Goal: Information Seeking & Learning: Learn about a topic

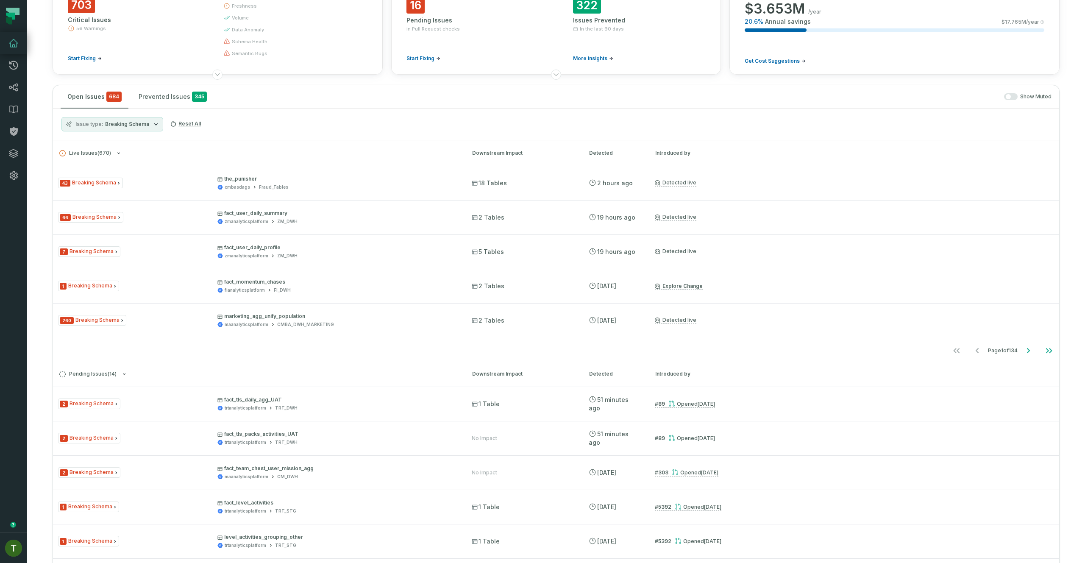
scroll to position [69, 0]
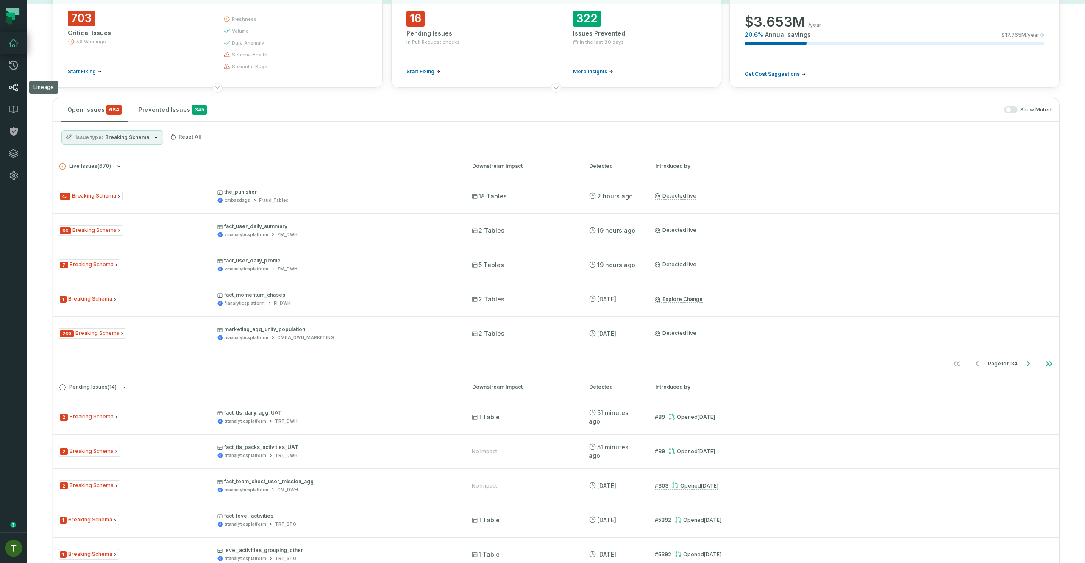
click at [16, 88] on icon at bounding box center [13, 88] width 9 height 8
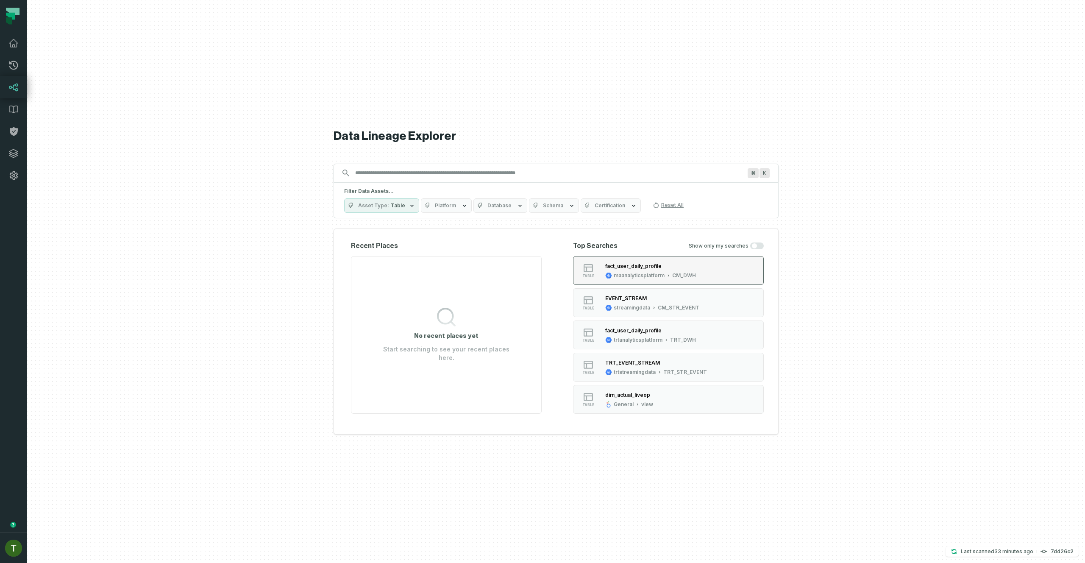
click at [642, 272] on div "maanalyticsplatform" at bounding box center [639, 275] width 51 height 7
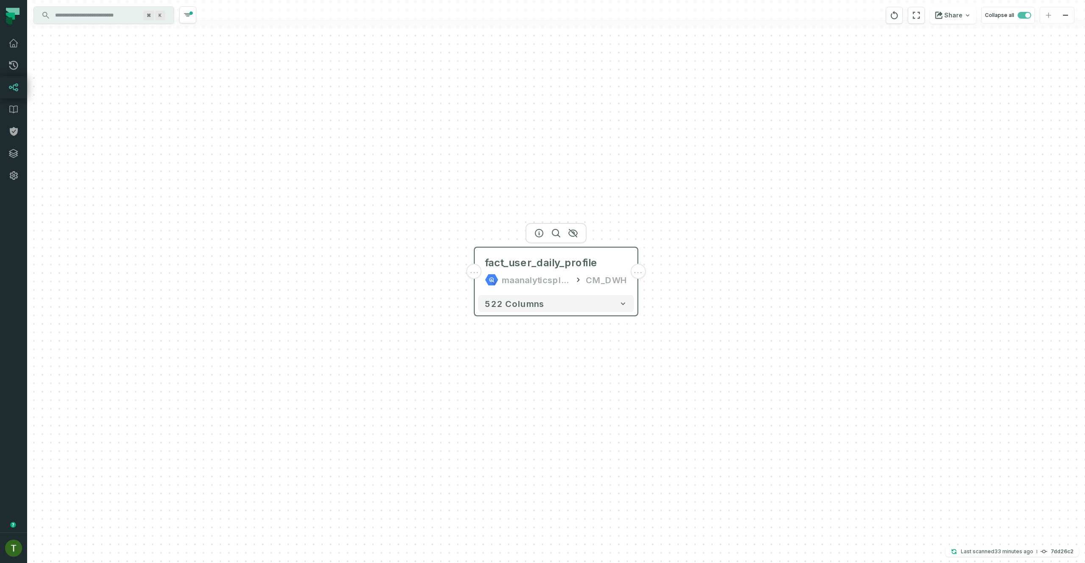
click at [478, 272] on span "..." at bounding box center [474, 272] width 9 height 8
click at [477, 273] on button "+" at bounding box center [474, 271] width 15 height 15
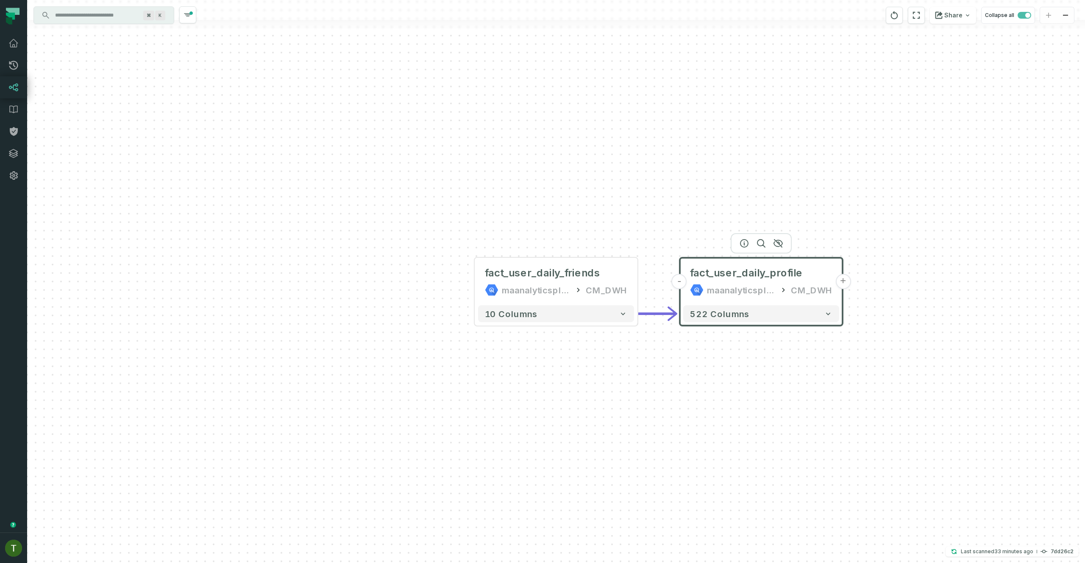
click at [738, 297] on div "fact_user_daily_profile maanalyticsplatform CM_DWH" at bounding box center [761, 281] width 156 height 41
click at [997, 549] on relative-time "9/18/2025, 12:33:42 PM" at bounding box center [1014, 551] width 39 height 6
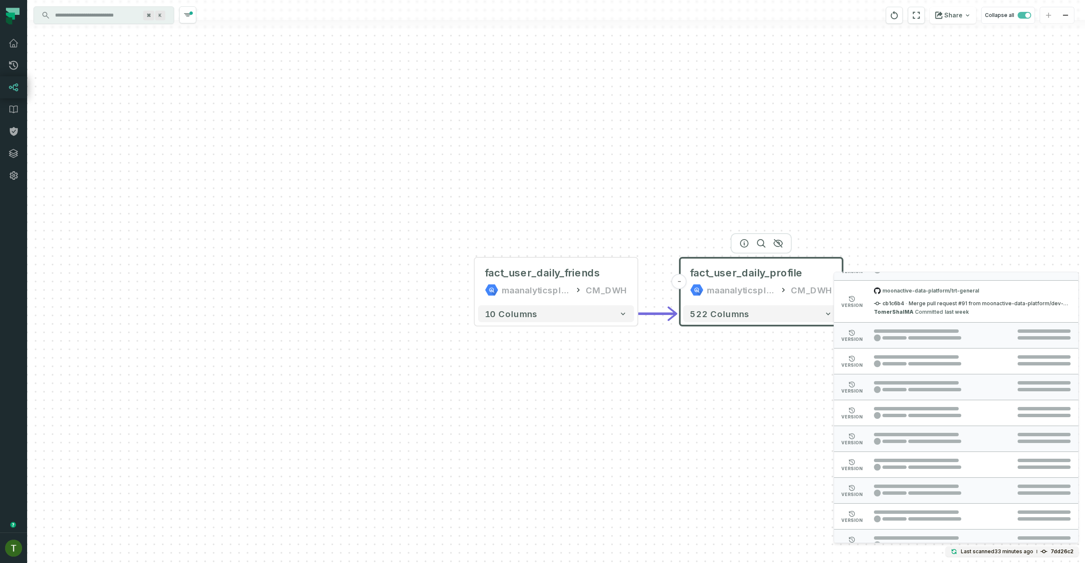
click at [613, 362] on div "fact_user_daily_friends maanalyticsplatform CM_DWH - 10 columns - fact_user_dai…" at bounding box center [556, 281] width 1058 height 563
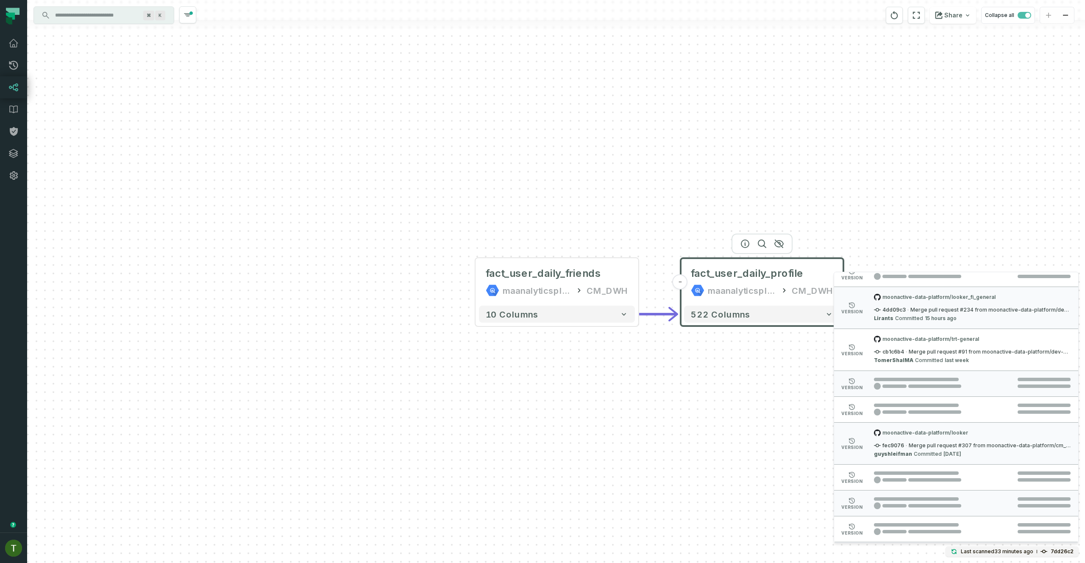
scroll to position [648, 0]
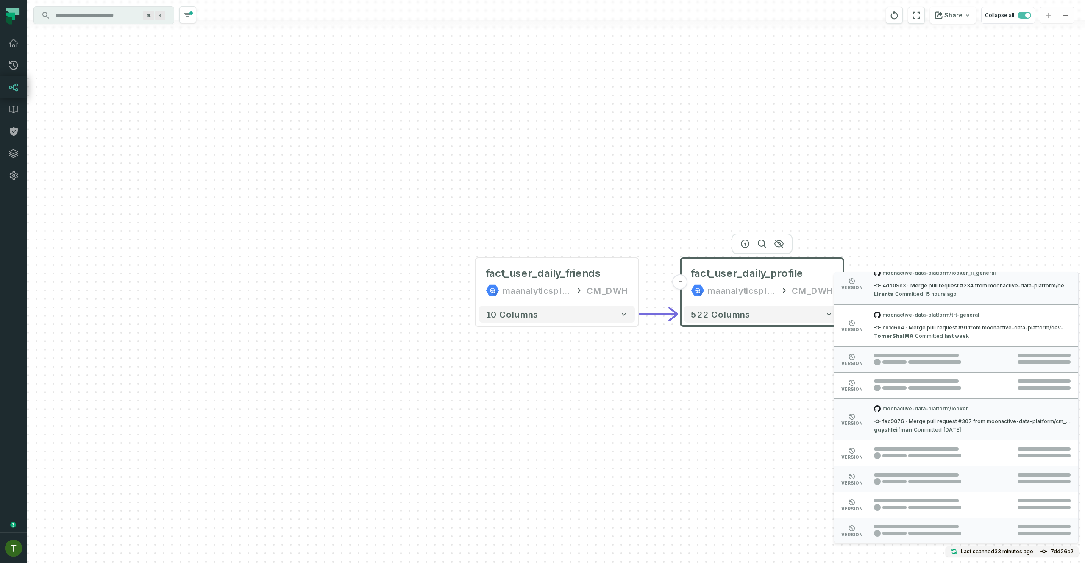
click at [635, 357] on div "fact_user_daily_friends maanalyticsplatform CM_DWH - 10 columns - fact_user_dai…" at bounding box center [556, 281] width 1058 height 563
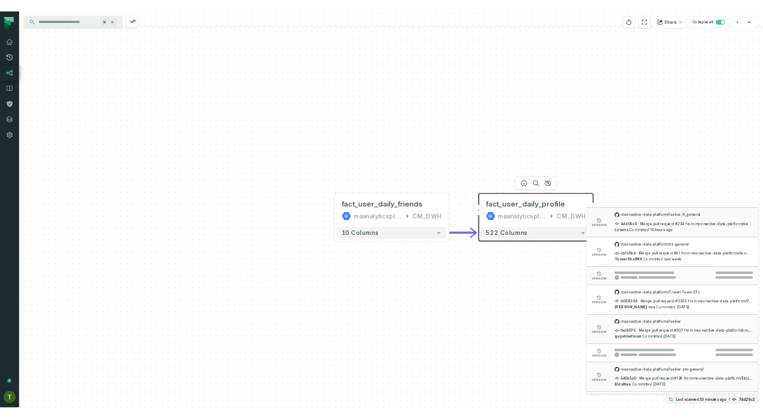
scroll to position [680, 0]
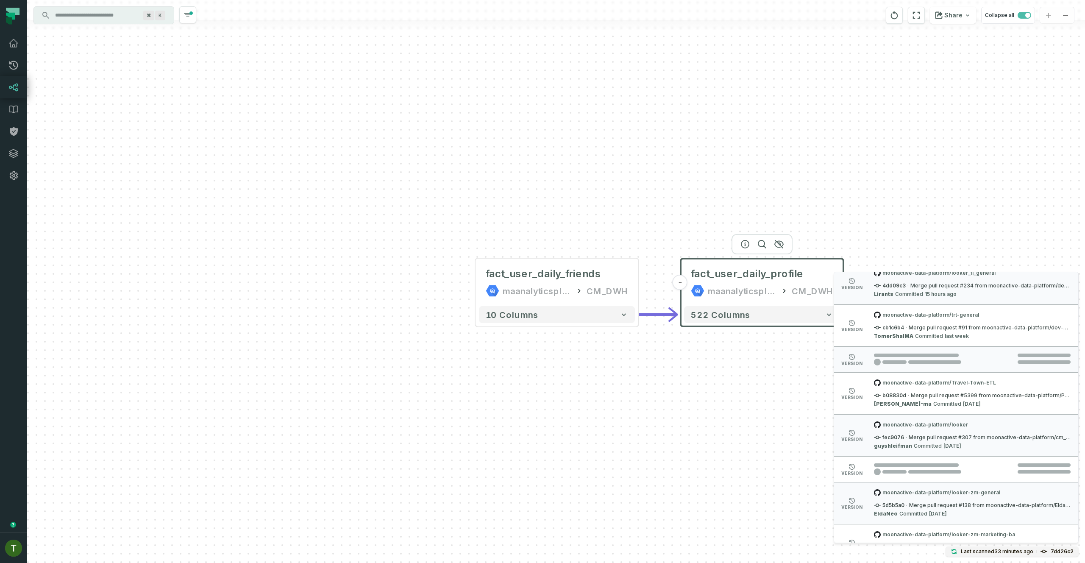
click at [729, 188] on div "fact_user_daily_friends maanalyticsplatform CM_DWH - 10 columns - fact_user_dai…" at bounding box center [556, 281] width 1058 height 563
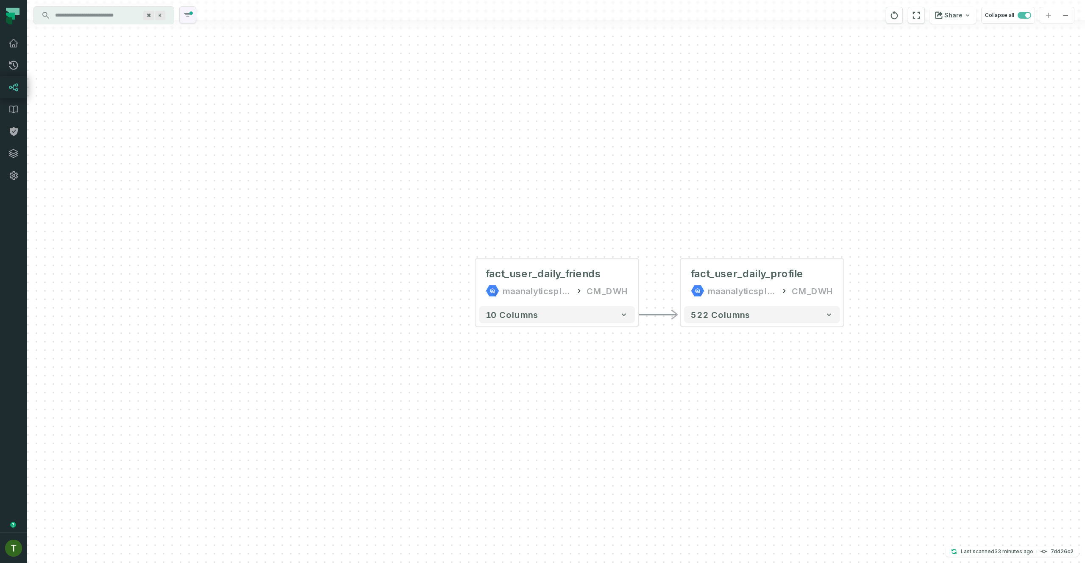
click at [190, 18] on icon "button" at bounding box center [188, 15] width 10 height 10
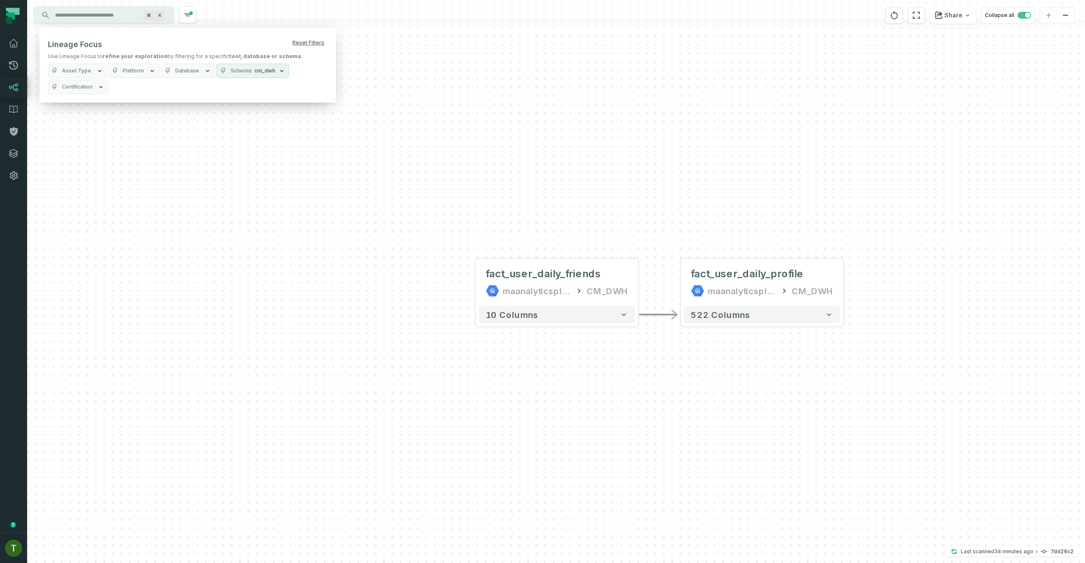
click at [243, 64] on button "Schema cm_dwh" at bounding box center [253, 71] width 72 height 14
click at [245, 106] on label "cm_dwh (64,660)" at bounding box center [266, 105] width 105 height 17
click at [226, 106] on button "cm_dwh (64,660)" at bounding box center [222, 105] width 7 height 7
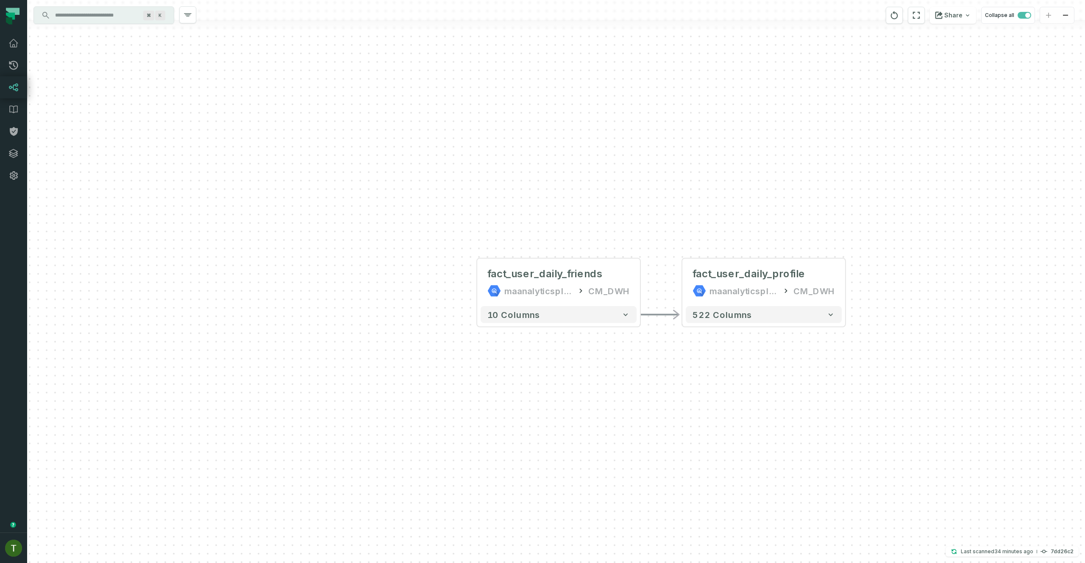
click at [357, 43] on div "... fact_user_daily_friends maanalyticsplatform CM_DWH ... 10 columns ... fact_…" at bounding box center [556, 281] width 1058 height 563
click at [686, 284] on button "+" at bounding box center [682, 282] width 15 height 15
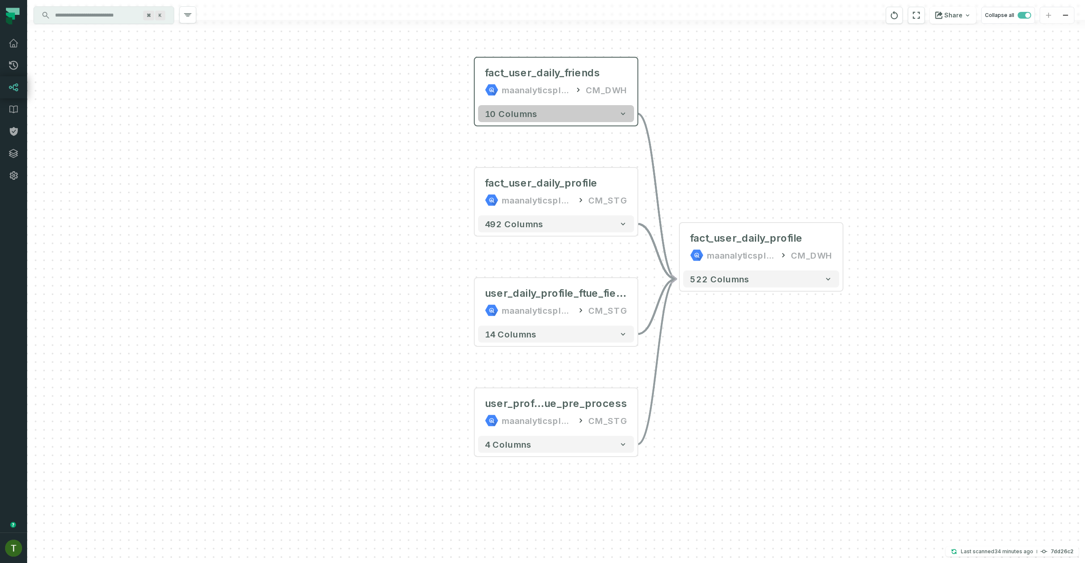
click at [512, 106] on button "10 columns" at bounding box center [556, 113] width 156 height 17
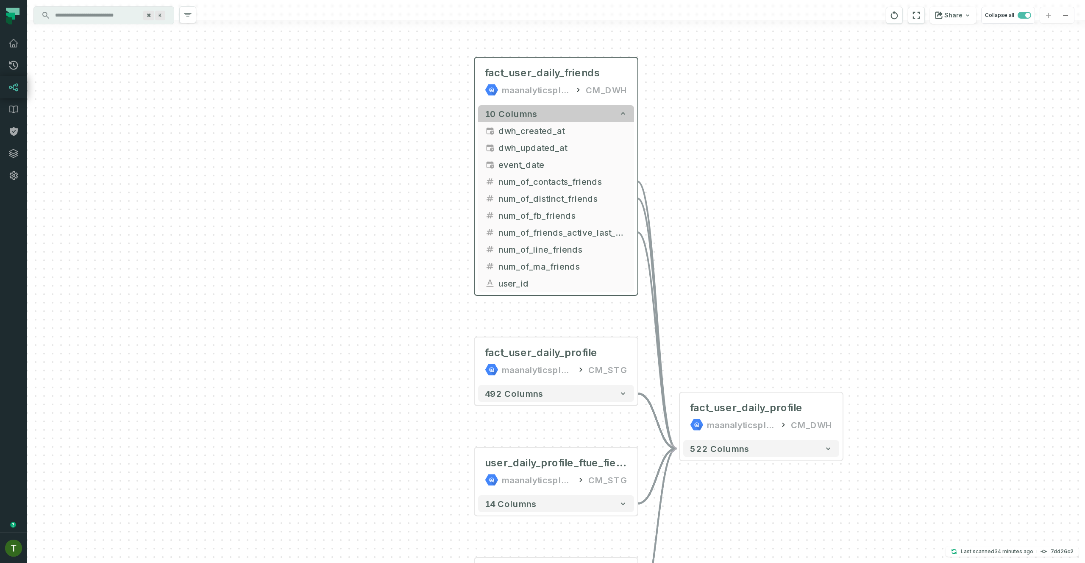
click at [513, 115] on span "10 columns" at bounding box center [511, 114] width 53 height 10
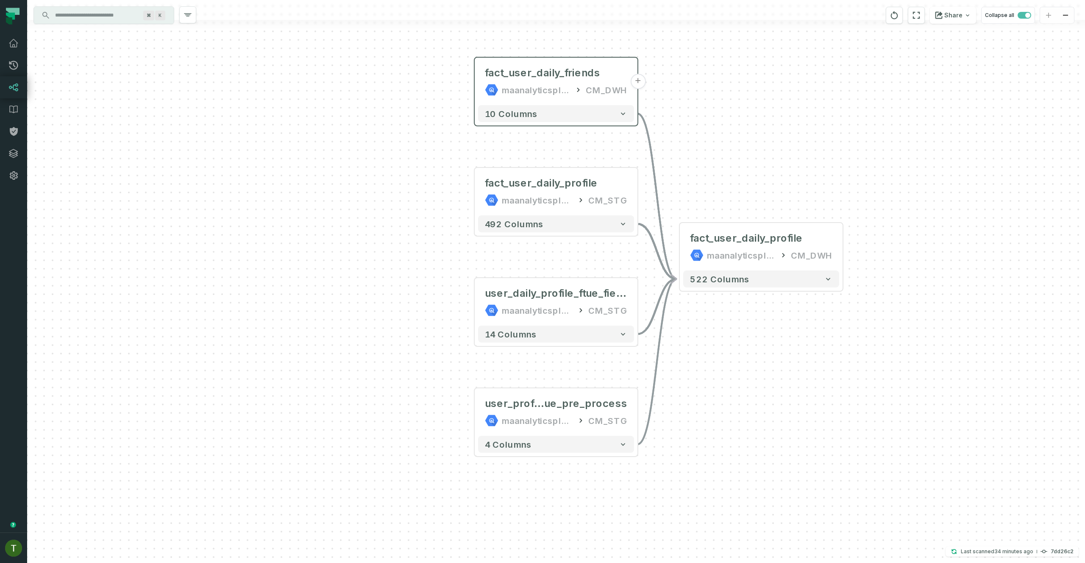
click at [550, 94] on div "maanalyticsplatform" at bounding box center [536, 90] width 69 height 14
click at [538, 42] on icon "button" at bounding box center [539, 43] width 8 height 8
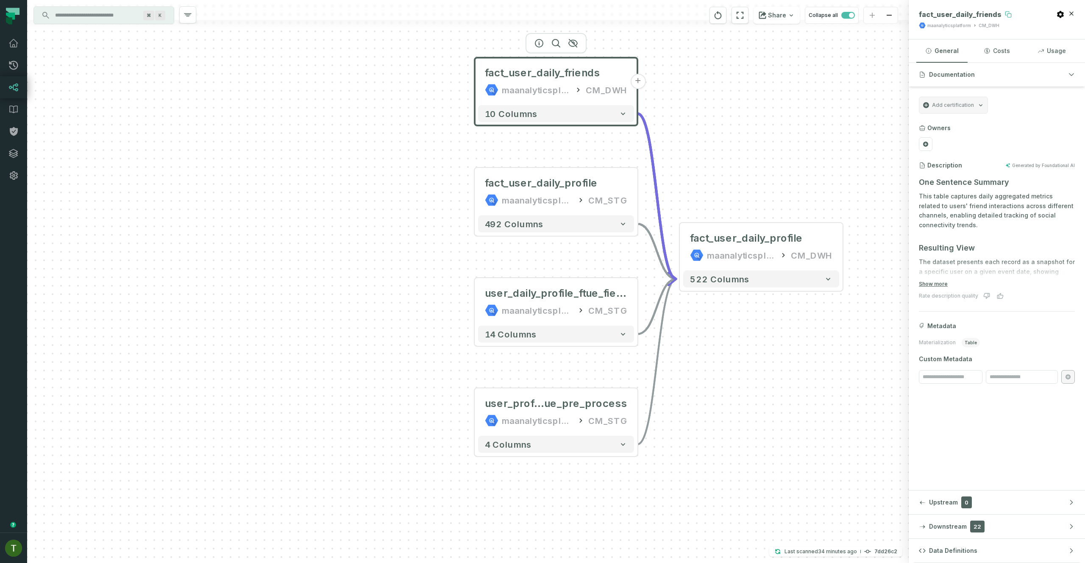
click at [1002, 16] on button at bounding box center [1009, 15] width 14 height 14
click at [910, 551] on button "Data Definitions" at bounding box center [997, 551] width 176 height 24
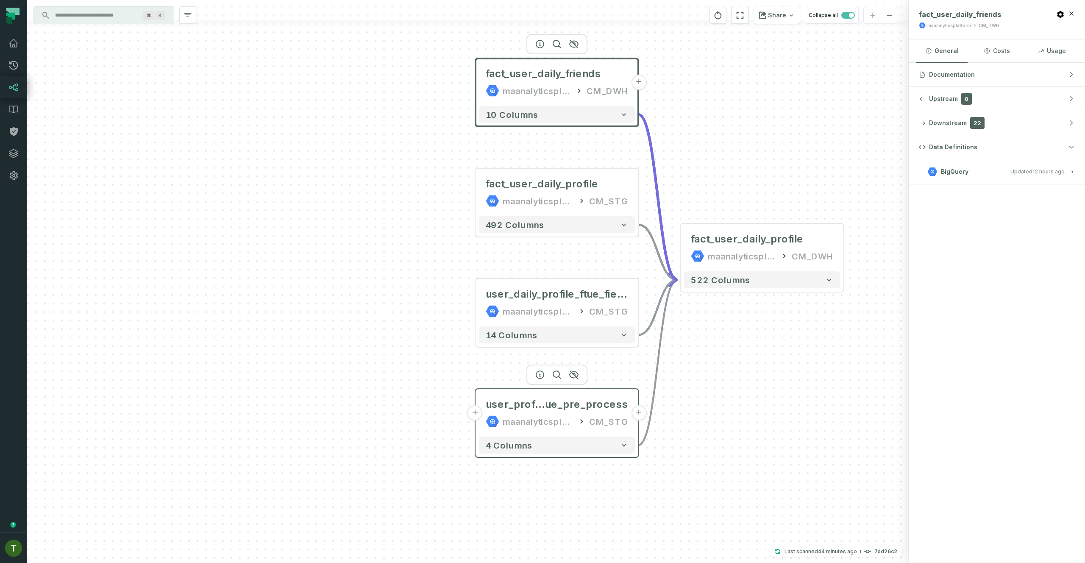
click at [533, 414] on div "user_profile_ad_reven ue_pre_process maanalyticsplatform CM_STG" at bounding box center [557, 413] width 156 height 41
click at [542, 95] on div "maanalyticsplatform" at bounding box center [536, 91] width 69 height 14
click at [996, 14] on span "fact_user_daily_friends" at bounding box center [960, 14] width 83 height 8
click at [1005, 15] on icon at bounding box center [1008, 14] width 7 height 7
click at [641, 80] on button "+" at bounding box center [638, 82] width 15 height 15
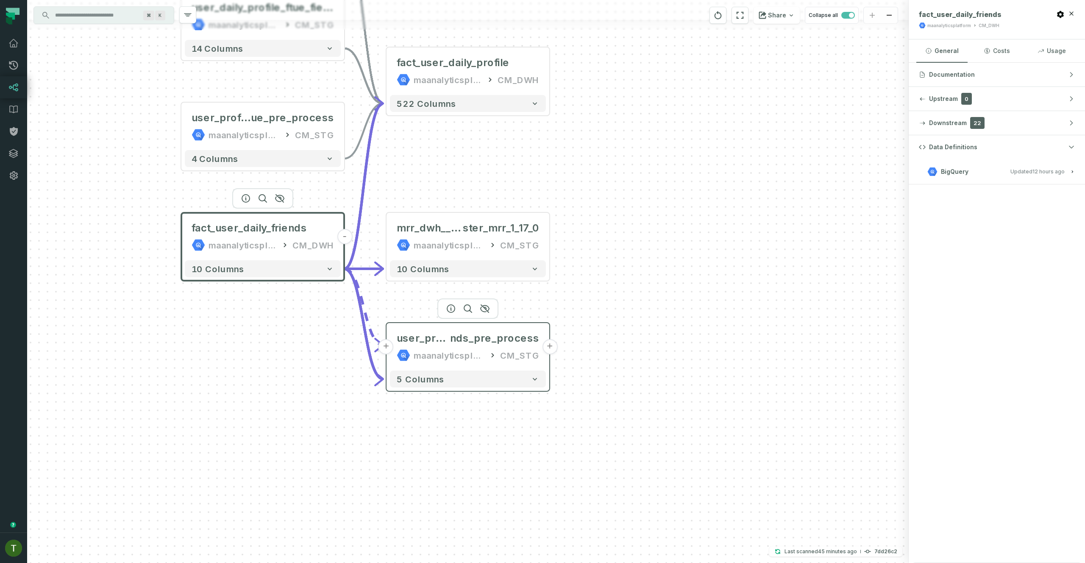
click at [417, 358] on div "maanalyticsplatform" at bounding box center [449, 356] width 71 height 14
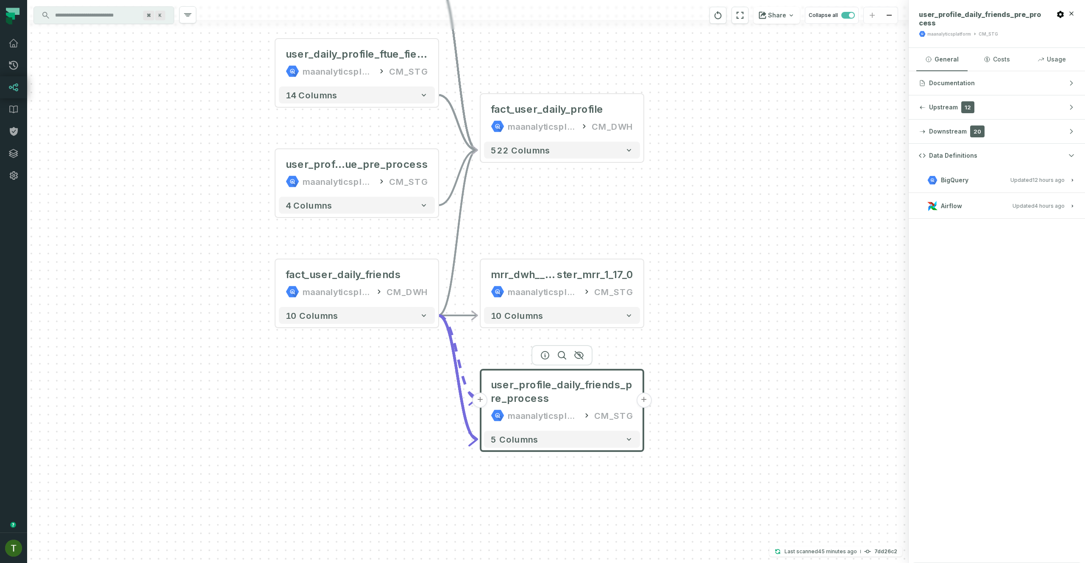
drag, startPoint x: 268, startPoint y: 363, endPoint x: 368, endPoint y: 415, distance: 112.6
click at [367, 414] on div "- mrr_dwh__fact_user_daily_friends_dbt_coin_ma ster_mrr_1_17_0 maanalyticsplatf…" at bounding box center [468, 281] width 882 height 563
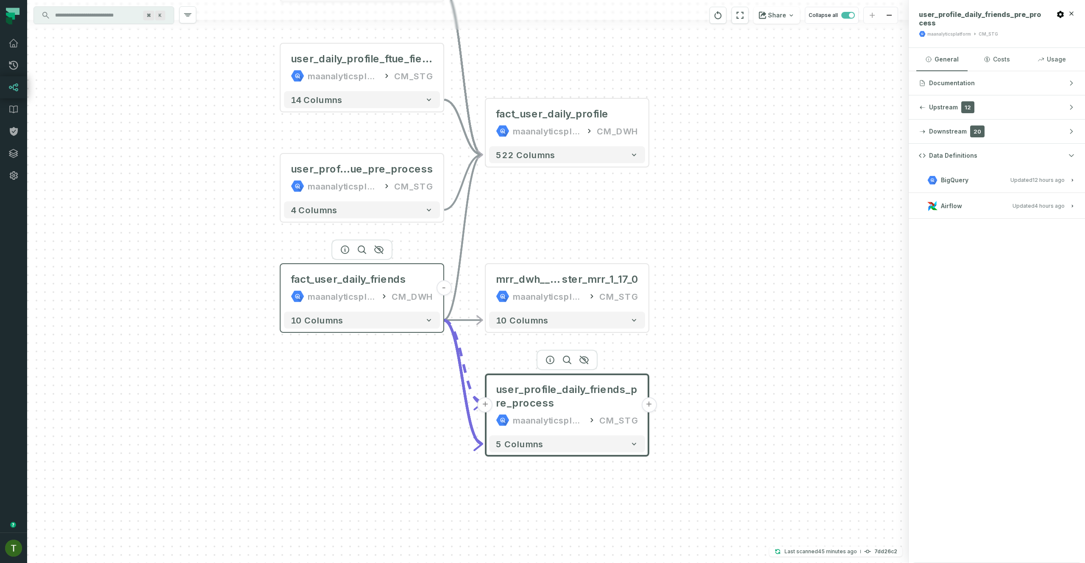
click at [322, 295] on div "maanalyticsplatform" at bounding box center [342, 297] width 69 height 14
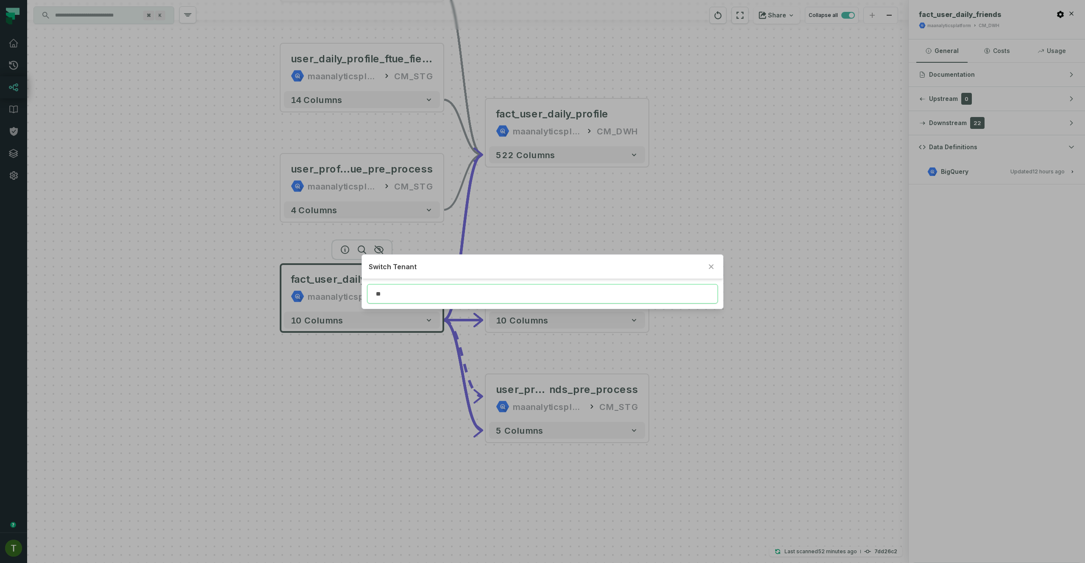
type input "*"
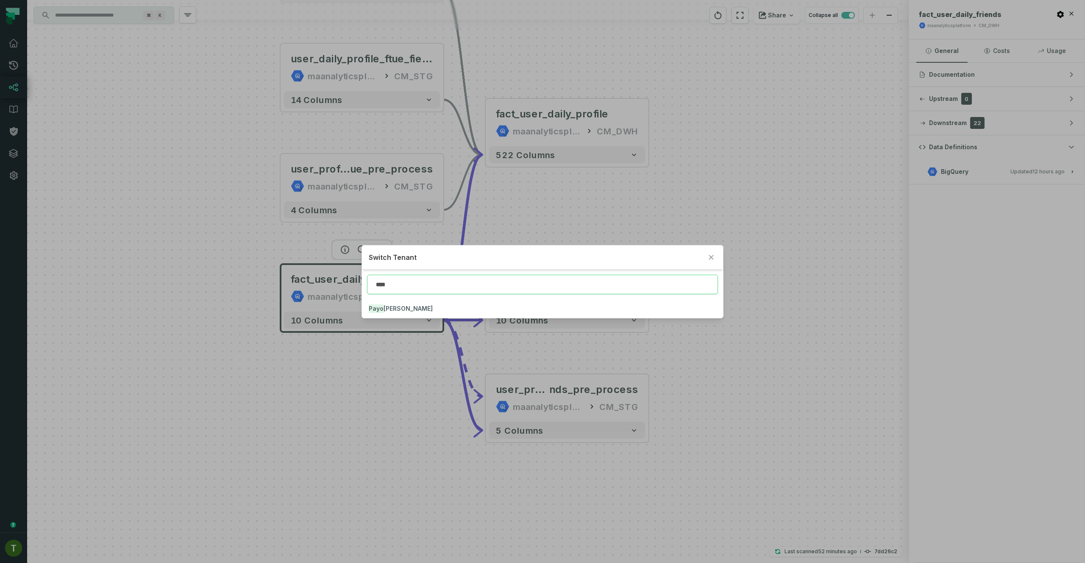
type input "****"
click button "Payo neer" at bounding box center [542, 308] width 361 height 19
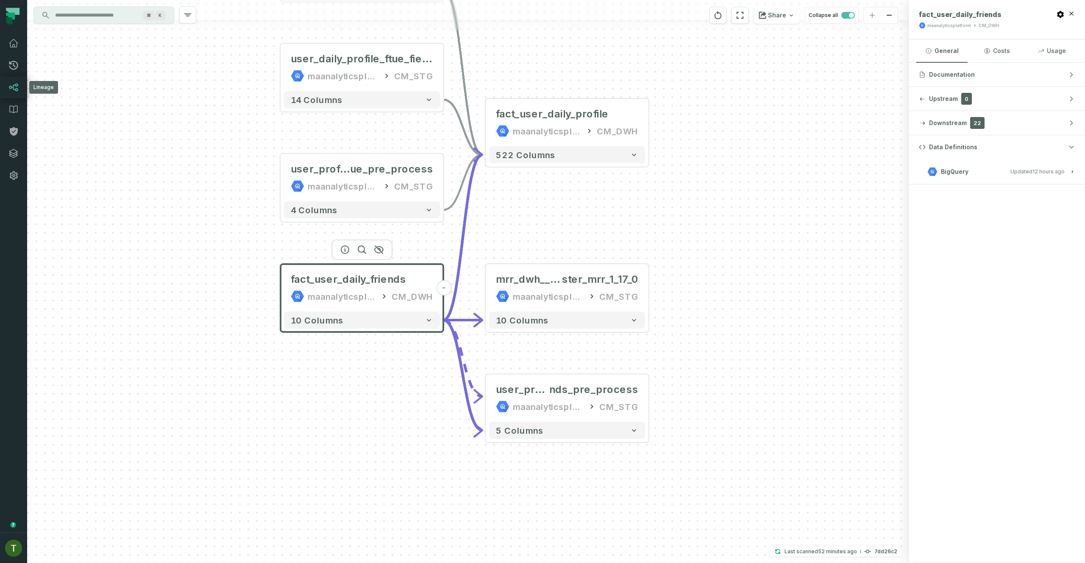
click at [20, 85] on link "Lineage" at bounding box center [13, 87] width 27 height 22
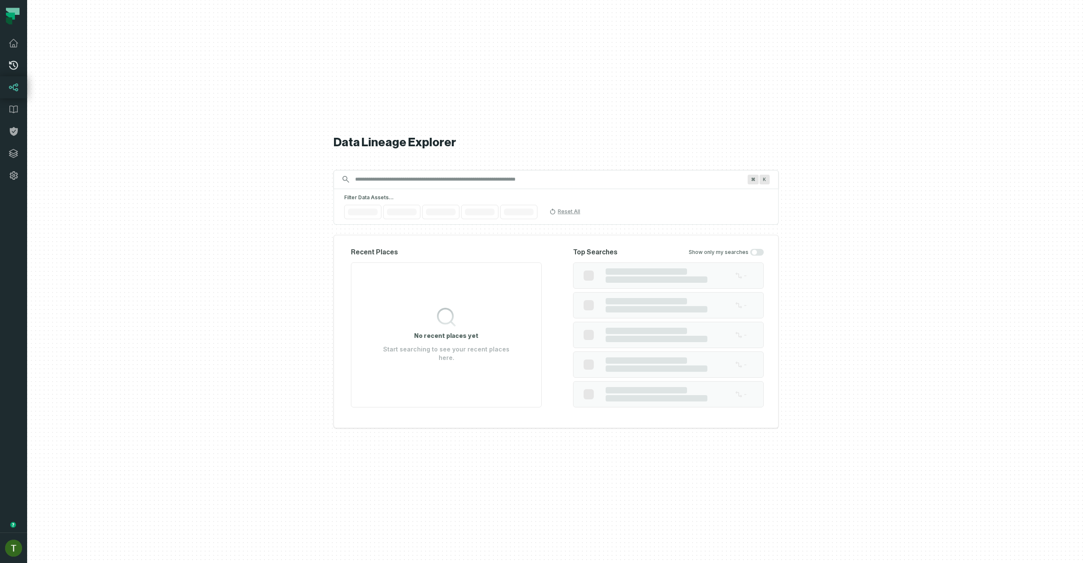
click at [23, 62] on link "Pull Requests" at bounding box center [13, 65] width 27 height 22
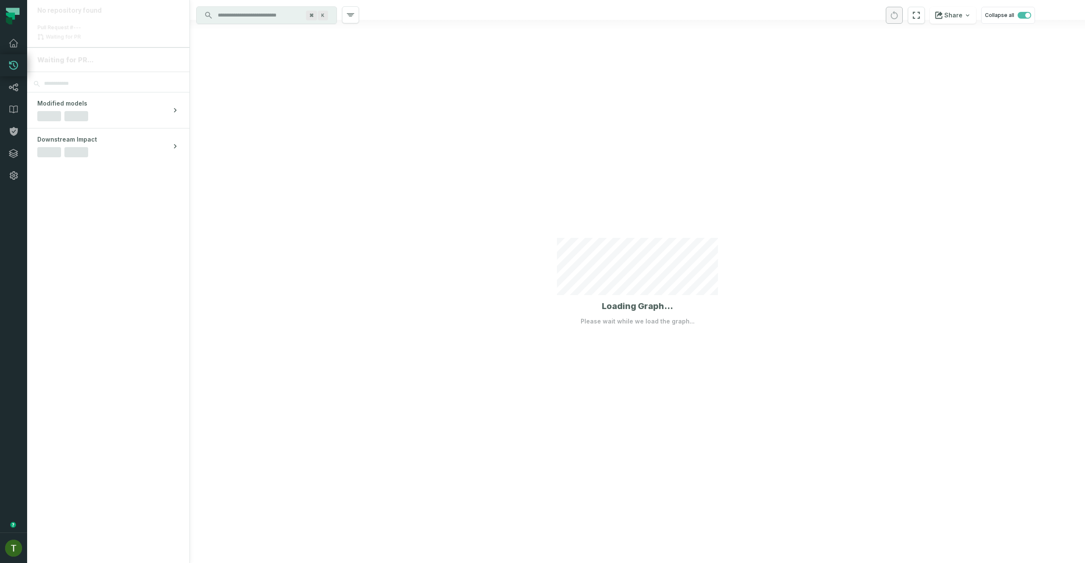
click at [17, 67] on icon at bounding box center [13, 65] width 9 height 9
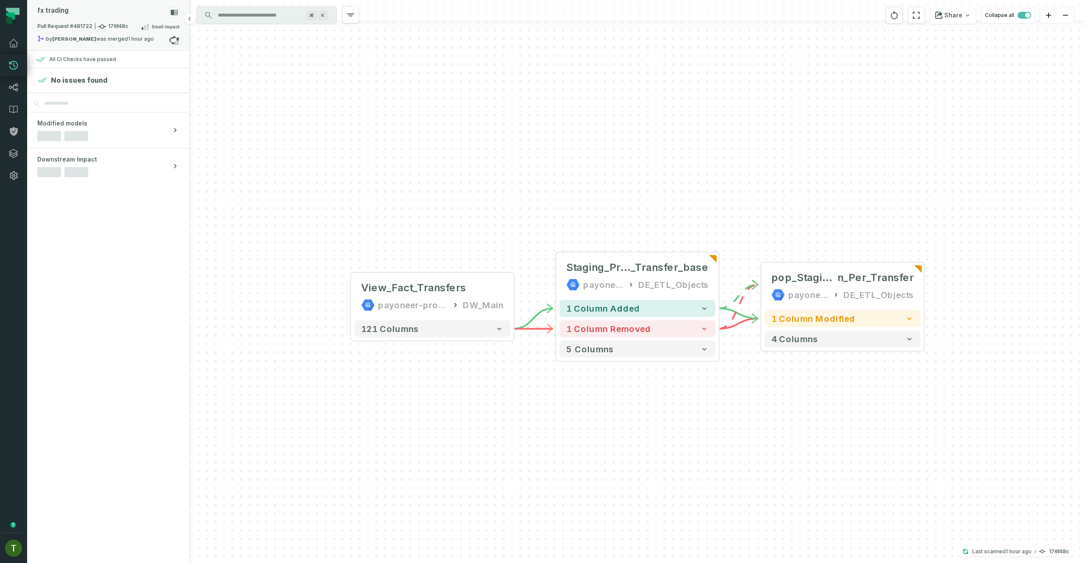
click at [127, 33] on div "Pull Request #481722 176f48c Small Impact" at bounding box center [108, 29] width 142 height 14
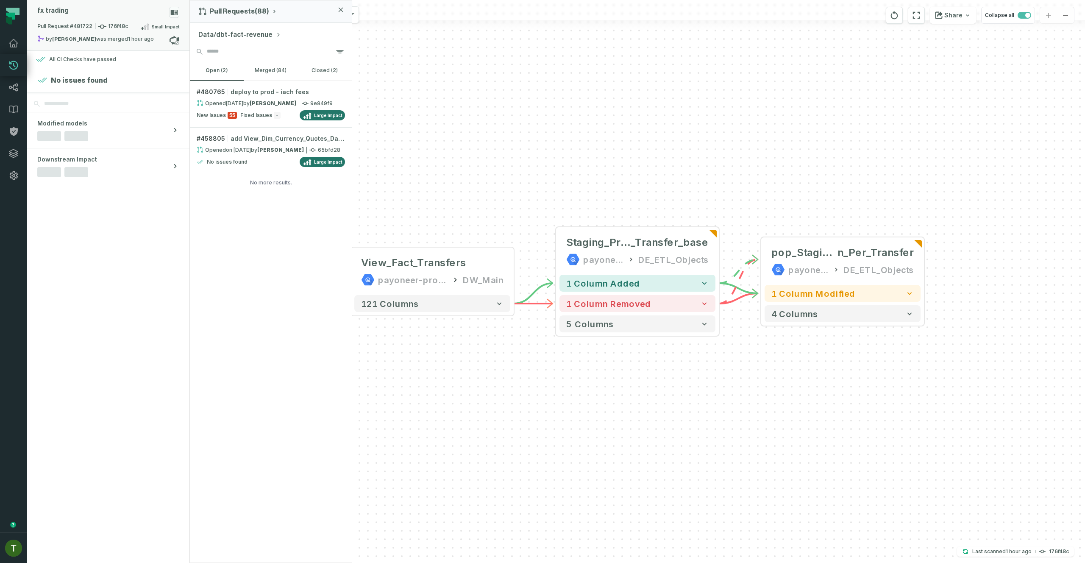
click at [127, 33] on div "Pull Request #481722 176f48c Small Impact" at bounding box center [108, 29] width 142 height 14
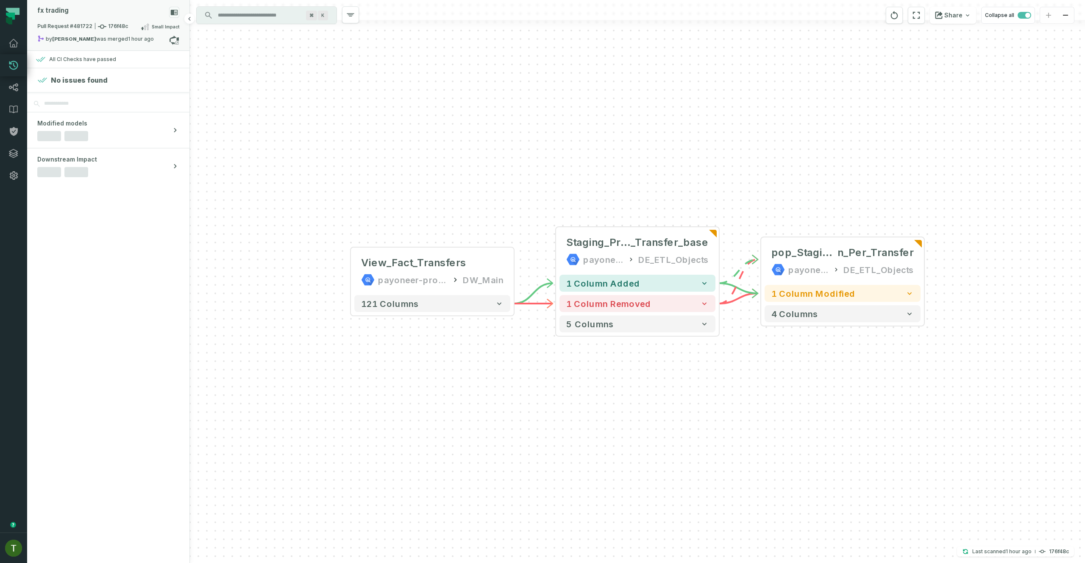
click at [127, 33] on div "Pull Request #481722 176f48c Small Impact" at bounding box center [108, 29] width 142 height 14
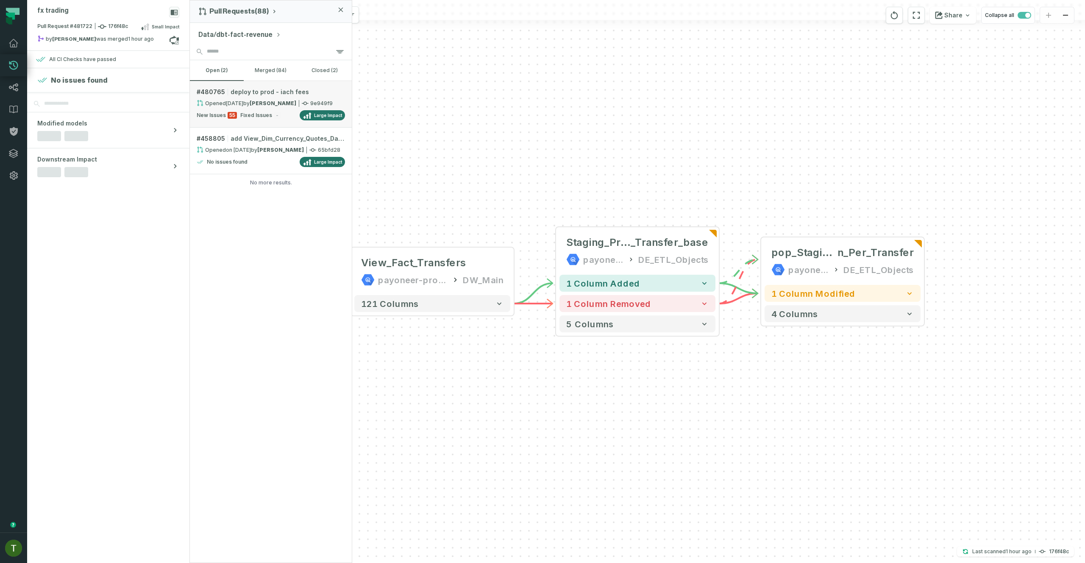
click at [247, 99] on link "# 480765 deploy to prod - iach fees Opened 9/16/2025, 1:40:00 PM by Ran Lupovic…" at bounding box center [271, 104] width 162 height 47
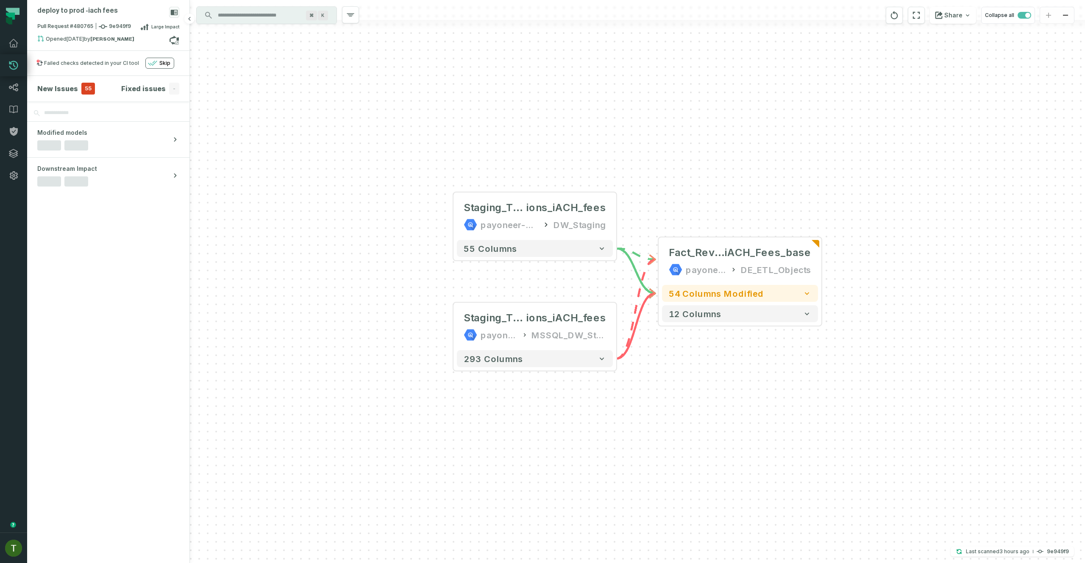
click at [64, 92] on h4 "New Issues" at bounding box center [57, 89] width 41 height 10
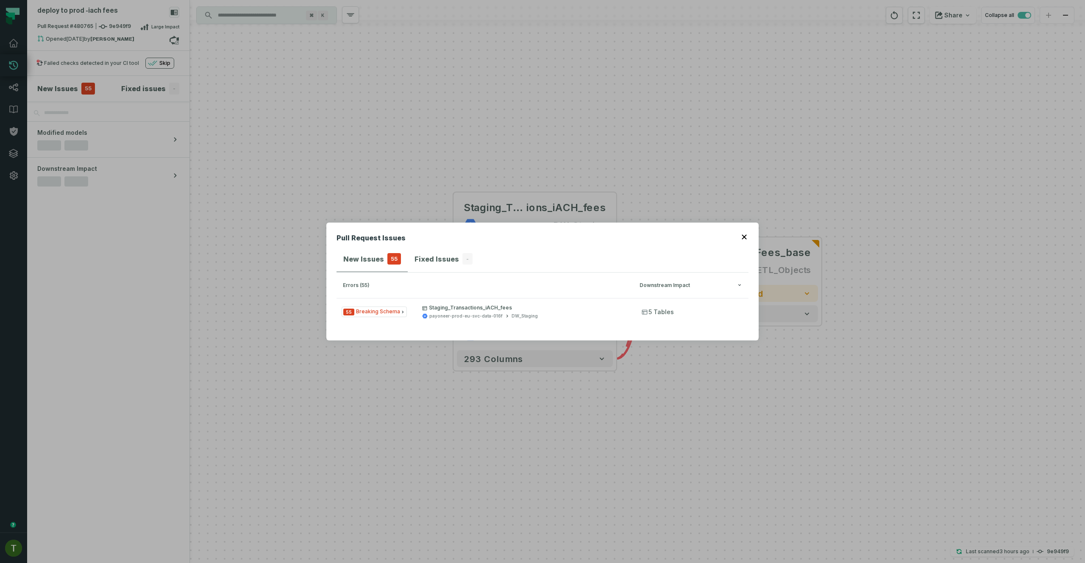
click at [432, 326] on div "55 Breaking Schema Staging_Transactions_iACH_fees payoneer-prod-eu-svc-data-016…" at bounding box center [543, 314] width 412 height 32
click at [435, 319] on button "55 Breaking Schema Staging_Transactions_iACH_fees payoneer-prod-eu-svc-data-016…" at bounding box center [543, 311] width 412 height 27
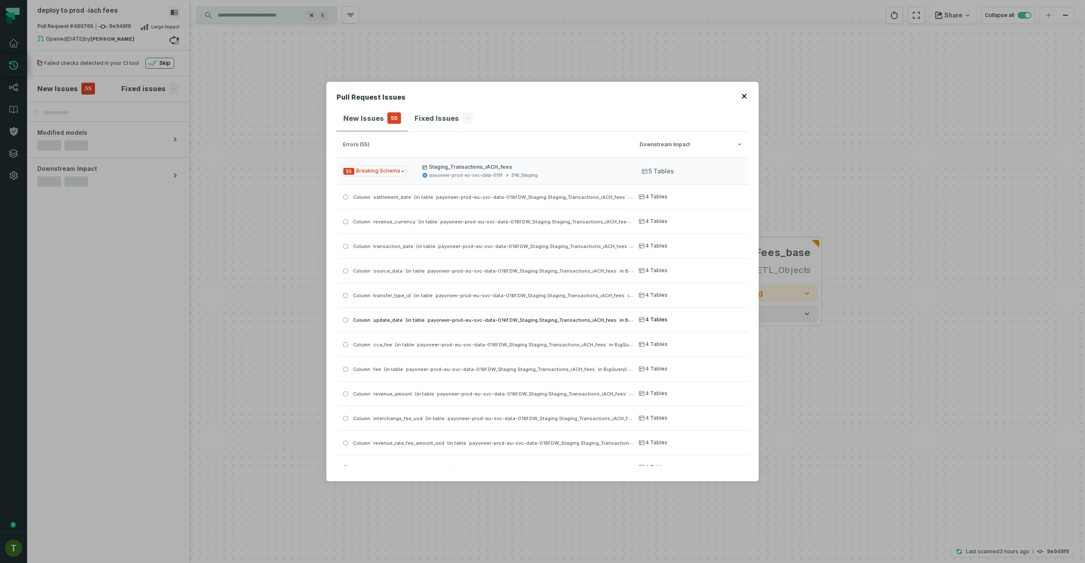
click at [389, 312] on button "Column `update_date` (in table `payoneer-prod-eu-svc-data-016f.DW_Staging.Stagi…" at bounding box center [543, 319] width 410 height 24
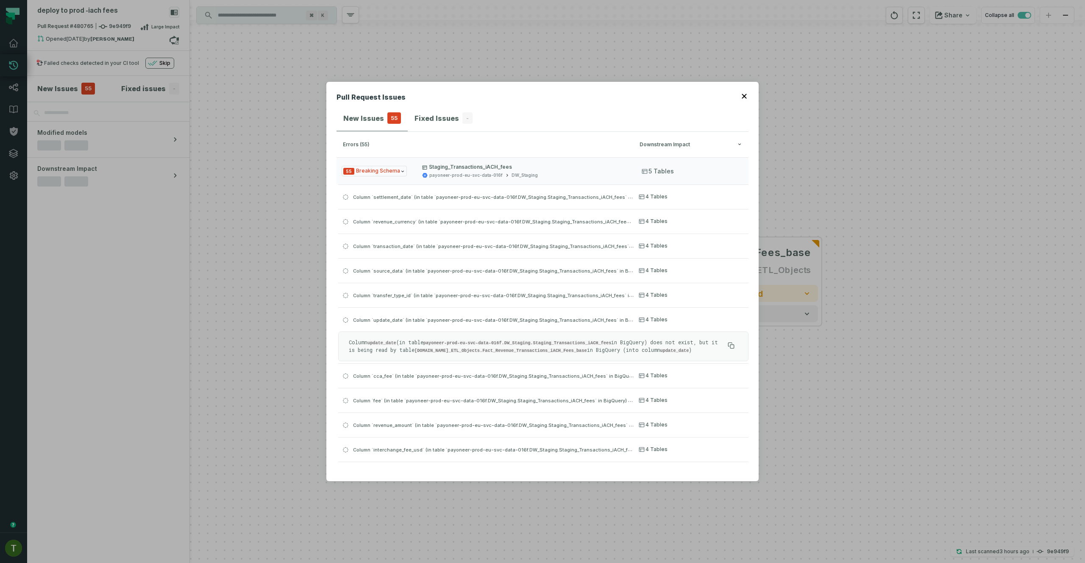
click at [277, 332] on div "Pull Request Issues New Issues 55 Fixed Issues - errors (55) Downstream Impact …" at bounding box center [542, 281] width 1085 height 563
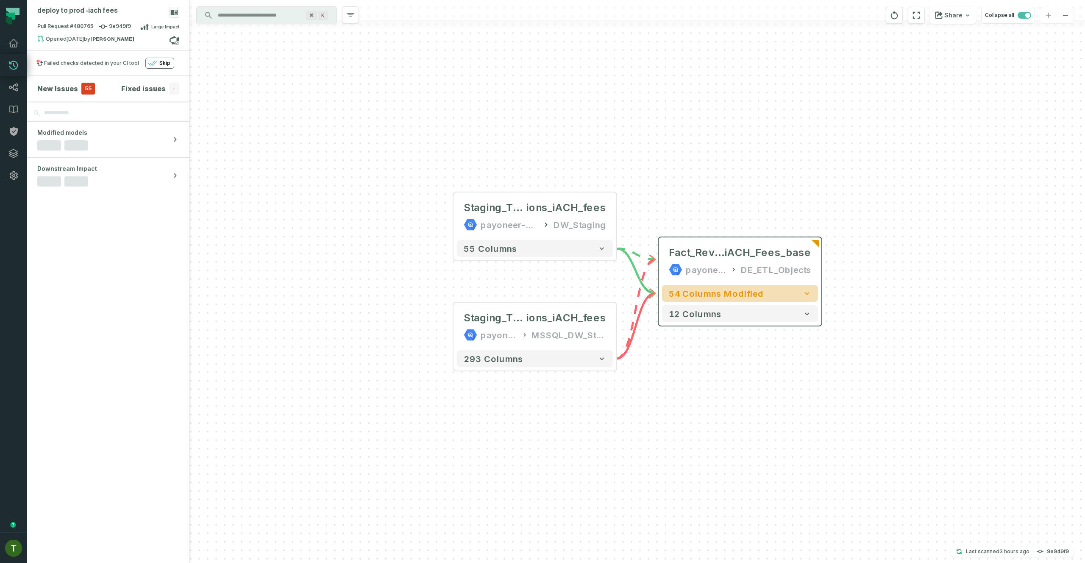
click at [748, 292] on span "54 columns modified" at bounding box center [716, 293] width 95 height 10
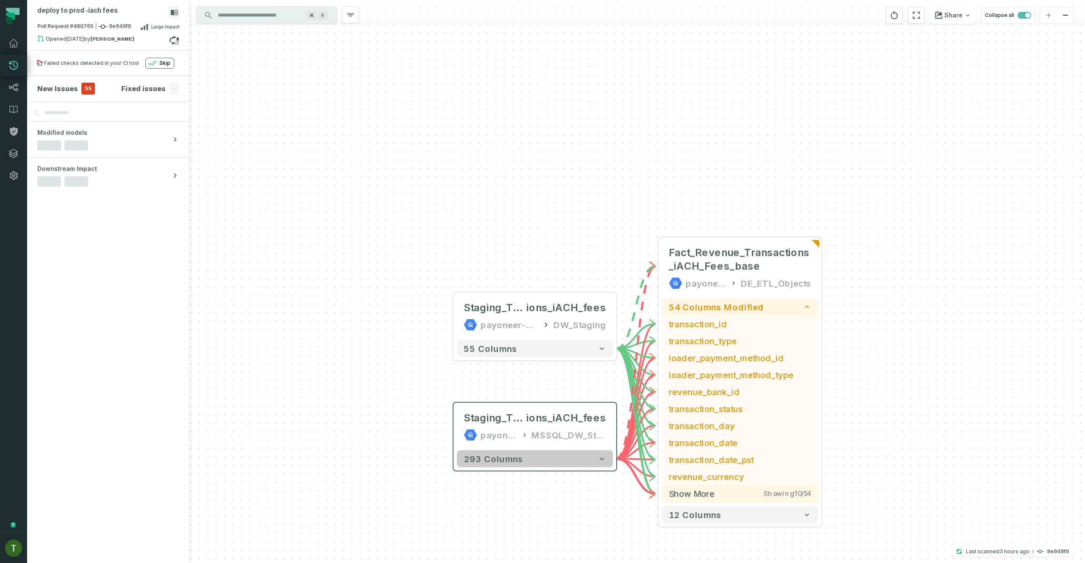
click at [582, 466] on button "293 columns" at bounding box center [535, 458] width 156 height 17
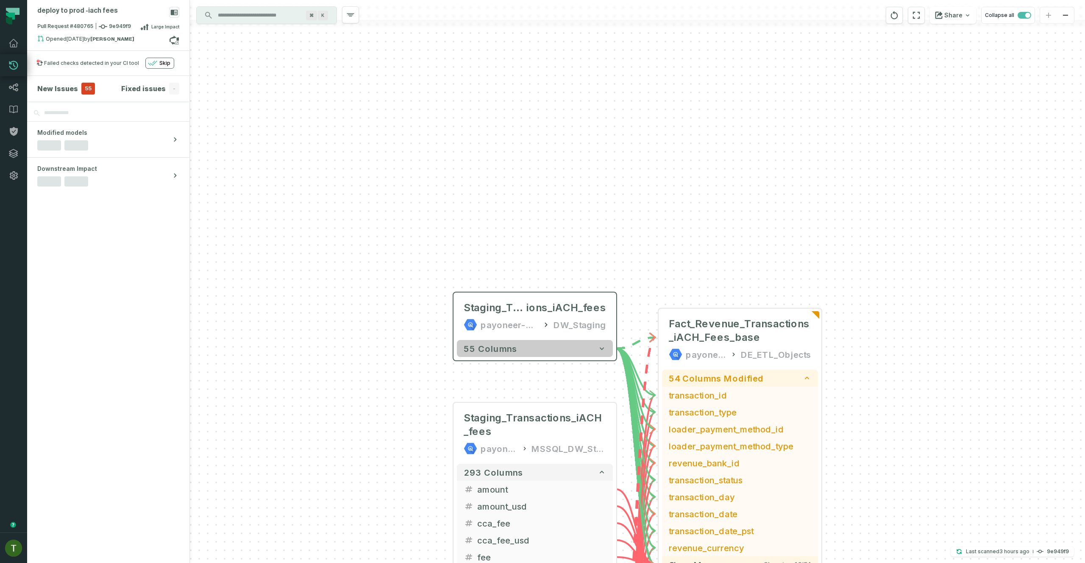
click at [589, 346] on button "55 columns" at bounding box center [535, 348] width 156 height 17
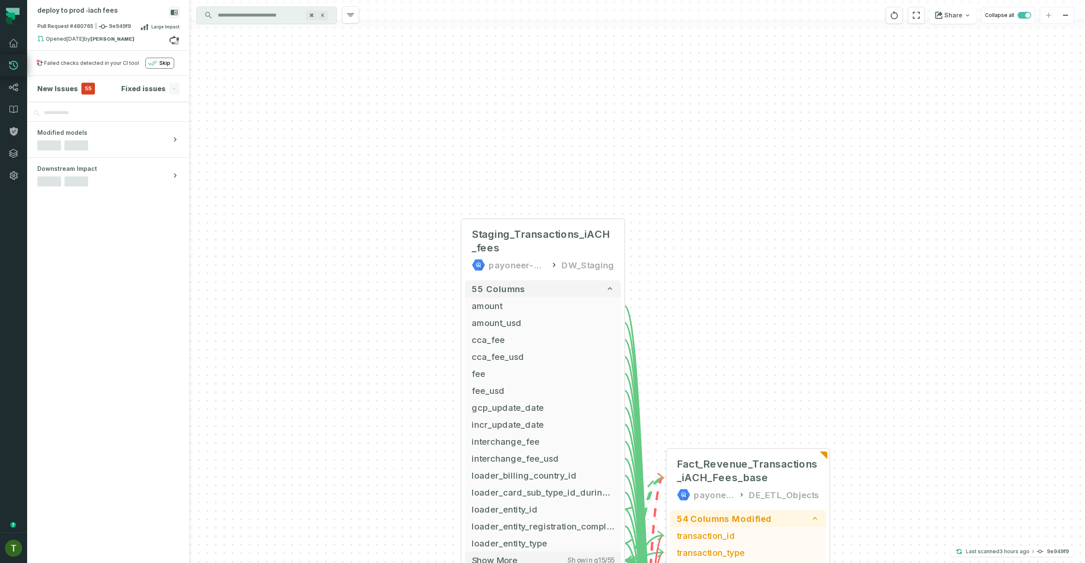
drag, startPoint x: 661, startPoint y: 397, endPoint x: 706, endPoint y: 219, distance: 184.2
click at [705, 227] on div "Staging_Transactions_iACH_fees payoneer-prod-eu-svc-data-016f MSSQL_DW_Staging …" at bounding box center [637, 281] width 895 height 563
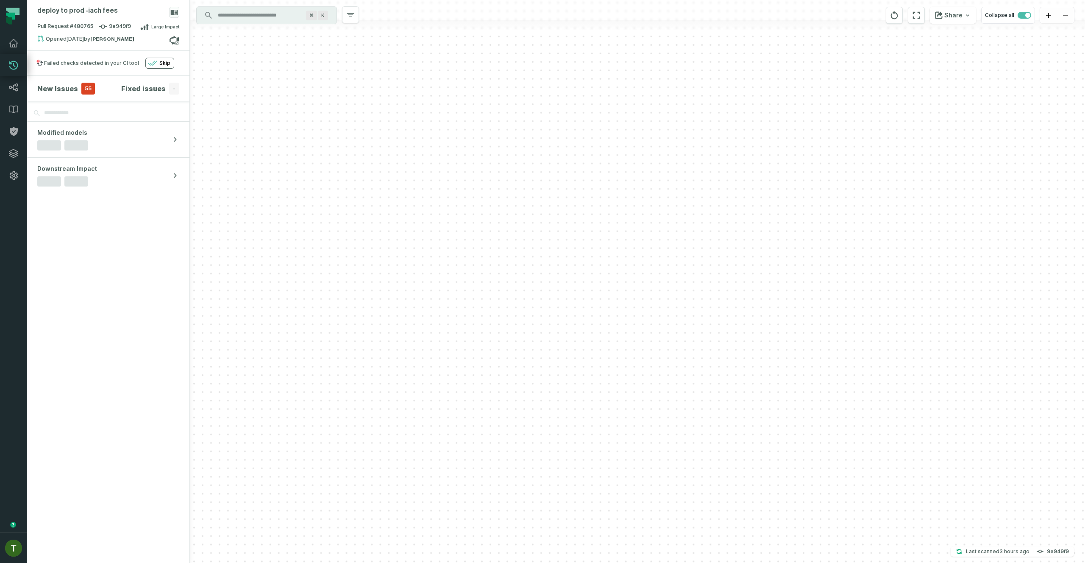
drag, startPoint x: 545, startPoint y: 366, endPoint x: 460, endPoint y: 145, distance: 237.2
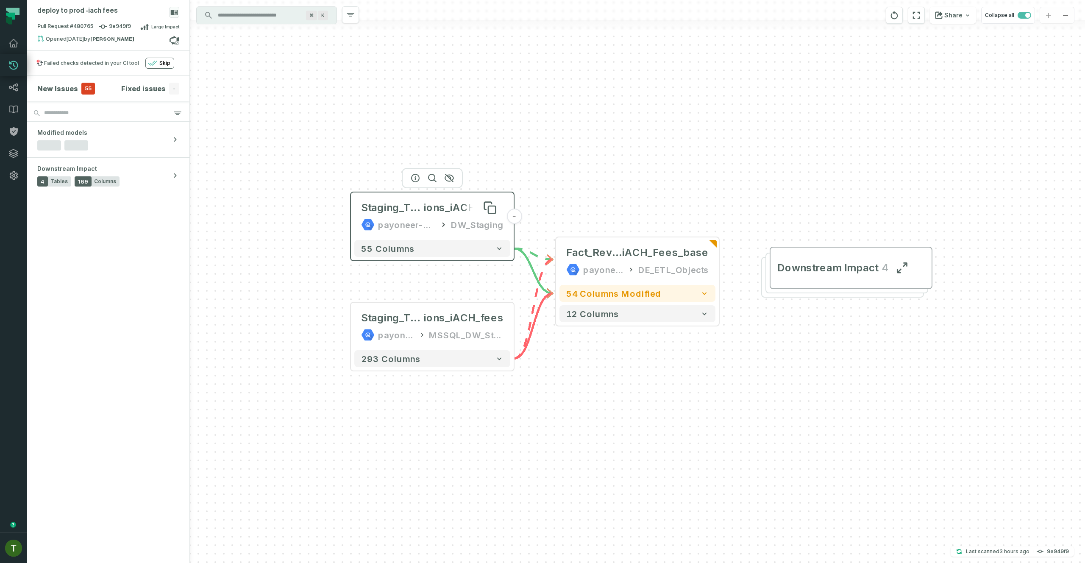
click at [387, 213] on span "Staging_Transact" at bounding box center [392, 208] width 63 height 14
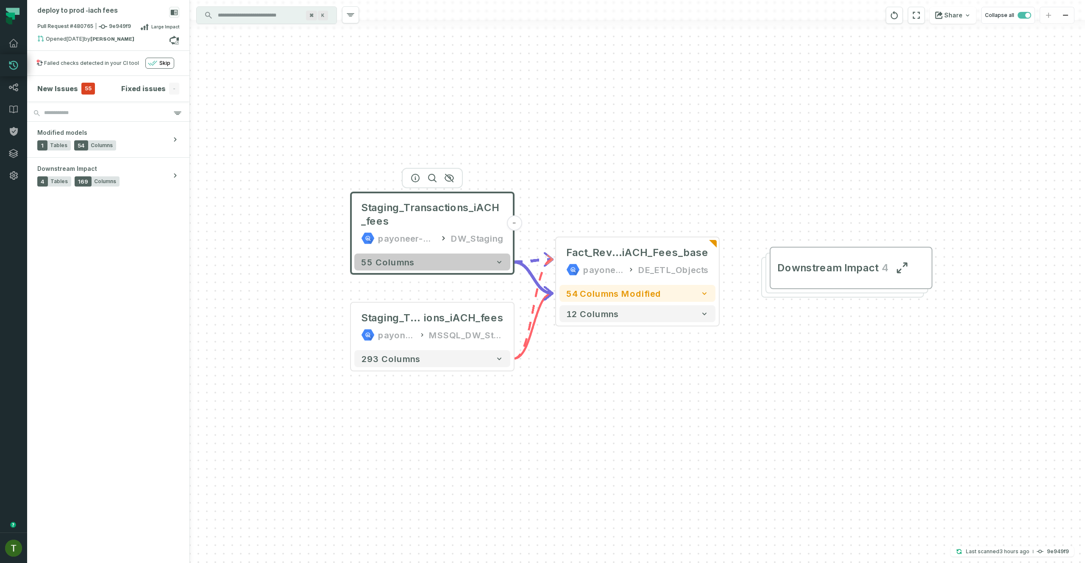
click at [404, 260] on span "55 columns" at bounding box center [387, 262] width 53 height 10
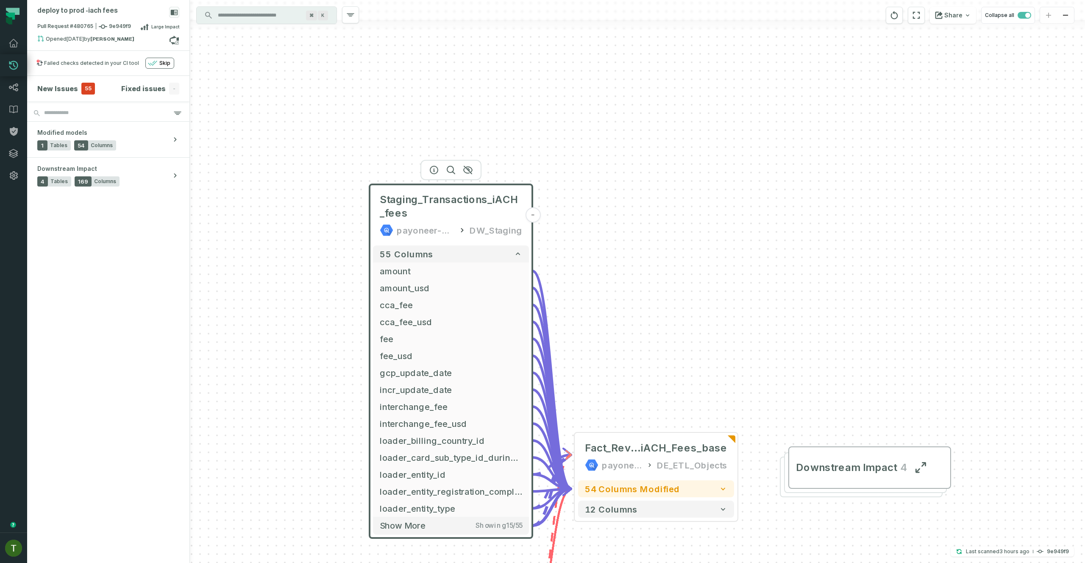
drag, startPoint x: 578, startPoint y: 324, endPoint x: 612, endPoint y: 167, distance: 161.2
click at [613, 170] on div "Staging_Transact ions_iACH_fees payoneer-prod-eu-svc-data-016f MSSQL_DW_Staging…" at bounding box center [637, 281] width 895 height 563
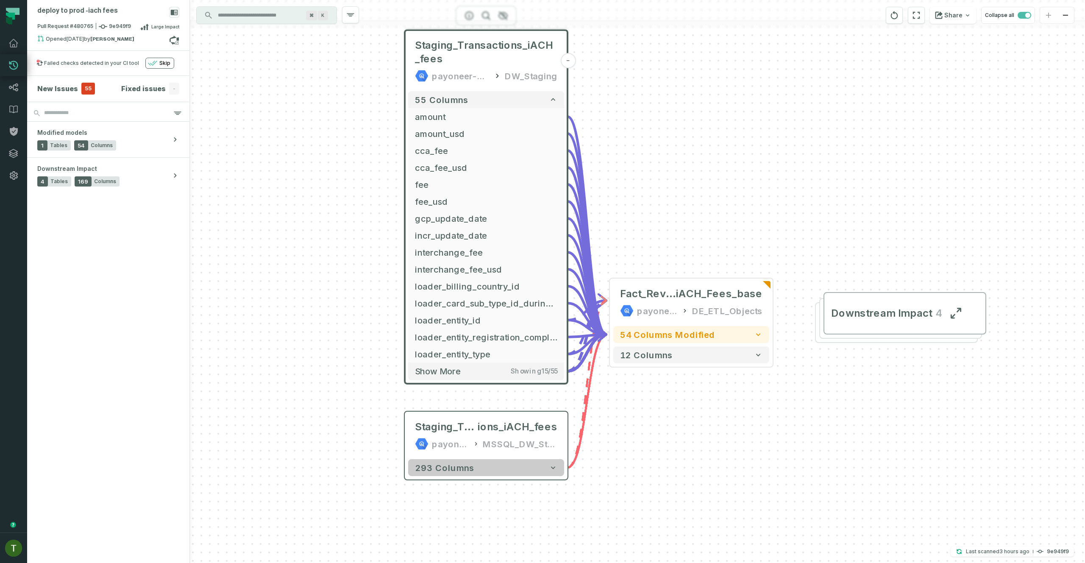
click at [496, 466] on button "293 columns" at bounding box center [486, 467] width 156 height 17
click at [495, 467] on button "293 columns" at bounding box center [486, 468] width 156 height 17
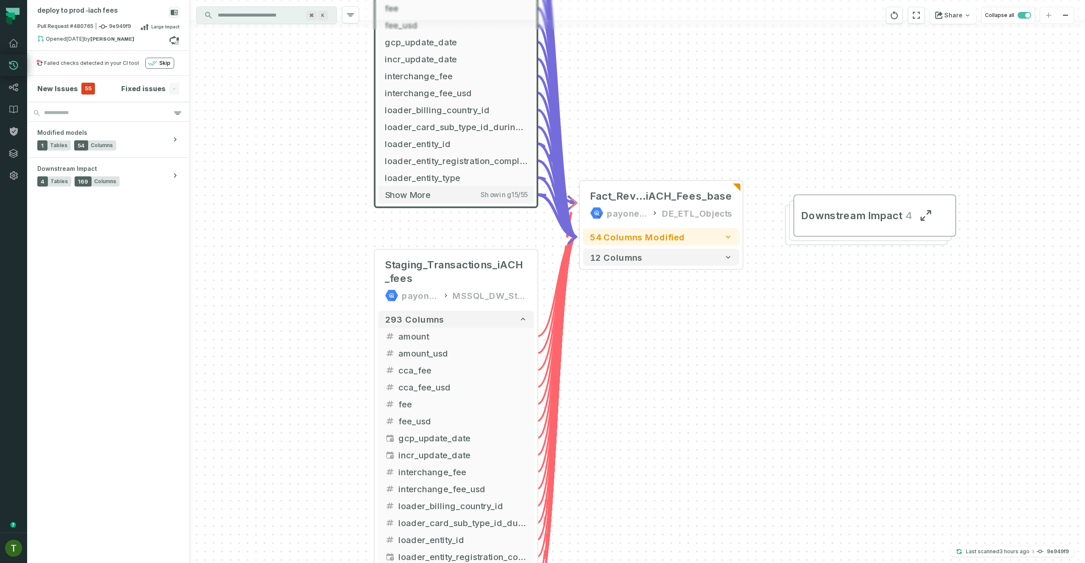
drag, startPoint x: 354, startPoint y: 312, endPoint x: 325, endPoint y: 149, distance: 165.4
click at [325, 149] on div "Staging_Transactions_iACH_fees payoneer-prod-eu-svc-data-016f MSSQL_DW_Staging …" at bounding box center [637, 281] width 895 height 563
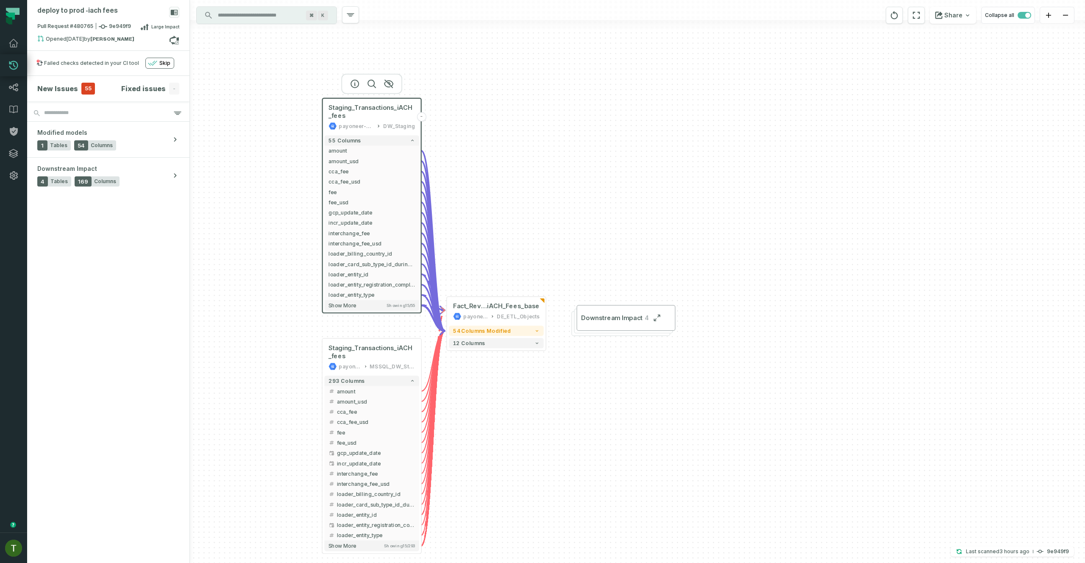
drag, startPoint x: 333, startPoint y: 168, endPoint x: 303, endPoint y: 296, distance: 131.2
click at [303, 296] on div "Staging_Transactions_iACH_fees payoneer-prod-eu-svc-data-016f MSSQL_DW_Staging …" at bounding box center [637, 281] width 895 height 563
click at [306, 282] on div "Staging_Transactions_iACH_fees payoneer-prod-eu-svc-data-016f MSSQL_DW_Staging …" at bounding box center [637, 281] width 895 height 563
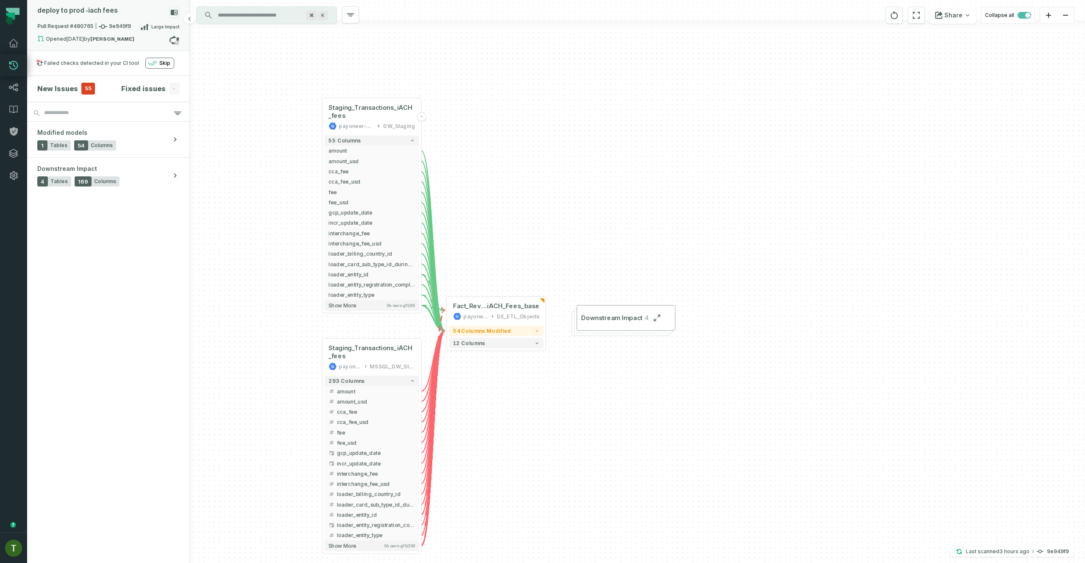
click at [133, 43] on div "Opened 9/16/2025, 1:40:00 PM by Ran Lupovich" at bounding box center [103, 40] width 132 height 10
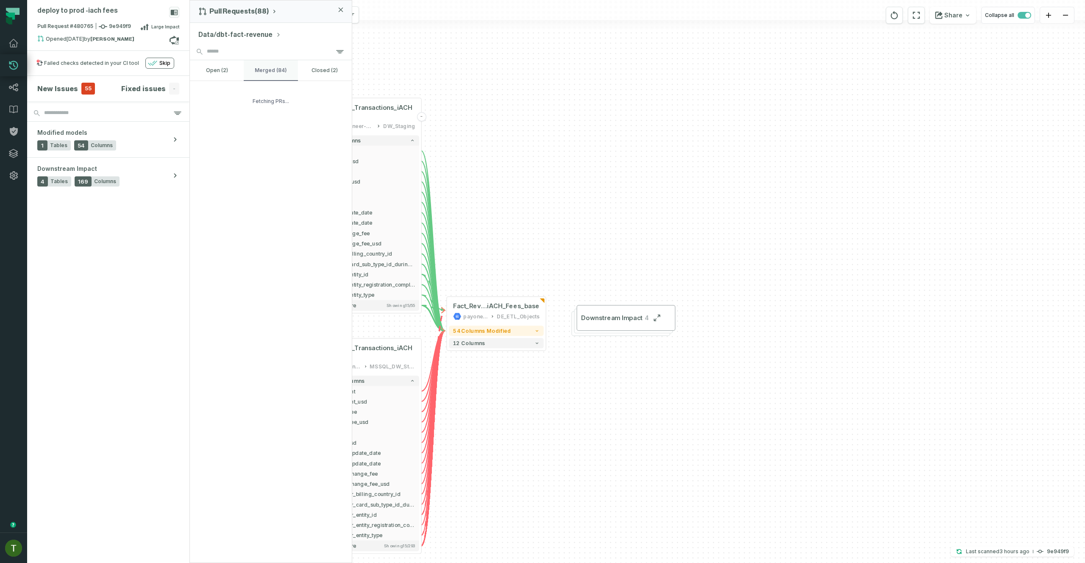
click at [248, 70] on button "merged (84)" at bounding box center [271, 70] width 54 height 20
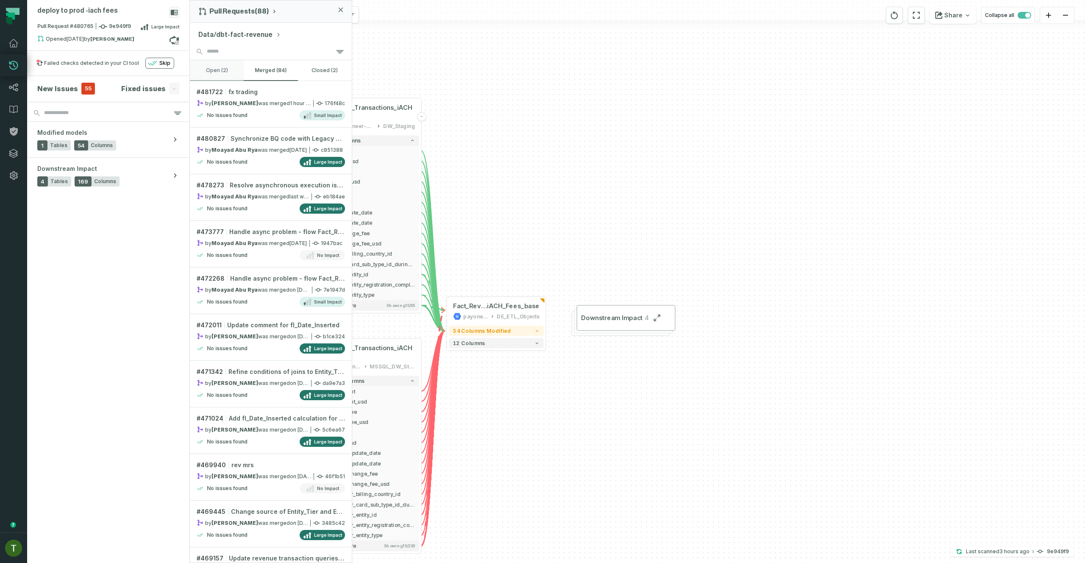
click at [213, 75] on button "open (2)" at bounding box center [217, 70] width 54 height 20
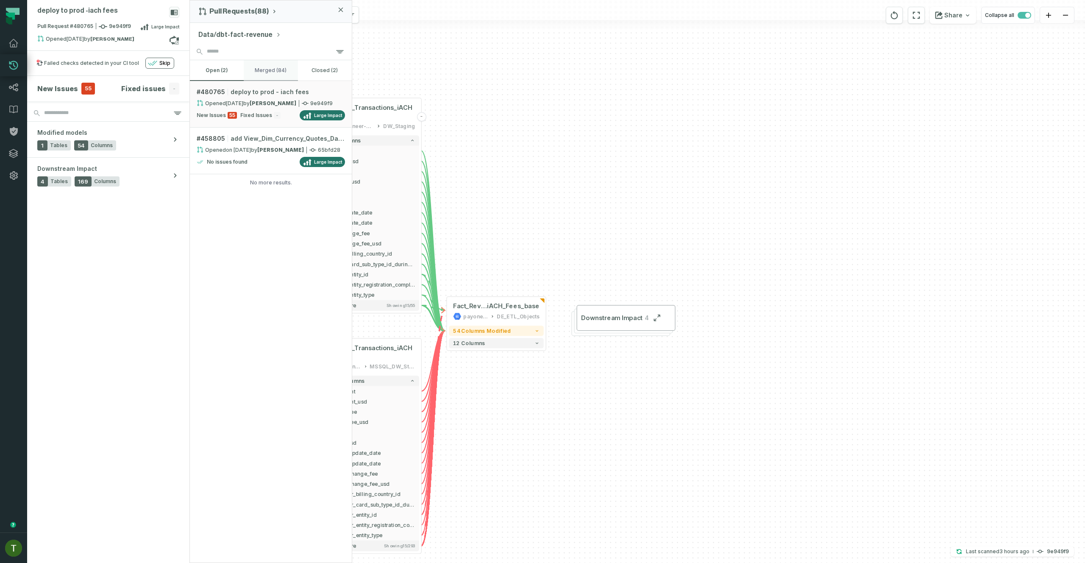
click at [273, 64] on button "merged (84)" at bounding box center [271, 70] width 54 height 20
click at [226, 71] on button "open (2)" at bounding box center [217, 70] width 54 height 20
click at [402, 50] on div "Staging_Transactions_iACH_fees payoneer-prod-eu-svc-data-016f MSSQL_DW_Staging …" at bounding box center [637, 281] width 895 height 563
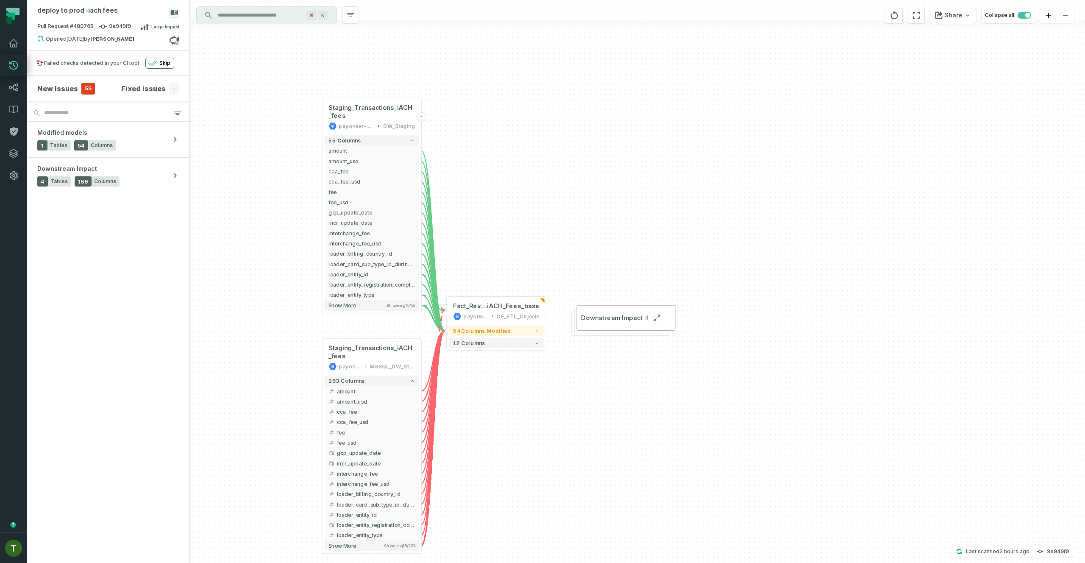
click at [402, 50] on div "Staging_Transactions_iACH_fees payoneer-prod-eu-svc-data-016f MSSQL_DW_Staging …" at bounding box center [637, 281] width 895 height 563
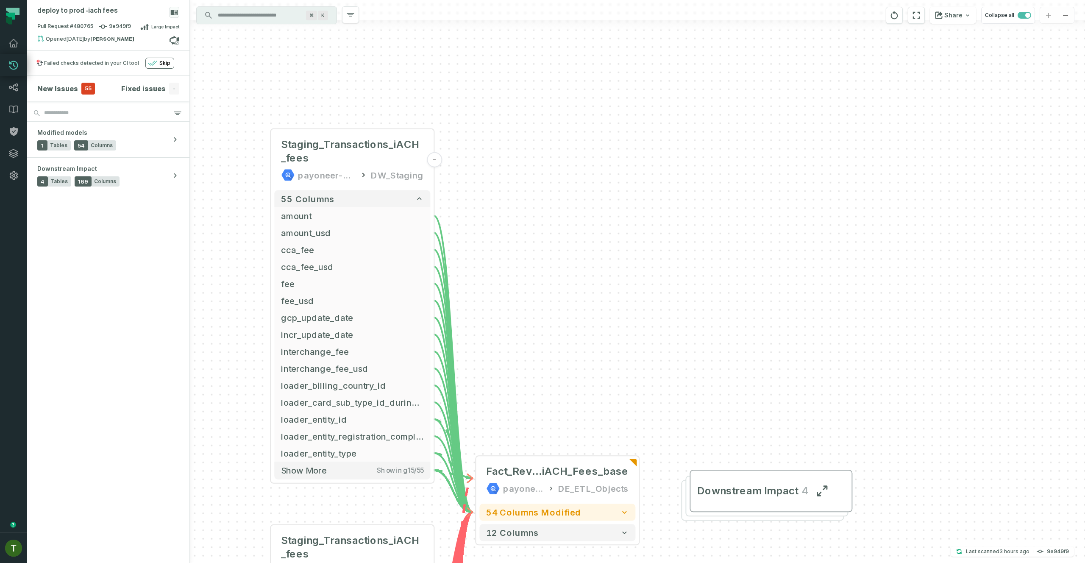
click at [251, 76] on div "Staging_Transactions_iACH_fees payoneer-prod-eu-svc-data-016f MSSQL_DW_Staging …" at bounding box center [637, 281] width 895 height 563
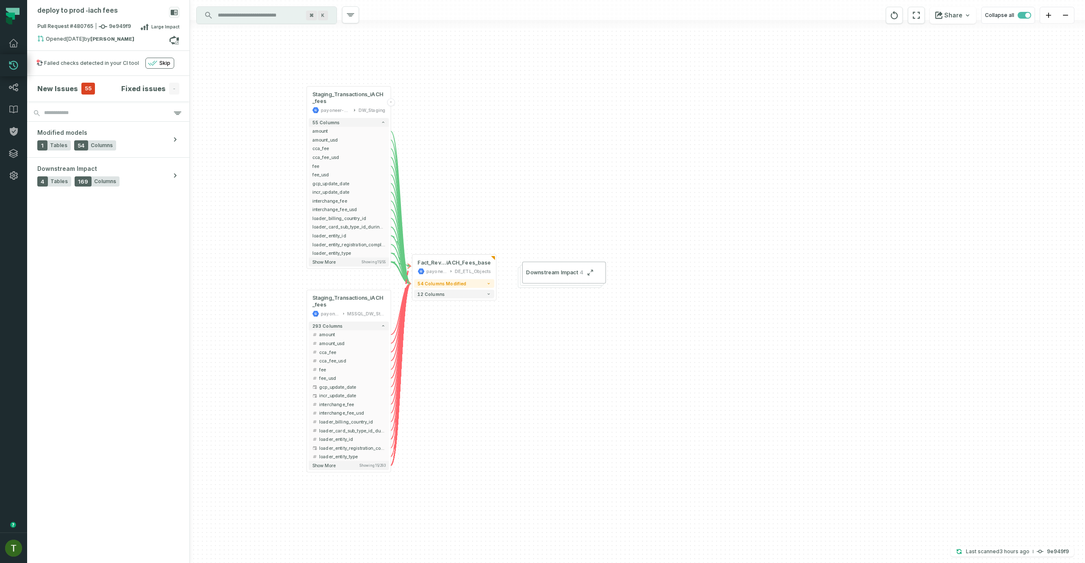
drag, startPoint x: 265, startPoint y: 53, endPoint x: 297, endPoint y: 53, distance: 32.2
click at [297, 53] on div "Staging_Transactions_iACH_fees payoneer-prod-eu-svc-data-016f MSSQL_DW_Staging …" at bounding box center [637, 281] width 895 height 563
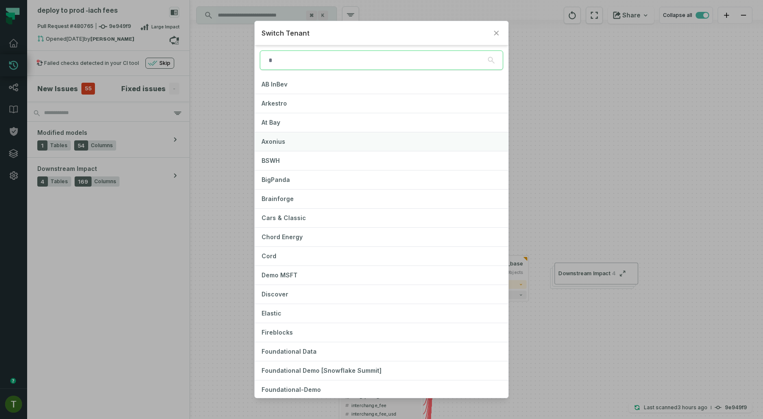
type input "*"
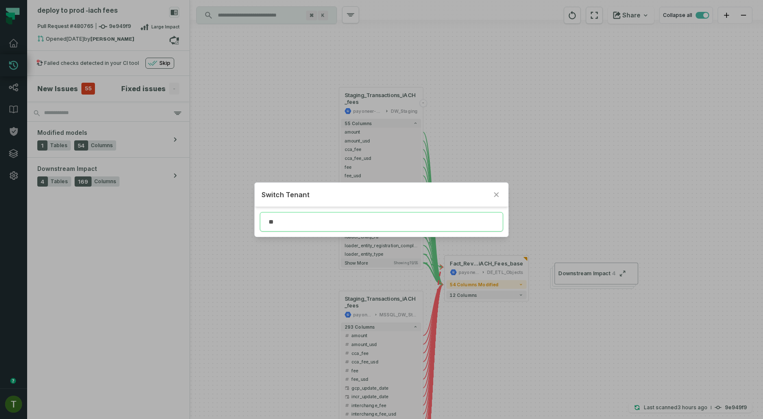
type input "*"
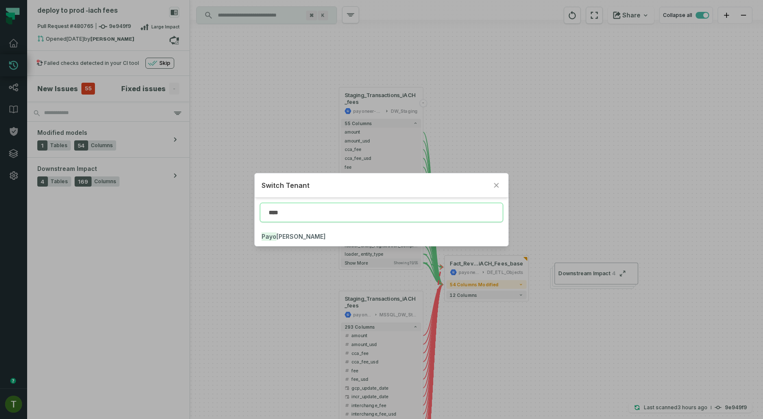
type input "****"
click button "Payo neer" at bounding box center [382, 236] width 254 height 19
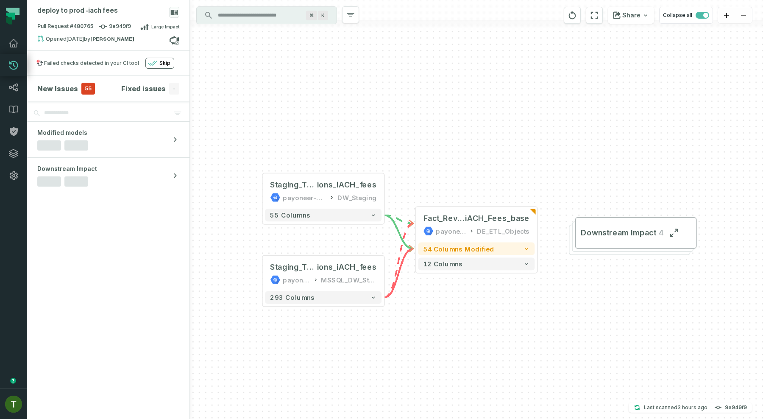
click at [11, 59] on link "Pull Requests" at bounding box center [13, 65] width 27 height 22
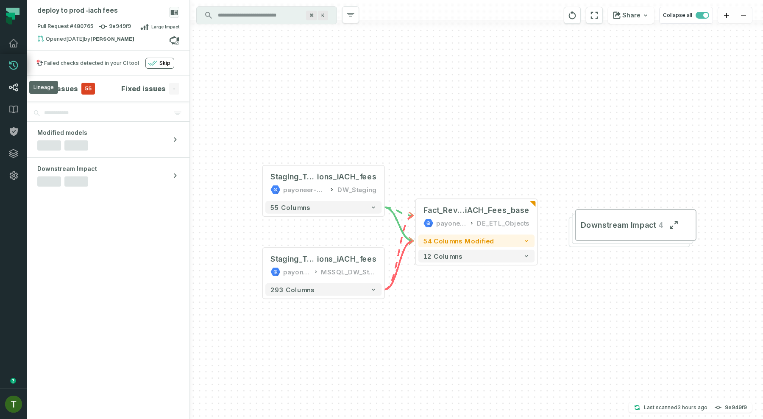
click at [17, 87] on icon at bounding box center [13, 87] width 10 height 10
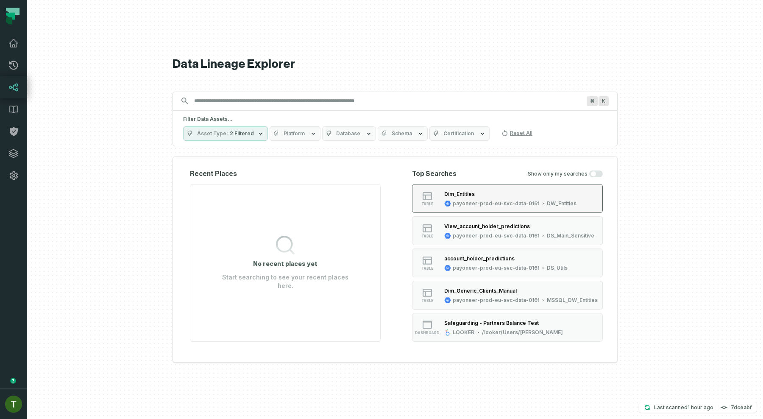
click at [481, 188] on button "table Dim_Entities payoneer-prod-eu-svc-data-016f DW_Entities" at bounding box center [507, 198] width 191 height 29
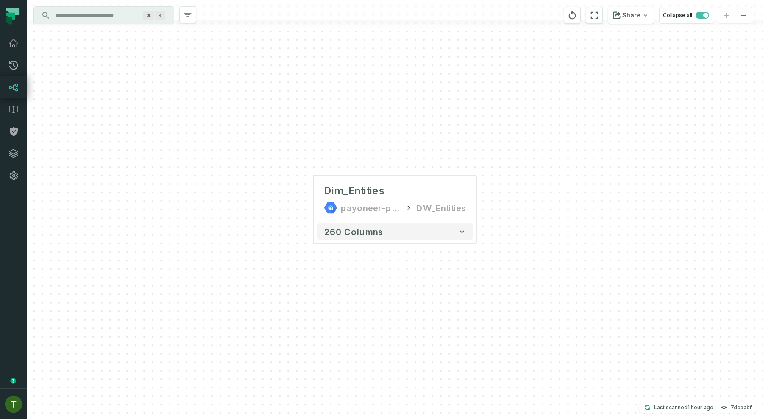
click at [115, 23] on div "⌘ K" at bounding box center [104, 15] width 140 height 17
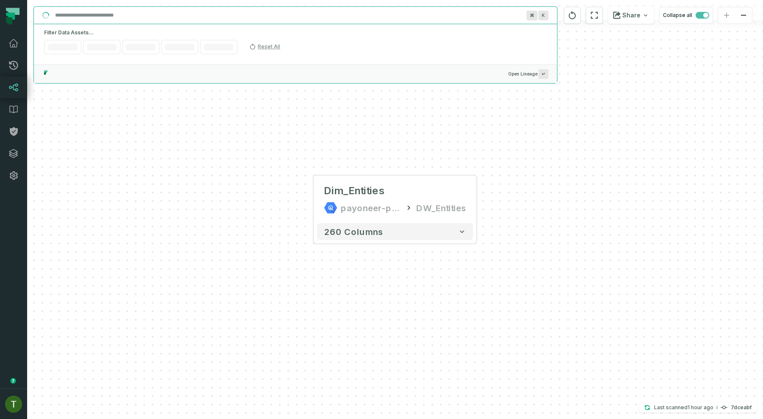
click at [117, 20] on input "Discovery Provider cmdk menu" at bounding box center [288, 15] width 476 height 14
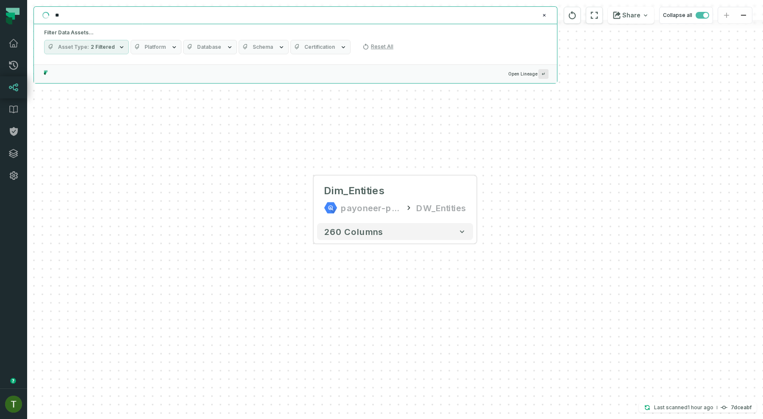
type input "*"
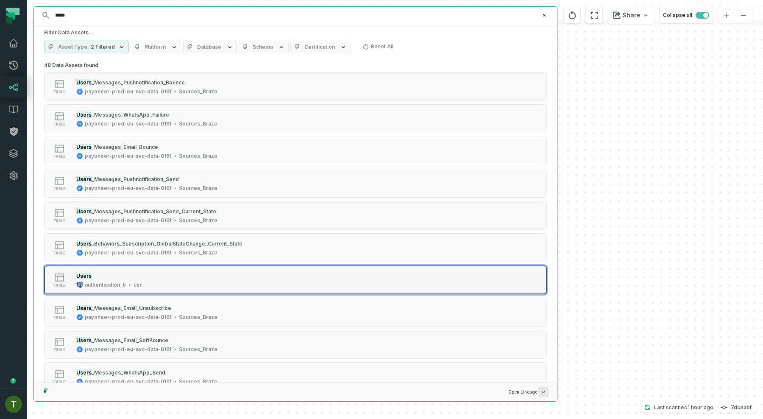
click at [79, 279] on div "Users" at bounding box center [108, 275] width 65 height 8
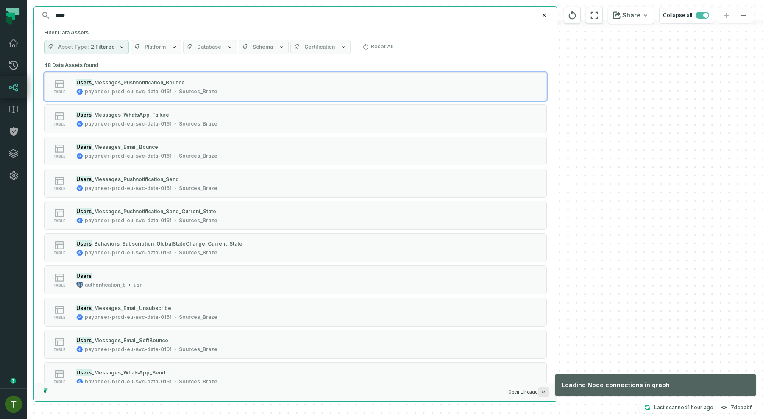
click at [142, 14] on input "*****" at bounding box center [294, 15] width 489 height 14
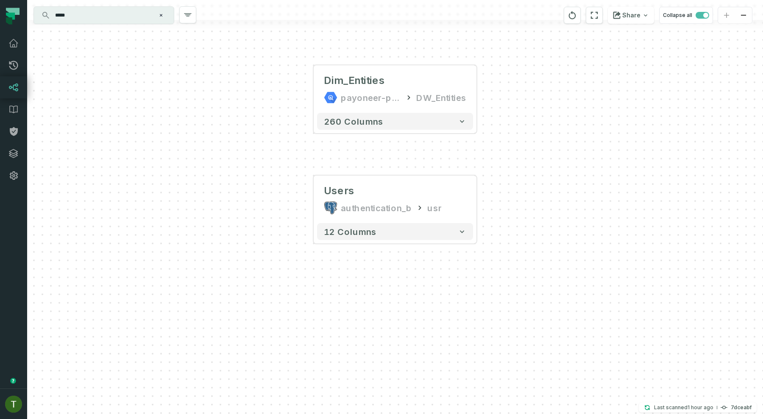
click at [135, 19] on input "*****" at bounding box center [103, 15] width 106 height 14
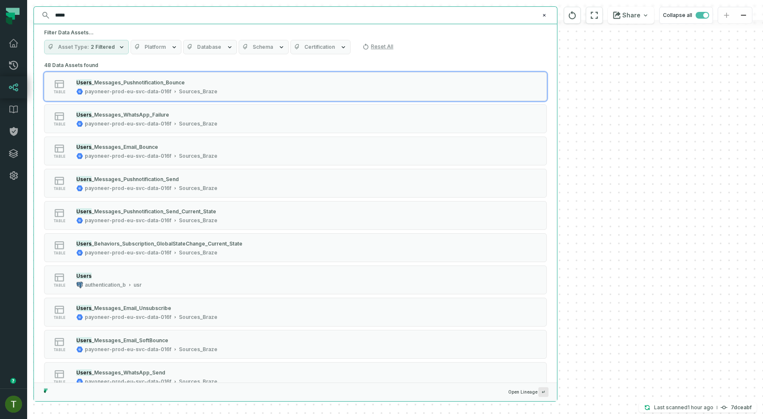
click at [135, 19] on input "*****" at bounding box center [294, 15] width 489 height 14
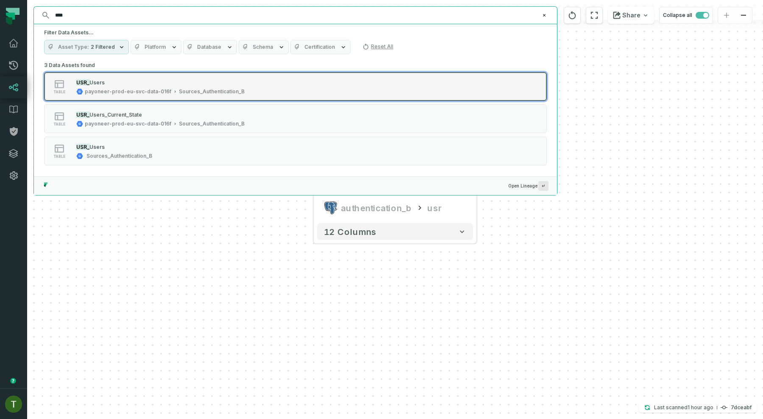
type input "****"
click at [165, 88] on div "payoneer-prod-eu-svc-data-016f" at bounding box center [128, 91] width 86 height 7
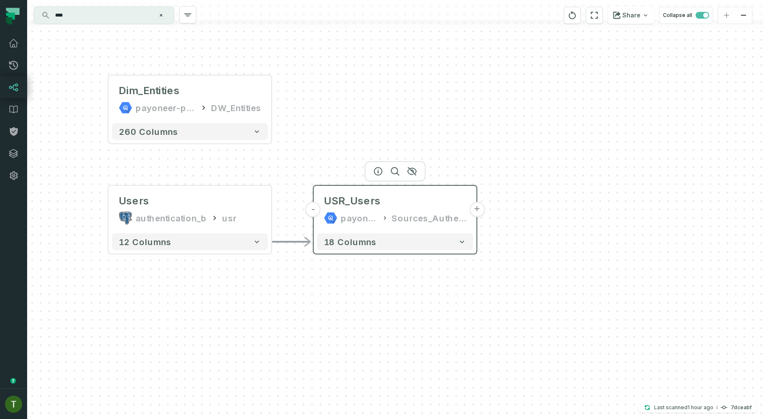
click at [478, 208] on button "+" at bounding box center [476, 209] width 15 height 15
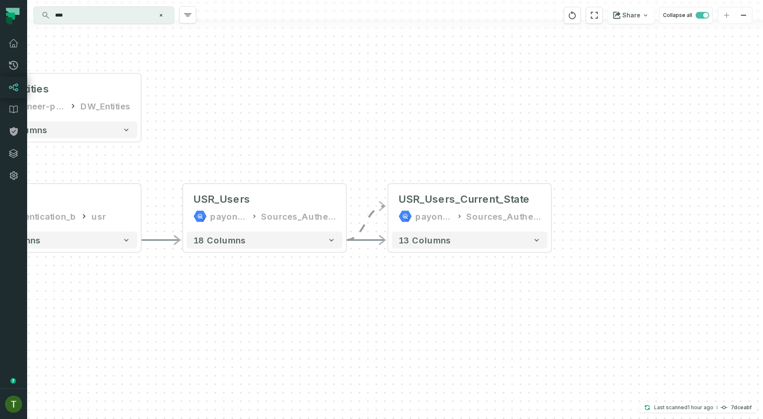
drag, startPoint x: 307, startPoint y: 263, endPoint x: 410, endPoint y: 261, distance: 103.5
click at [410, 261] on div "+ USR_Users_Current_State payoneer-prod-eu-svc-data-016f Sources_Authentication…" at bounding box center [395, 209] width 736 height 419
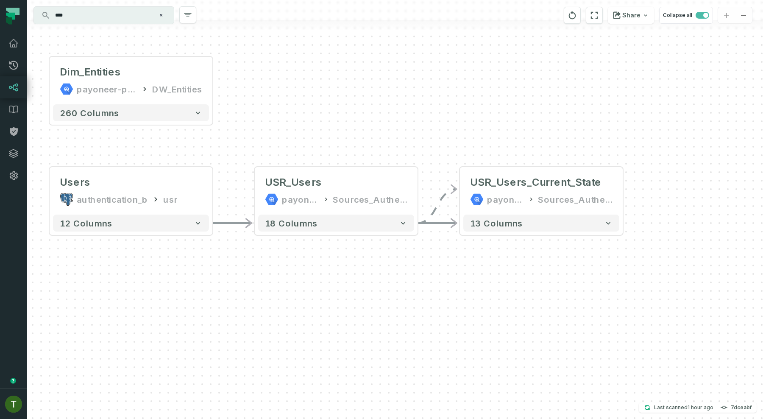
drag, startPoint x: 240, startPoint y: 148, endPoint x: 282, endPoint y: 131, distance: 45.9
click at [282, 131] on div "+ USR_Users_Current_State payoneer-prod-eu-svc-data-016f Sources_Authentication…" at bounding box center [395, 209] width 736 height 419
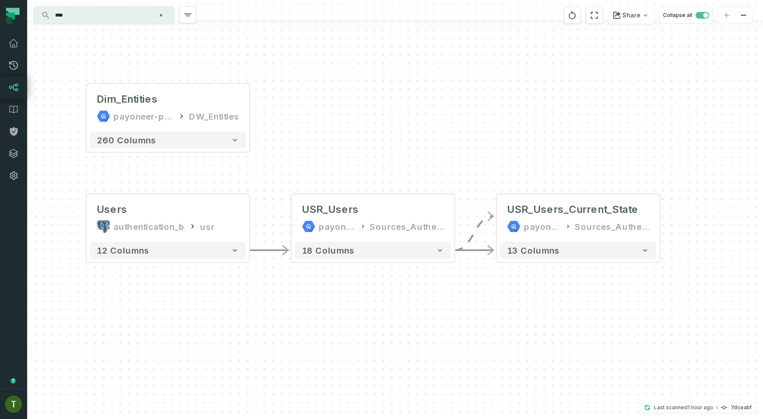
drag, startPoint x: 282, startPoint y: 131, endPoint x: 319, endPoint y: 159, distance: 45.8
click at [319, 159] on div "+ USR_Users_Current_State payoneer-prod-eu-svc-data-016f Sources_Authentication…" at bounding box center [395, 209] width 736 height 419
click at [497, 218] on button "+" at bounding box center [496, 217] width 15 height 15
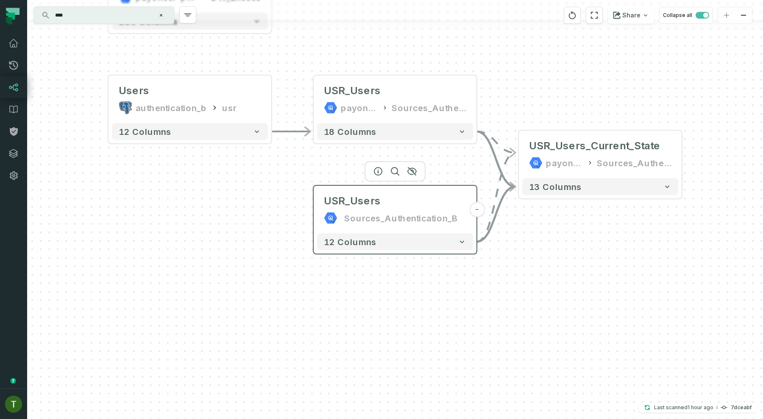
click at [348, 212] on div "Sources_Authentication_B" at bounding box center [401, 218] width 114 height 14
click at [376, 176] on div at bounding box center [395, 171] width 61 height 20
click at [376, 175] on div at bounding box center [395, 171] width 61 height 20
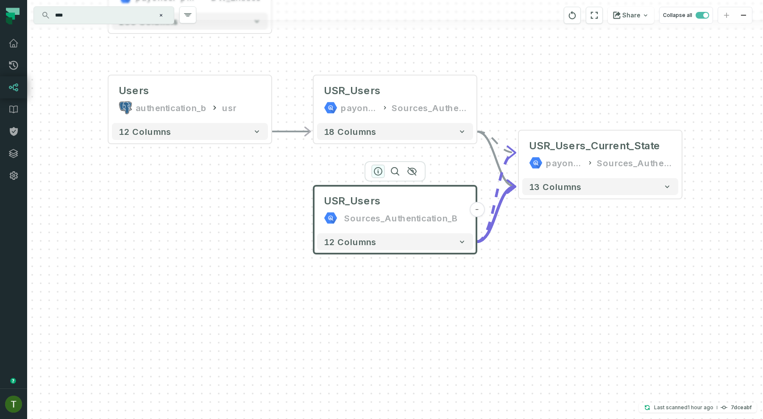
click at [377, 173] on icon "button" at bounding box center [378, 171] width 10 height 10
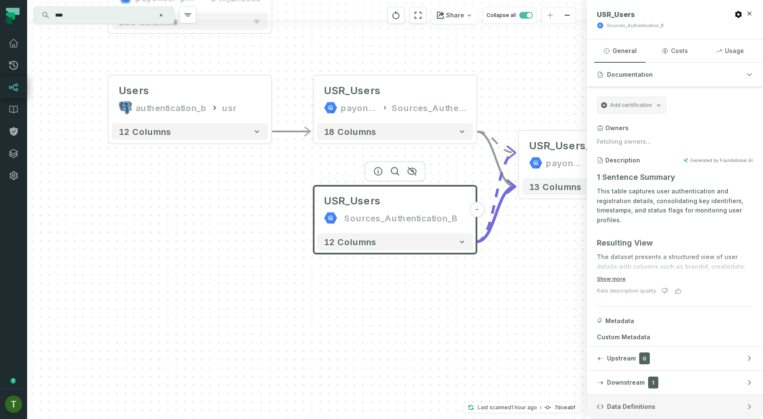
click at [622, 397] on button "Data Definitions" at bounding box center [675, 407] width 176 height 24
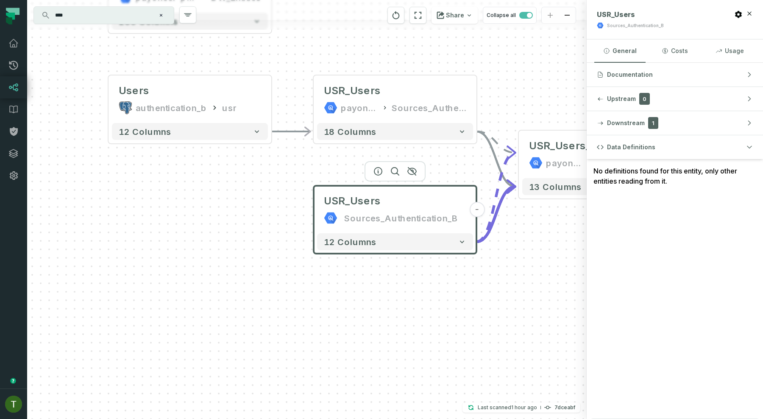
click at [505, 257] on div "USR_Users Sources_Authentication_B - 12 columns - USR_Users_Current_State payon…" at bounding box center [307, 209] width 560 height 419
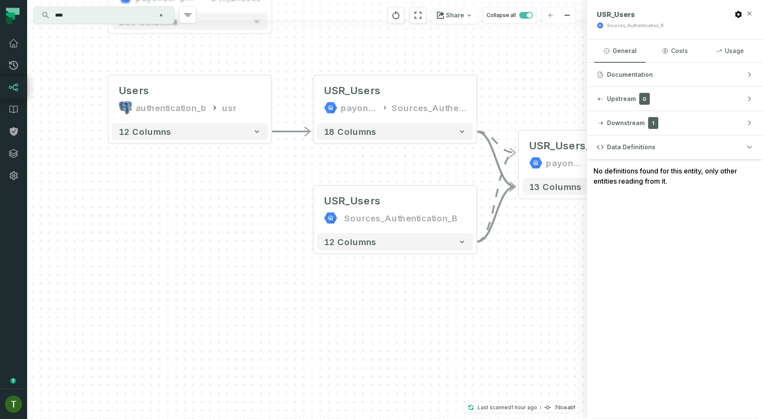
click at [750, 13] on icon "button" at bounding box center [750, 13] width 4 height 4
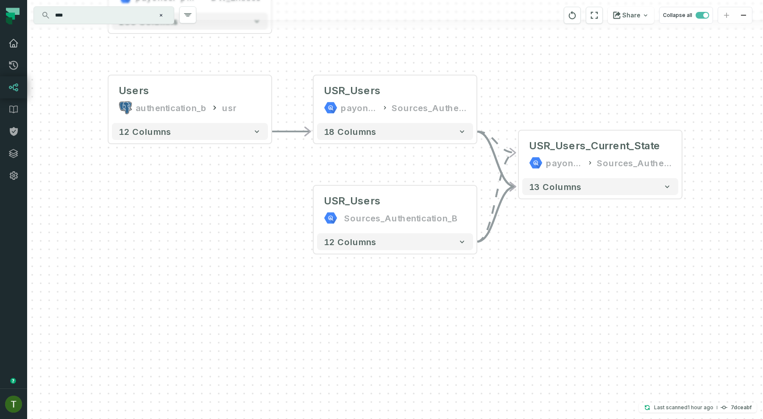
click at [12, 46] on icon at bounding box center [13, 43] width 8 height 8
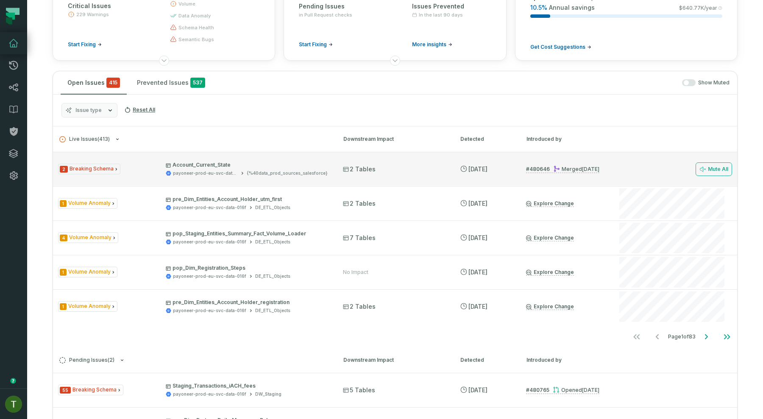
scroll to position [97, 0]
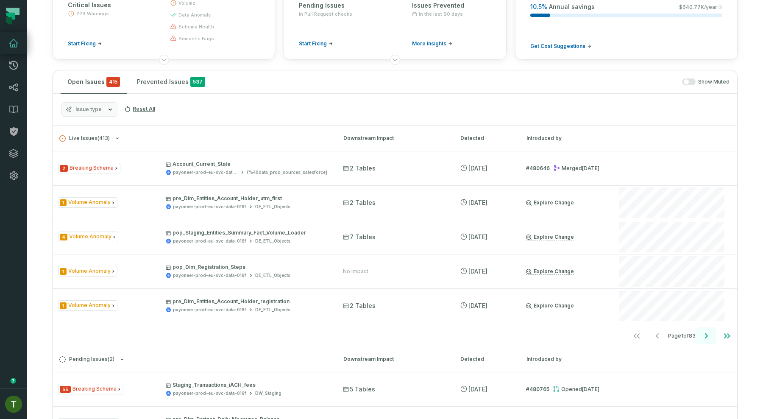
click at [708, 338] on icon "Go to next page" at bounding box center [706, 336] width 10 height 10
click at [702, 335] on icon "Go to next page" at bounding box center [706, 336] width 10 height 10
click at [709, 336] on icon "Go to next page" at bounding box center [706, 336] width 10 height 10
click at [711, 334] on icon "Go to next page" at bounding box center [706, 336] width 10 height 10
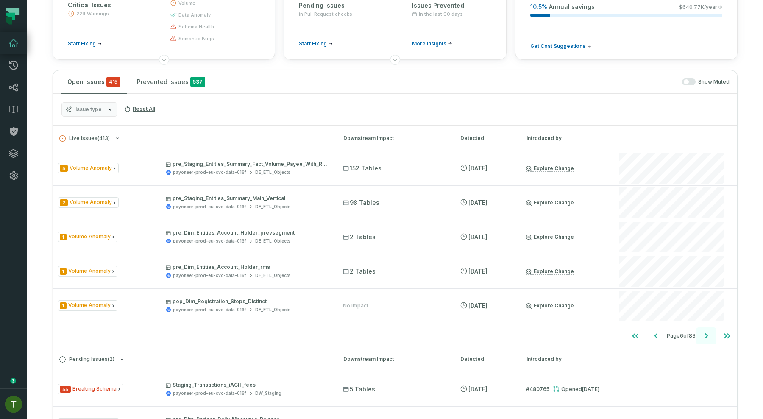
click at [706, 335] on icon "Go to next page" at bounding box center [706, 335] width 3 height 5
click at [701, 336] on icon "Go to next page" at bounding box center [706, 336] width 10 height 10
click at [702, 336] on icon "Go to next page" at bounding box center [706, 336] width 10 height 10
click at [709, 333] on icon "Go to next page" at bounding box center [706, 336] width 10 height 10
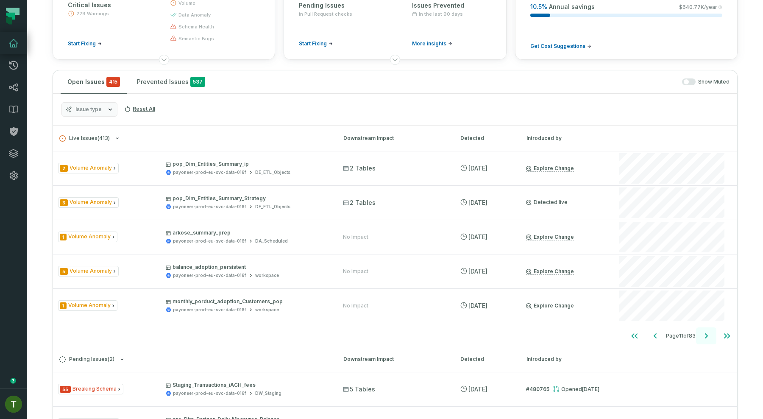
click at [709, 333] on icon "Go to next page" at bounding box center [706, 336] width 10 height 10
click at [708, 333] on icon "Go to next page" at bounding box center [706, 336] width 10 height 10
click at [708, 337] on icon "Go to next page" at bounding box center [706, 336] width 10 height 10
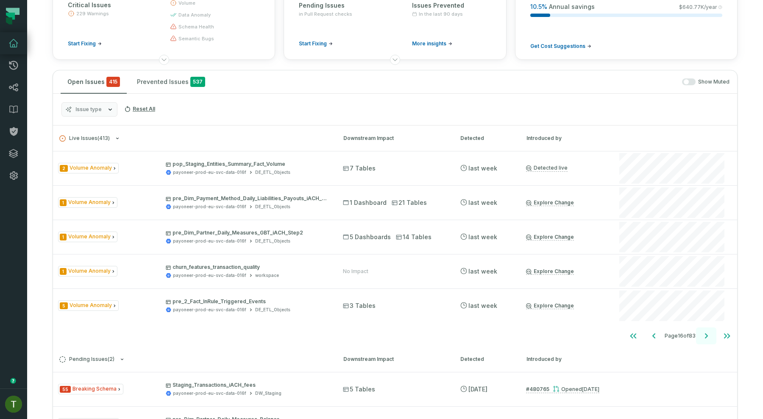
click at [708, 337] on icon "Go to next page" at bounding box center [706, 336] width 10 height 10
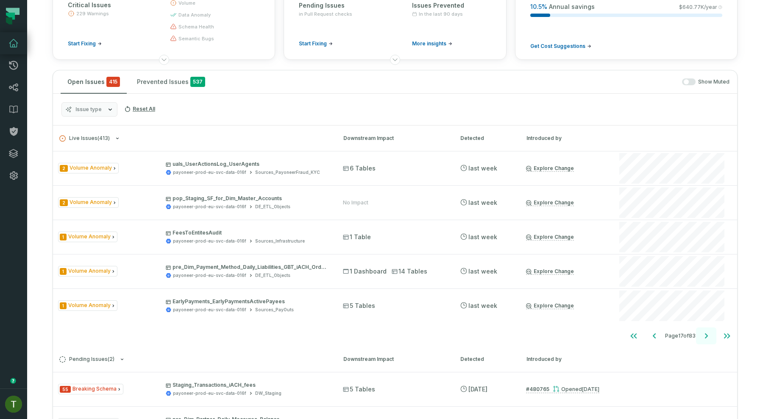
click at [708, 337] on icon "Go to next page" at bounding box center [706, 336] width 10 height 10
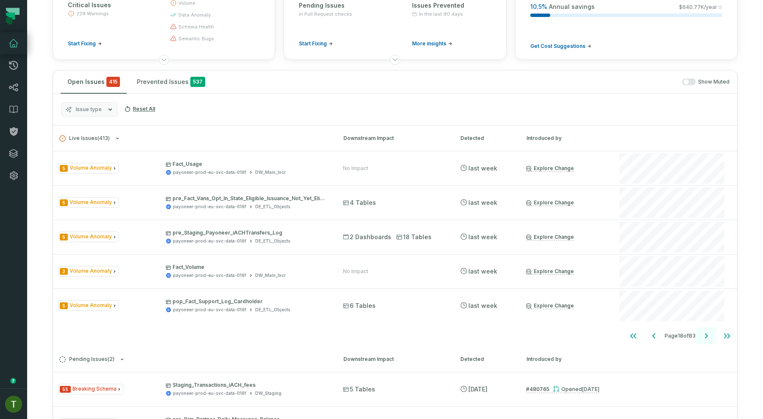
click at [708, 337] on icon "Go to next page" at bounding box center [706, 336] width 10 height 10
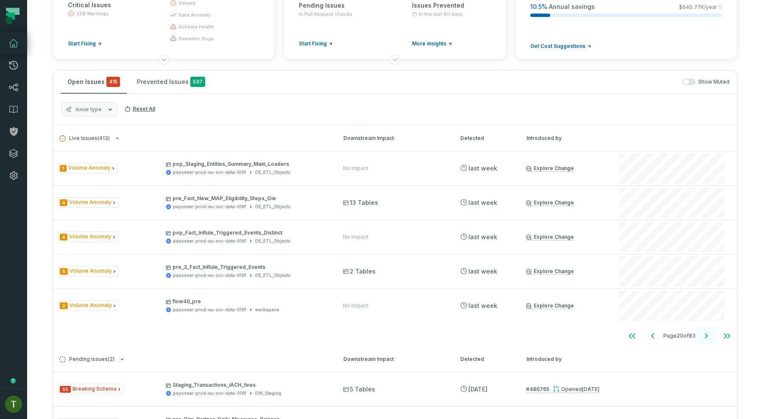
click at [708, 337] on icon "Go to next page" at bounding box center [706, 336] width 10 height 10
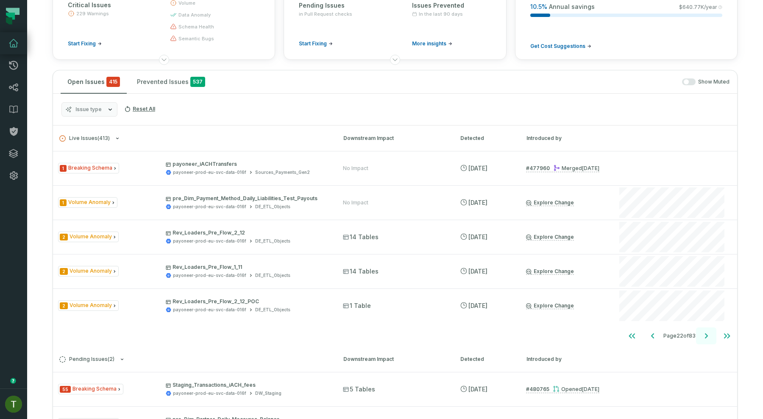
click at [708, 337] on icon "Go to next page" at bounding box center [706, 336] width 10 height 10
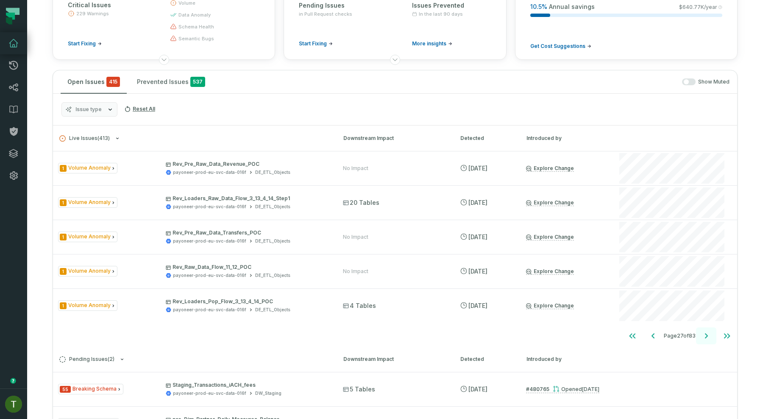
click at [708, 337] on icon "Go to next page" at bounding box center [706, 336] width 10 height 10
click at [707, 332] on icon "Go to next page" at bounding box center [706, 336] width 10 height 10
click at [710, 334] on icon "Go to next page" at bounding box center [706, 336] width 10 height 10
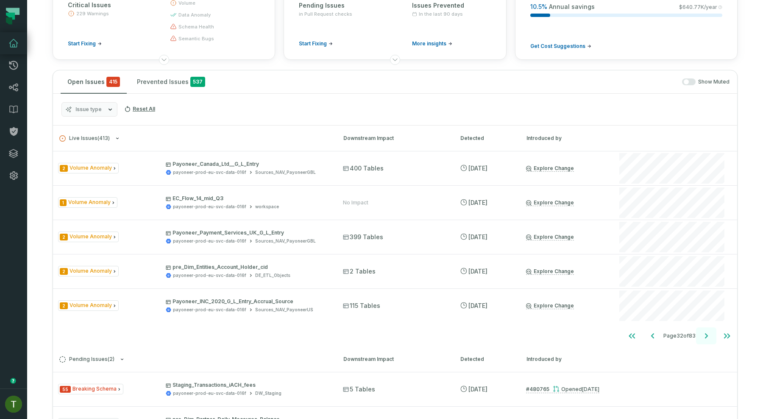
click at [710, 334] on icon "Go to next page" at bounding box center [706, 336] width 10 height 10
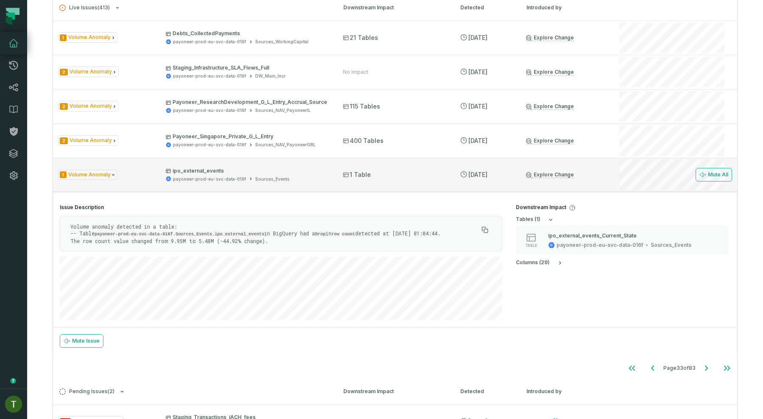
scroll to position [231, 0]
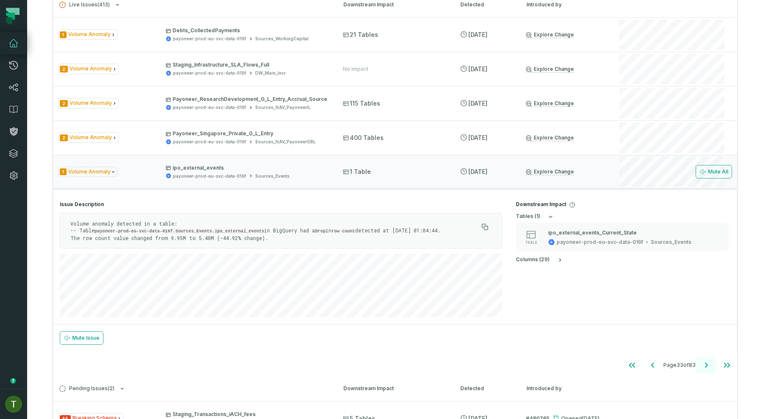
click at [709, 365] on icon "Go to next page" at bounding box center [706, 365] width 10 height 10
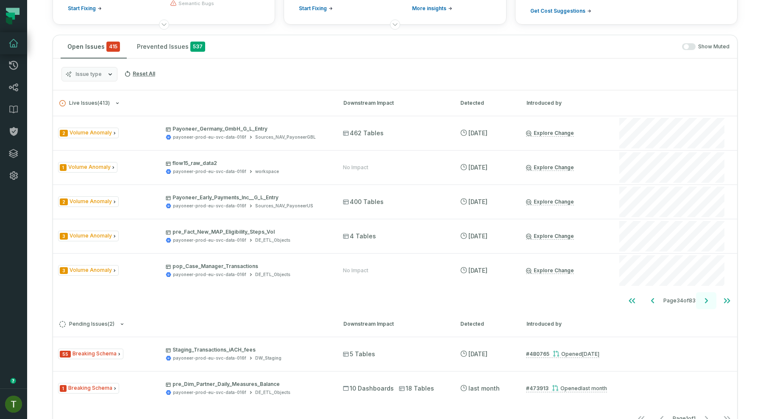
scroll to position [130, 0]
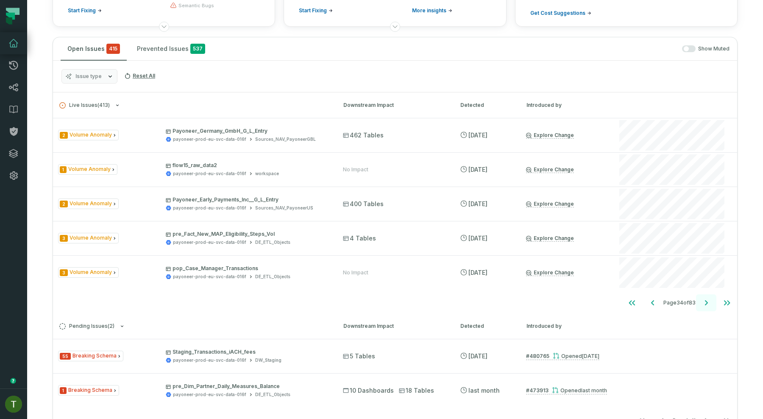
click at [714, 297] on button "Go to next page" at bounding box center [706, 302] width 20 height 17
click at [711, 300] on button "Go to next page" at bounding box center [706, 302] width 20 height 17
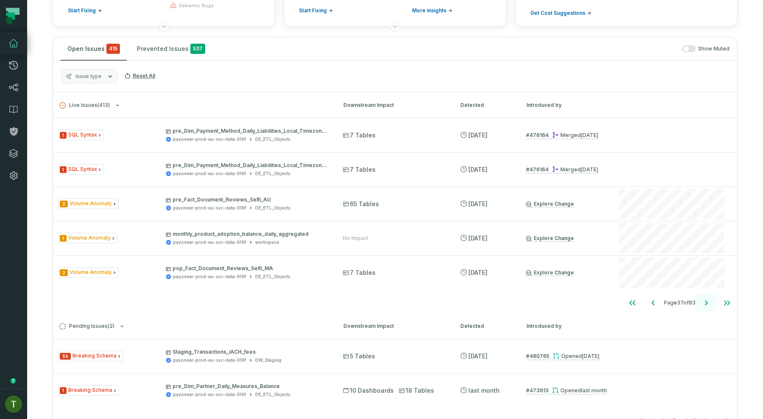
click at [712, 299] on button "Go to next page" at bounding box center [706, 302] width 20 height 17
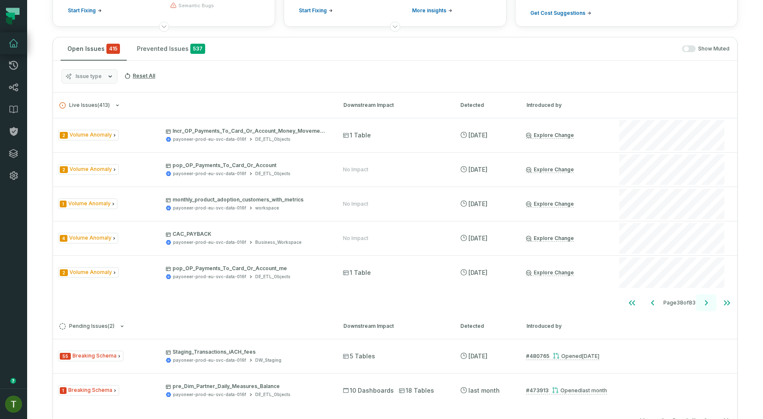
click at [712, 299] on button "Go to next page" at bounding box center [706, 302] width 20 height 17
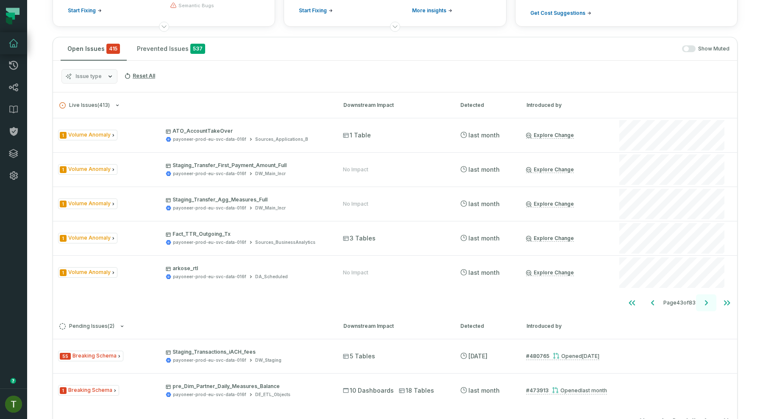
click at [712, 299] on button "Go to next page" at bounding box center [706, 302] width 20 height 17
click at [711, 300] on button "Go to next page" at bounding box center [706, 302] width 20 height 17
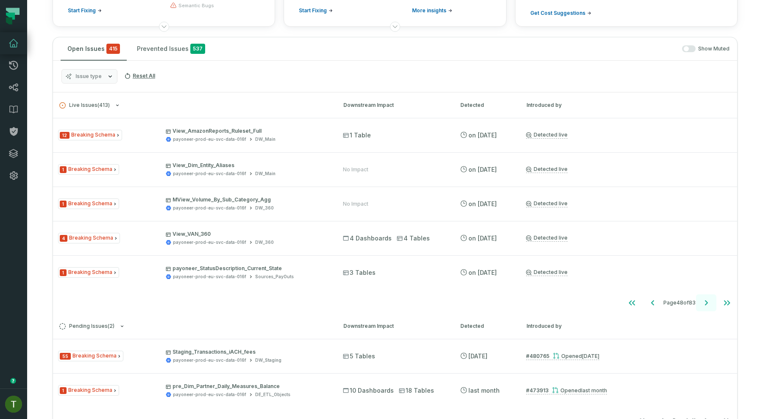
click at [711, 300] on button "Go to next page" at bounding box center [706, 302] width 20 height 17
click at [94, 73] on span "Issue type" at bounding box center [88, 76] width 26 height 7
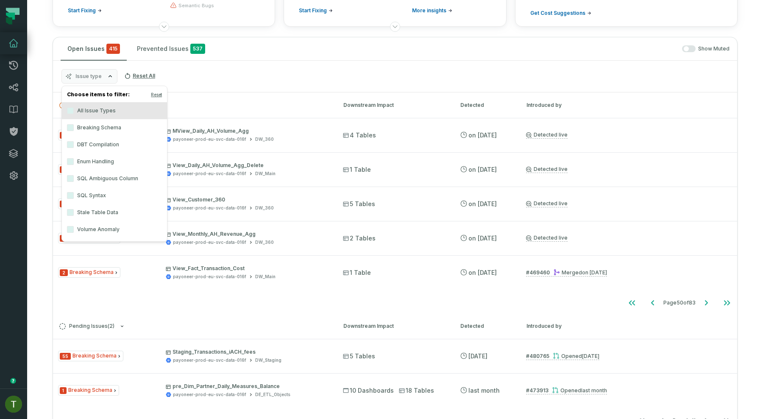
click at [115, 221] on label "Volume Anomaly" at bounding box center [114, 229] width 105 height 17
click at [74, 226] on button "Volume Anomaly" at bounding box center [70, 229] width 7 height 7
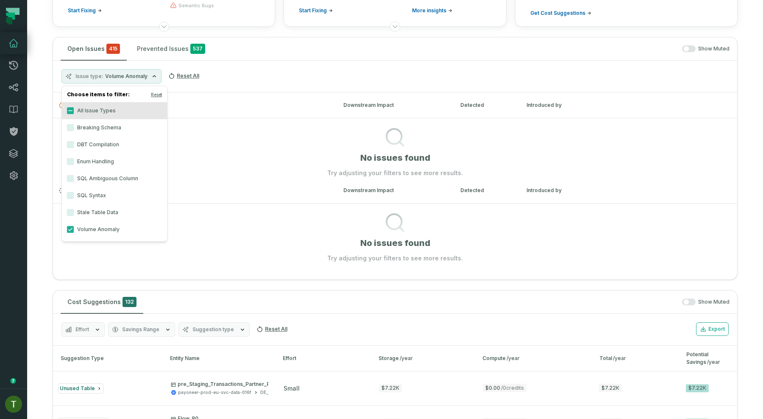
click at [266, 83] on div "Issue type Volume Anomaly Reset All" at bounding box center [395, 77] width 684 height 32
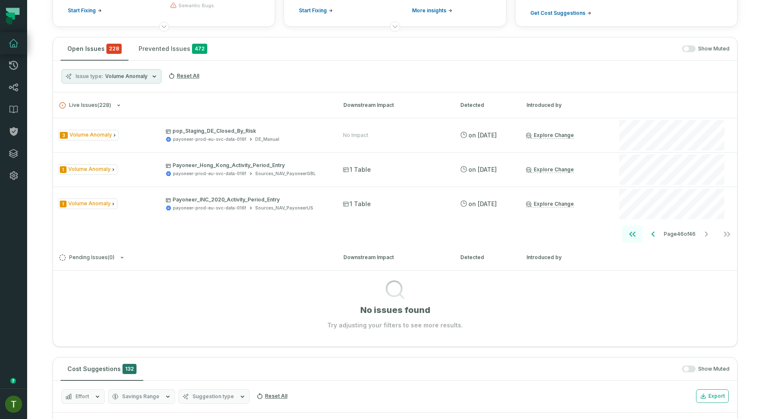
click at [632, 237] on icon "Go to first page" at bounding box center [632, 234] width 10 height 10
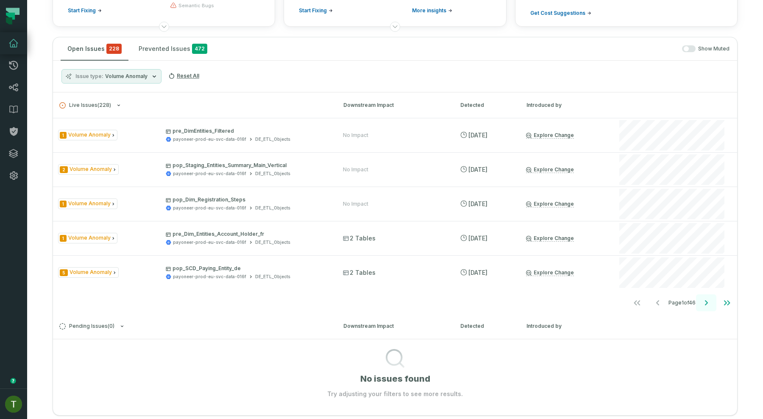
click at [704, 297] on button "Go to next page" at bounding box center [706, 302] width 20 height 17
click at [702, 298] on icon "Go to next page" at bounding box center [706, 303] width 10 height 10
click at [703, 296] on button "Go to next page" at bounding box center [706, 302] width 20 height 17
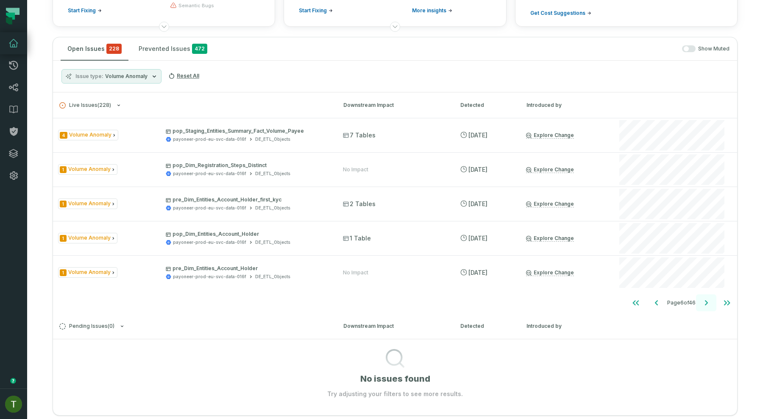
click at [703, 296] on button "Go to next page" at bounding box center [706, 302] width 20 height 17
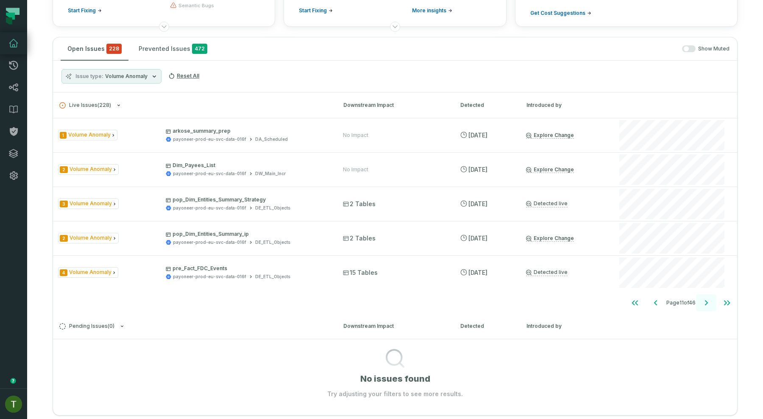
click at [703, 296] on button "Go to next page" at bounding box center [706, 302] width 20 height 17
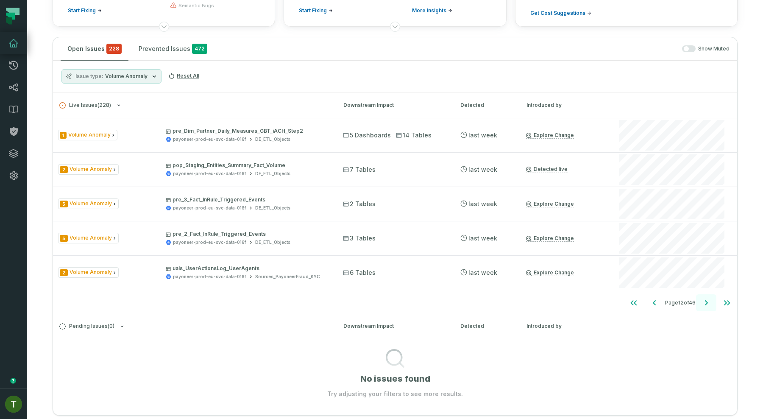
click at [703, 296] on button "Go to next page" at bounding box center [706, 302] width 20 height 17
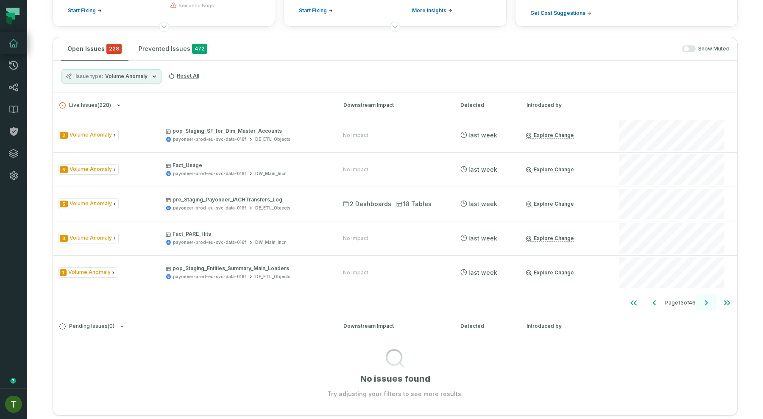
click at [703, 296] on button "Go to next page" at bounding box center [706, 302] width 20 height 17
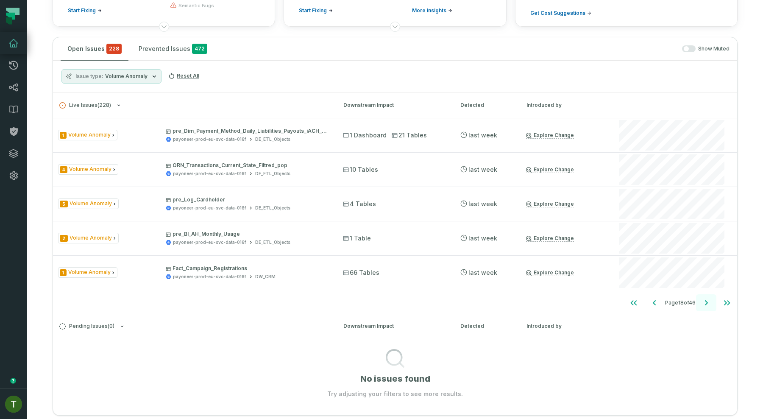
click at [703, 296] on button "Go to next page" at bounding box center [706, 302] width 20 height 17
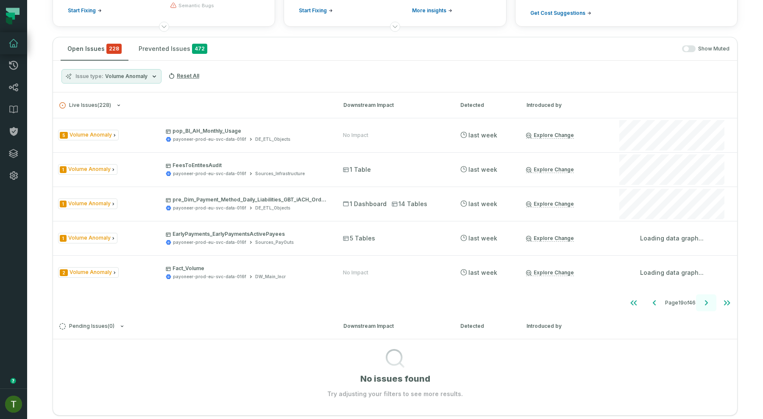
click at [703, 296] on button "Go to next page" at bounding box center [706, 302] width 20 height 17
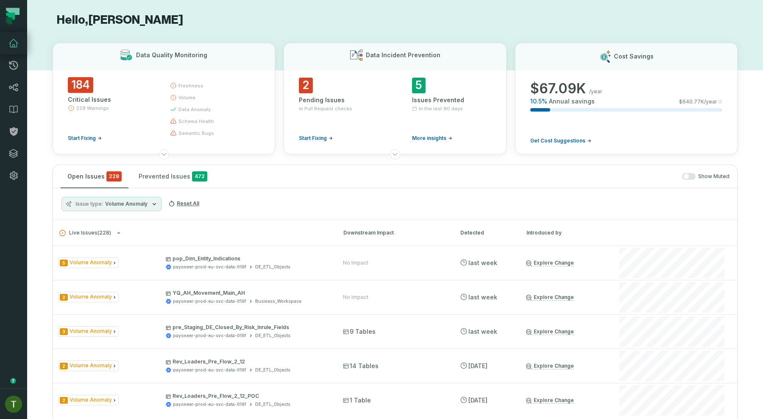
scroll to position [0, 0]
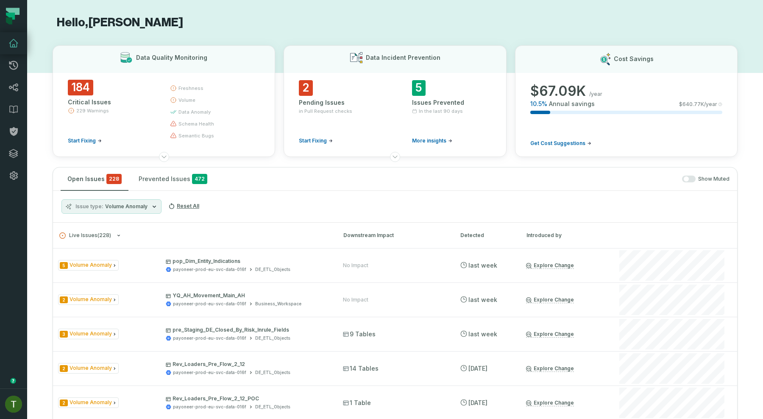
click at [144, 196] on div "Issue type Volume Anomaly Reset All" at bounding box center [395, 207] width 684 height 32
click at [144, 197] on div "Issue type Volume Anomaly Reset All" at bounding box center [395, 207] width 684 height 32
click at [142, 204] on span "Volume Anomaly" at bounding box center [126, 206] width 42 height 7
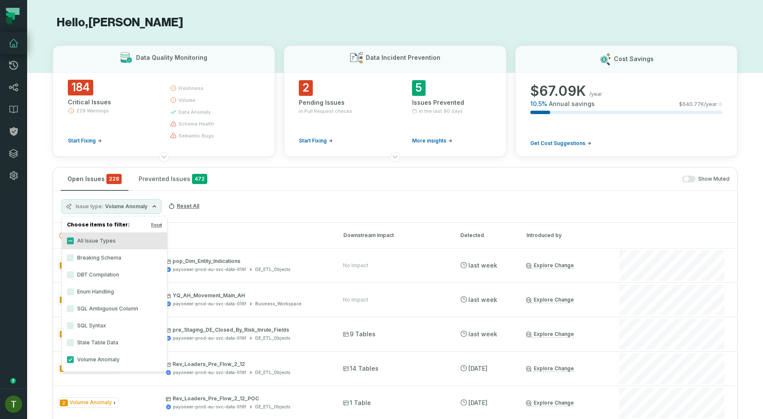
click at [122, 244] on label "All Issue Types" at bounding box center [114, 240] width 105 height 17
click at [74, 244] on button "All Issue Types" at bounding box center [70, 240] width 7 height 7
click at [116, 257] on label "Breaking Schema" at bounding box center [114, 257] width 105 height 17
click at [74, 257] on button "Breaking Schema" at bounding box center [70, 257] width 7 height 7
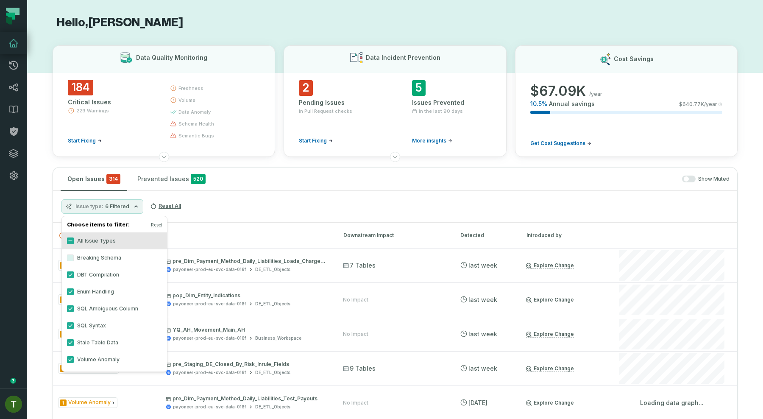
click at [116, 241] on label "All Issue Types" at bounding box center [114, 240] width 105 height 17
click at [74, 241] on button "All Issue Types" at bounding box center [70, 240] width 7 height 7
click at [114, 256] on label "Breaking Schema" at bounding box center [114, 257] width 105 height 17
click at [74, 256] on button "Breaking Schema" at bounding box center [70, 257] width 7 height 7
click at [112, 245] on label "All Issue Types" at bounding box center [114, 240] width 105 height 17
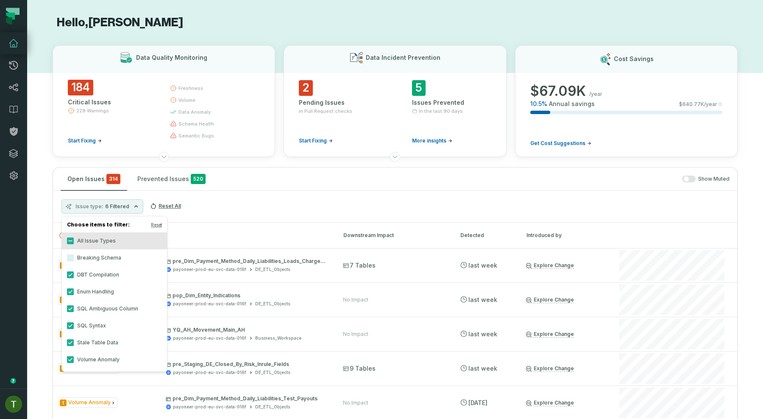
click at [74, 244] on button "All Issue Types" at bounding box center [70, 240] width 7 height 7
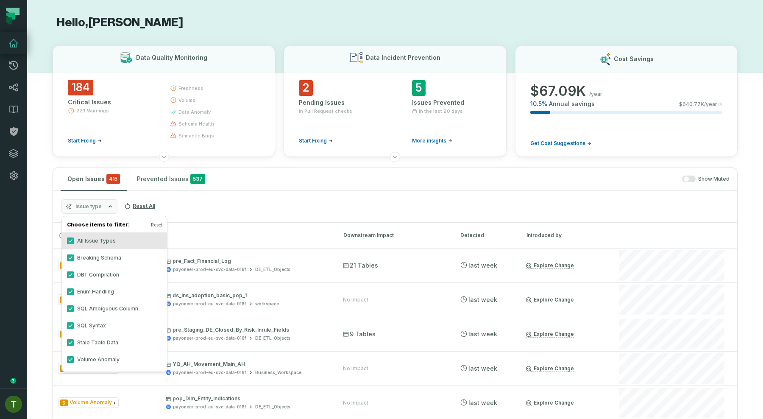
click at [112, 245] on label "All Issue Types" at bounding box center [114, 240] width 105 height 17
click at [74, 244] on button "All Issue Types" at bounding box center [70, 240] width 7 height 7
click at [112, 260] on label "Breaking Schema" at bounding box center [114, 257] width 105 height 17
click at [74, 260] on button "Breaking Schema" at bounding box center [70, 257] width 7 height 7
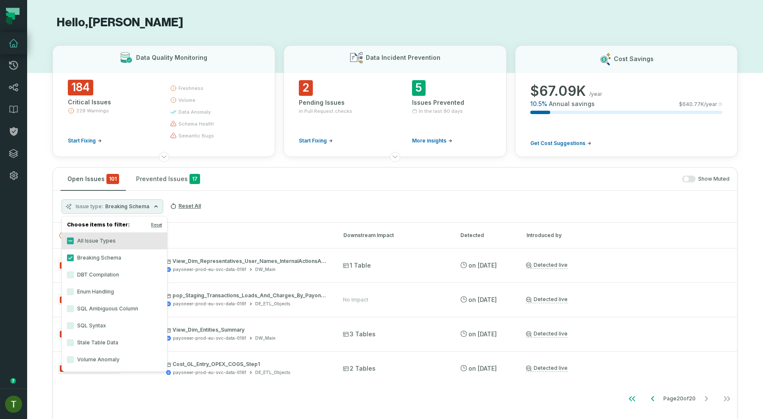
click at [318, 184] on div "Open Issues 101 Prevented Issues 17 Show Muted" at bounding box center [395, 178] width 684 height 23
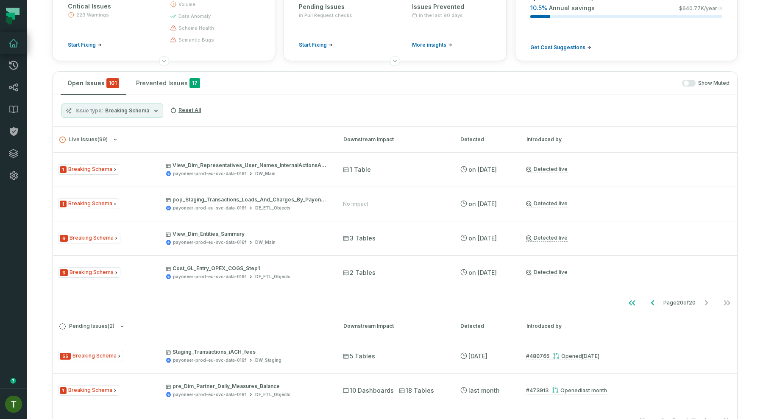
scroll to position [99, 0]
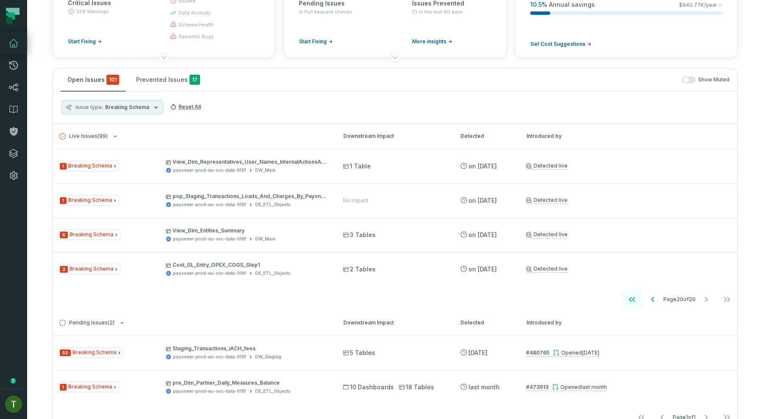
click at [637, 294] on button "Go to first page" at bounding box center [632, 299] width 20 height 17
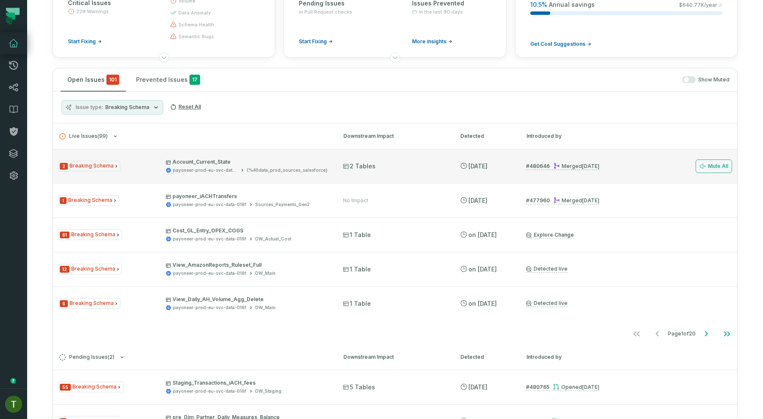
click at [535, 181] on div "2 Breaking Schema Account_Current_State payoneer-prod-eu-svc-data-016f {%40data…" at bounding box center [395, 166] width 684 height 34
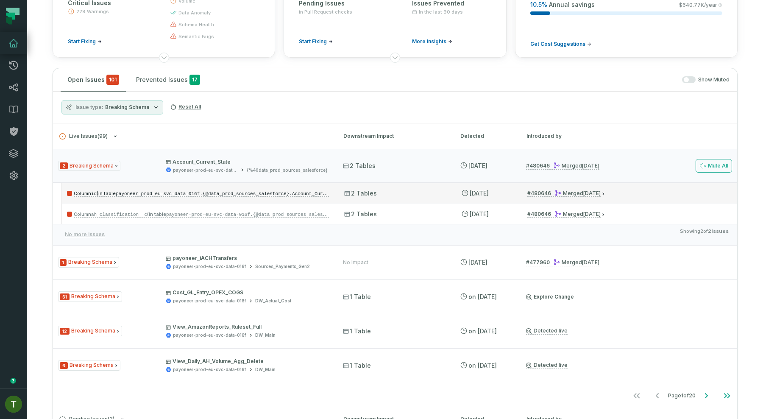
click at [394, 197] on div "2 Tables" at bounding box center [395, 193] width 102 height 8
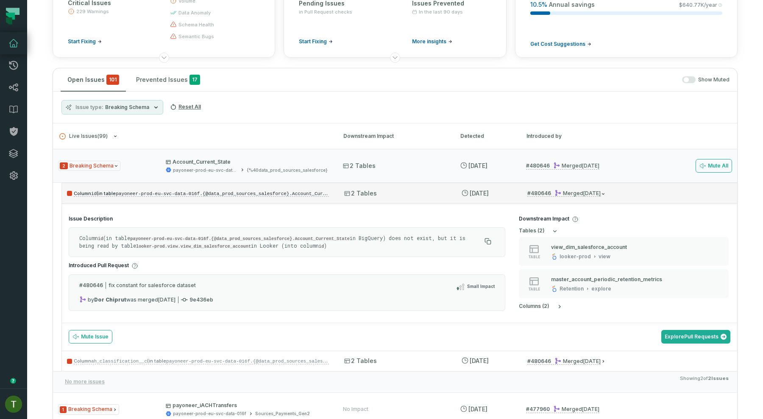
click at [565, 196] on div "Merged 9/16/2025, 8:13:30 AM" at bounding box center [578, 193] width 46 height 6
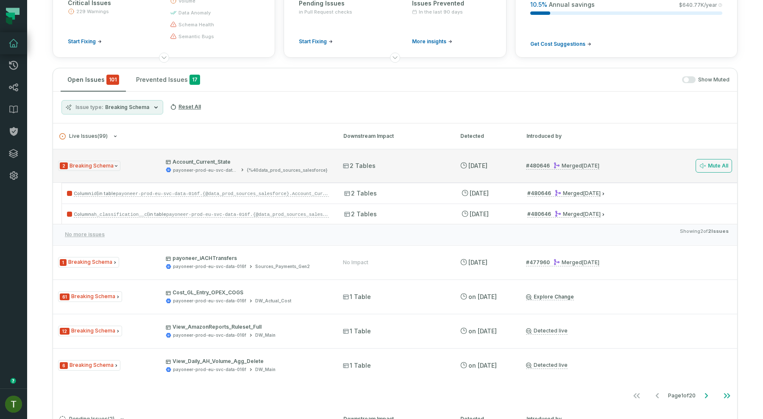
click at [406, 165] on div "2 Tables" at bounding box center [394, 166] width 102 height 8
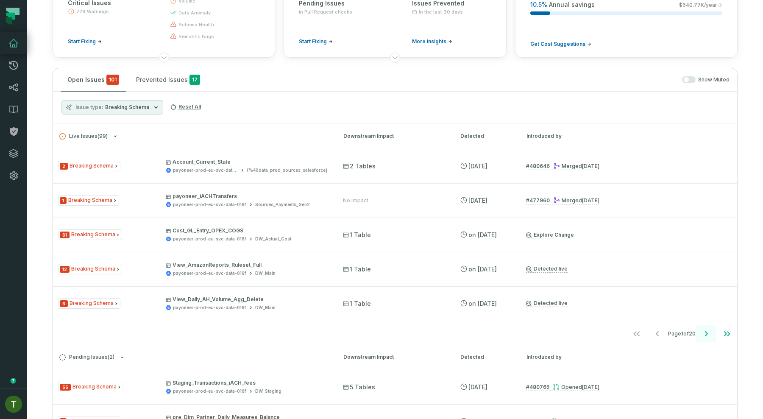
click at [704, 332] on icon "Go to next page" at bounding box center [706, 334] width 10 height 10
click at [707, 337] on icon "Go to next page" at bounding box center [706, 334] width 10 height 10
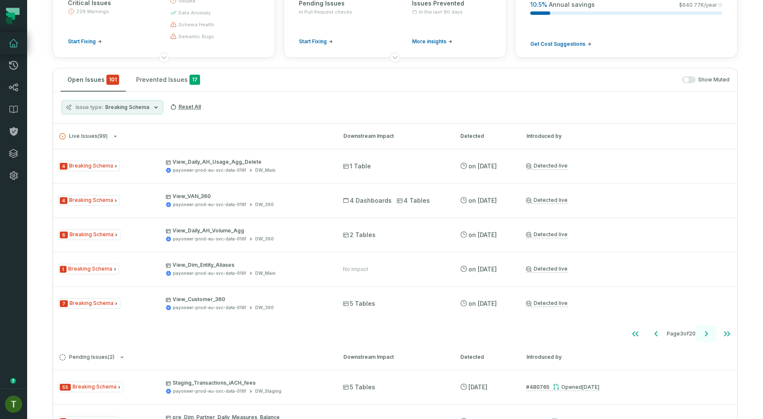
click at [707, 337] on icon "Go to next page" at bounding box center [706, 334] width 10 height 10
click at [709, 336] on icon "Go to next page" at bounding box center [706, 334] width 10 height 10
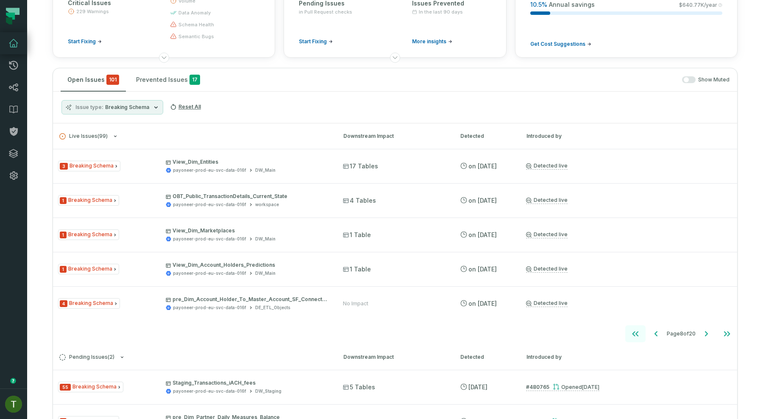
click at [636, 329] on icon "Go to first page" at bounding box center [635, 334] width 10 height 10
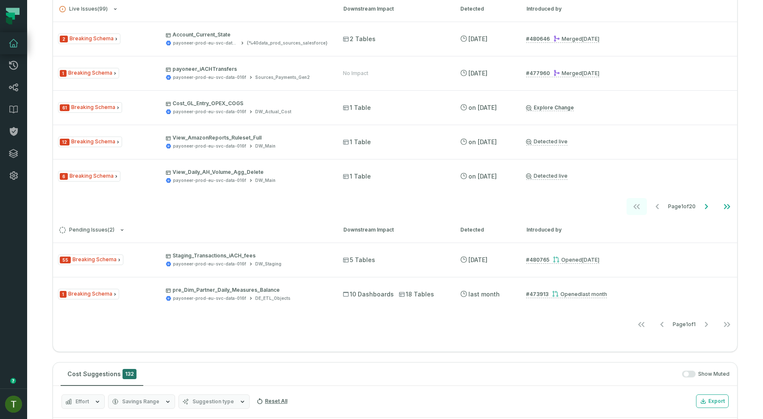
scroll to position [234, 0]
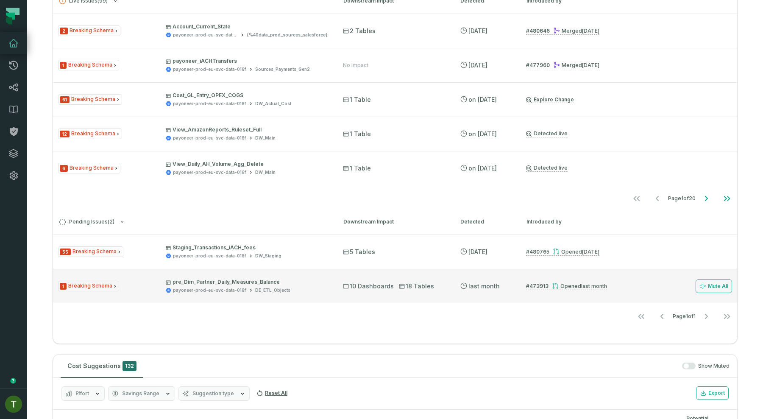
click at [553, 283] on icon at bounding box center [555, 285] width 7 height 7
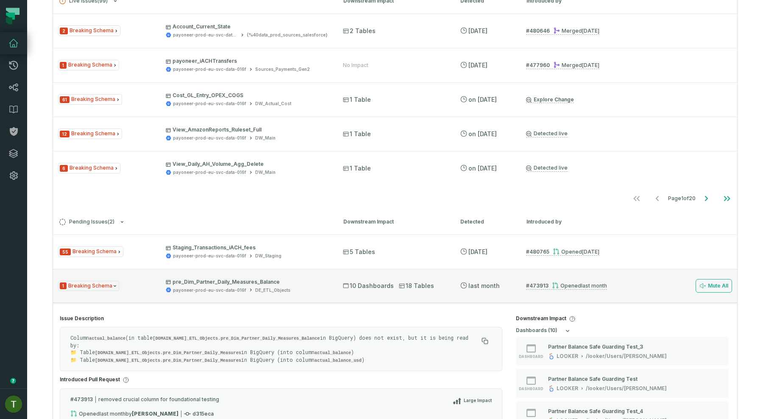
click at [311, 287] on div "payoneer-prod-eu-svc-data-016f DE_ETL_Objects" at bounding box center [247, 290] width 162 height 6
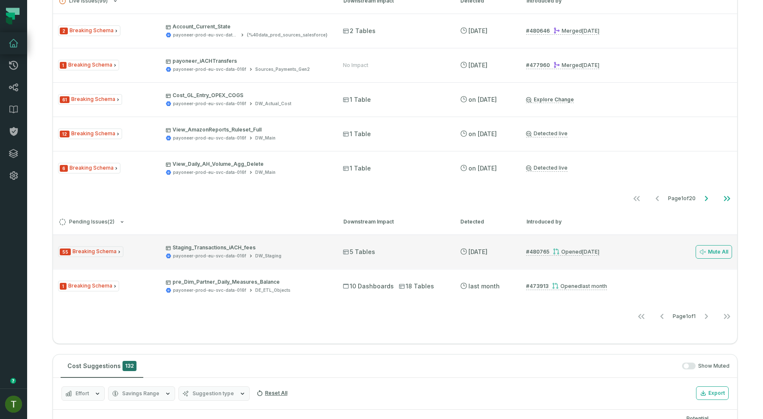
click at [307, 248] on p "Staging_Transactions_iACH_fees" at bounding box center [247, 247] width 162 height 7
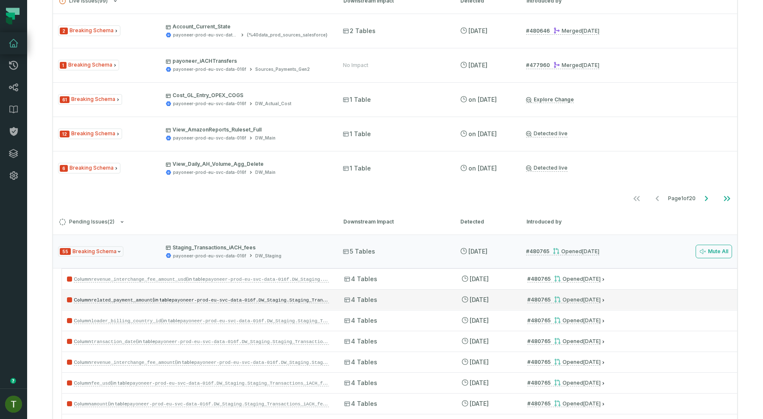
click at [390, 304] on div "Column related_payment_amount (in table payoneer-prod-eu-svc-data-016f.DW_Stagi…" at bounding box center [399, 299] width 675 height 20
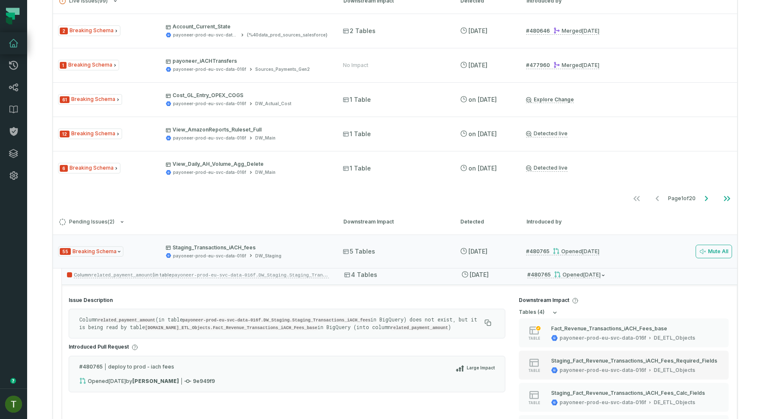
scroll to position [0, 0]
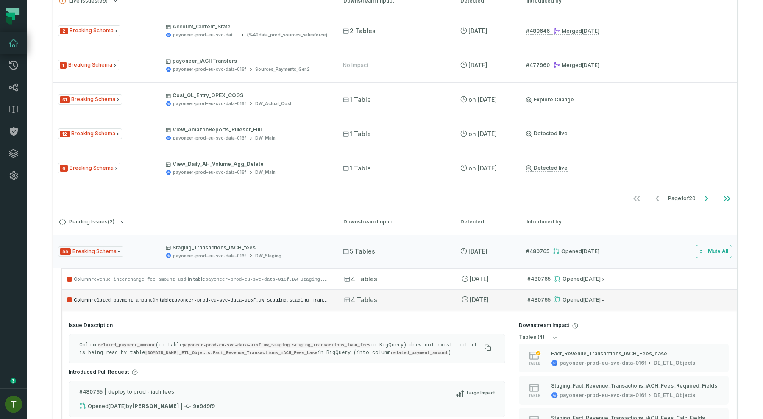
click at [452, 309] on li "Column related_payment_amount (in table payoneer-prod-eu-svc-data-016f.DW_Stagi…" at bounding box center [399, 402] width 675 height 226
click at [444, 303] on div "4 Tables" at bounding box center [395, 300] width 102 height 8
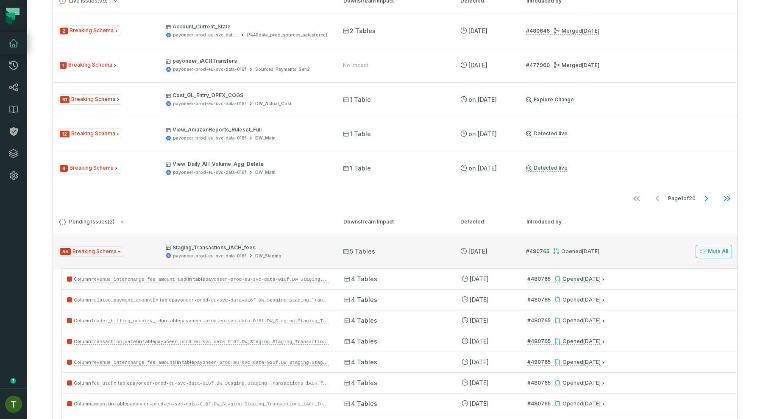
click at [431, 261] on div "55 Breaking Schema Staging_Transactions_iACH_fees payoneer-prod-eu-svc-data-016…" at bounding box center [395, 251] width 684 height 34
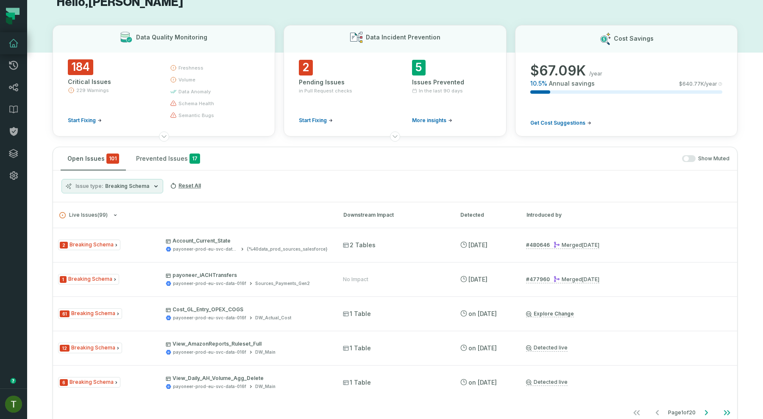
scroll to position [16, 0]
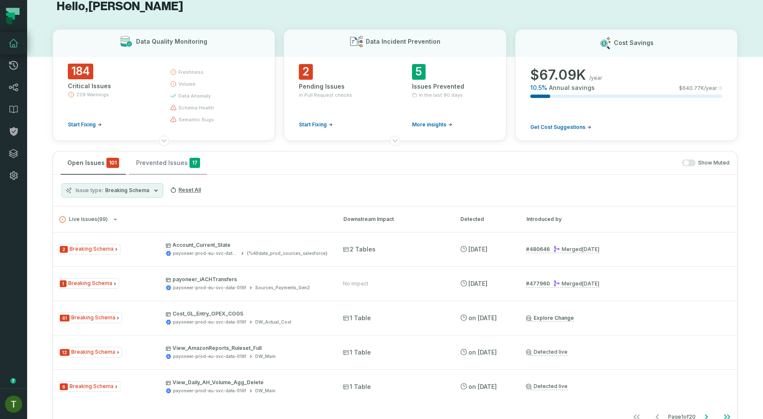
click at [190, 158] on span "17" at bounding box center [195, 163] width 11 height 10
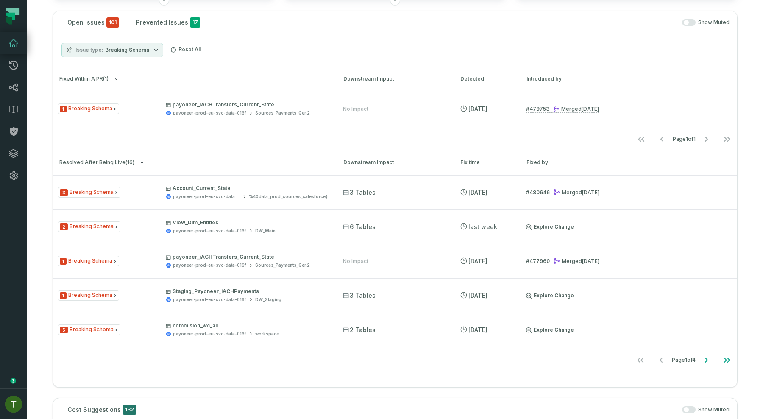
scroll to position [167, 0]
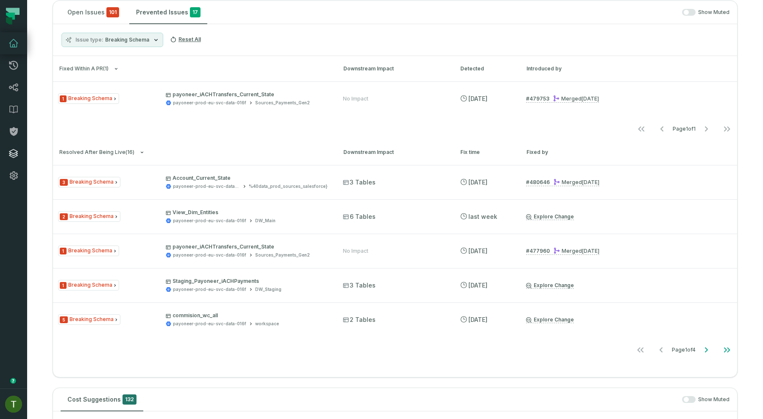
click at [17, 152] on icon at bounding box center [13, 153] width 8 height 8
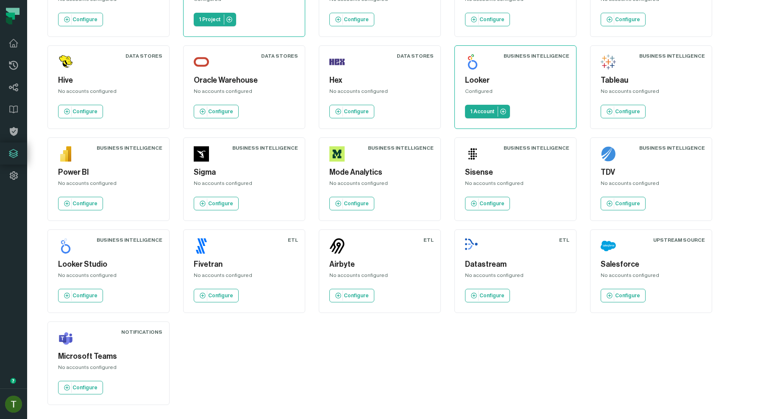
scroll to position [179, 0]
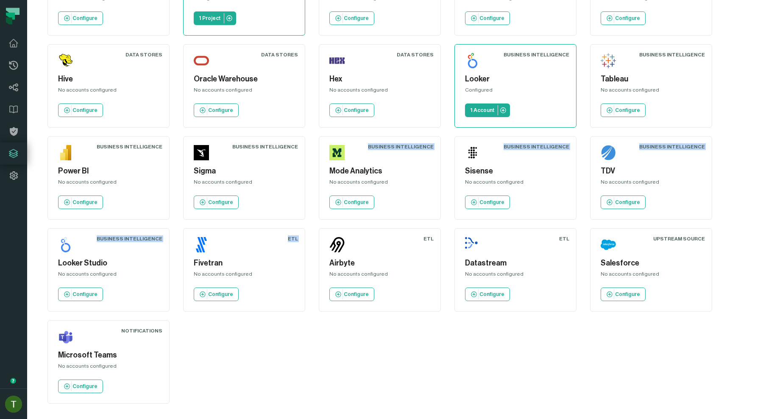
drag, startPoint x: 288, startPoint y: 234, endPoint x: 303, endPoint y: 214, distance: 25.5
click at [303, 214] on div "Source Control GitHub No accounts configured Configure Source Control GitHub En…" at bounding box center [399, 132] width 705 height 544
click at [295, 231] on article "ETL Fivetran No accounts configured Configure" at bounding box center [244, 270] width 122 height 84
drag, startPoint x: 295, startPoint y: 240, endPoint x: 321, endPoint y: 198, distance: 48.8
click at [321, 198] on div "Source Control GitHub No accounts configured Configure Source Control GitHub En…" at bounding box center [399, 132] width 705 height 544
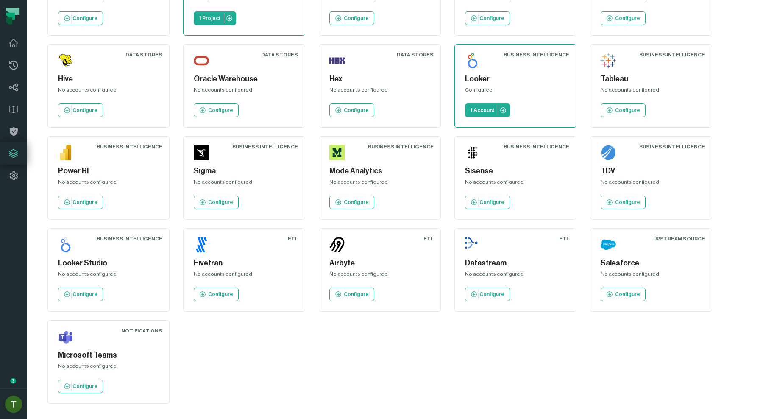
click at [324, 196] on article "Business Intelligence Mode Analytics No accounts configured Configure" at bounding box center [380, 178] width 122 height 84
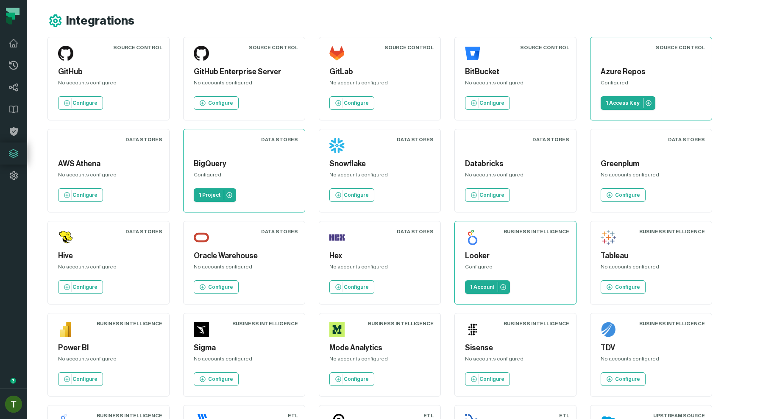
scroll to position [0, 0]
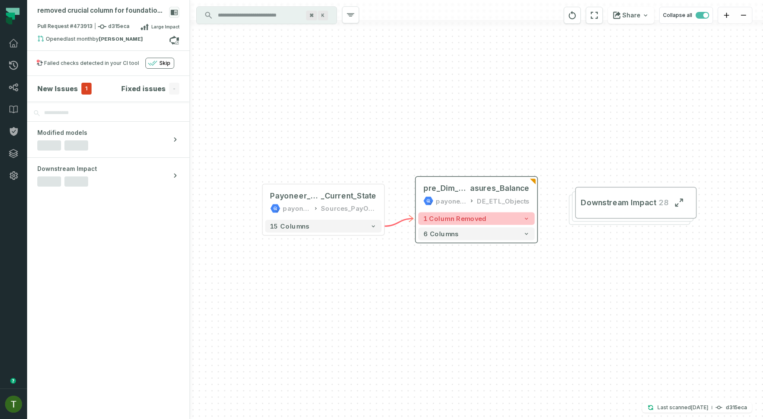
click at [479, 221] on span "1 column removed" at bounding box center [455, 219] width 63 height 8
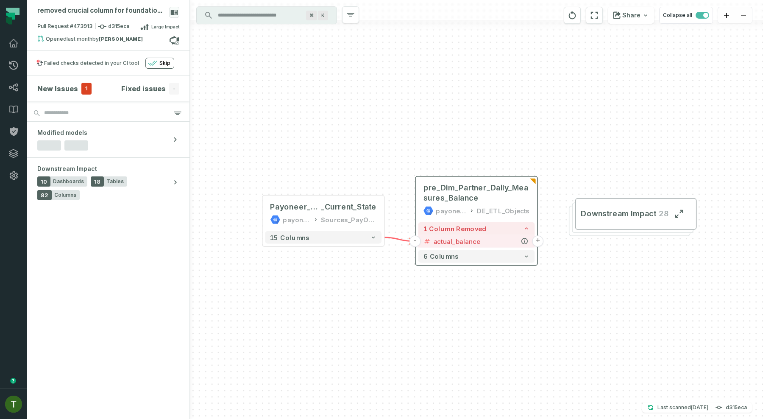
click at [538, 238] on button "+" at bounding box center [537, 240] width 11 height 11
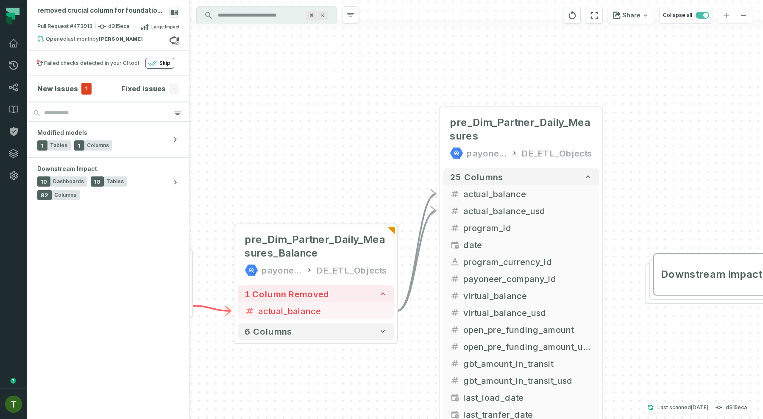
drag, startPoint x: 341, startPoint y: 249, endPoint x: 390, endPoint y: 167, distance: 95.6
click at [390, 167] on div "+ pre_Dim_Partner_Daily_Measures payoneer-prod-eu-svc-data-016f DE_ETL_Objects …" at bounding box center [476, 209] width 573 height 419
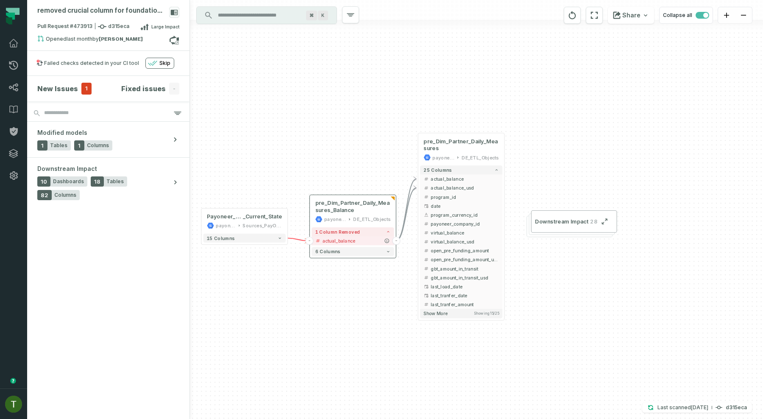
click at [373, 238] on span "actual_balance" at bounding box center [357, 240] width 68 height 7
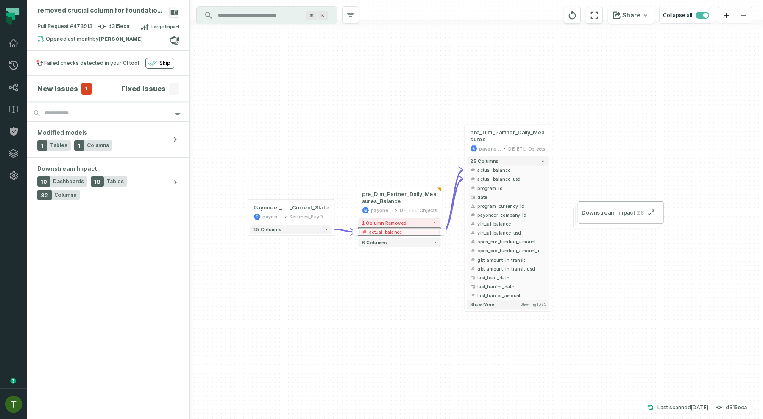
drag, startPoint x: 301, startPoint y: 149, endPoint x: 357, endPoint y: 137, distance: 56.9
click at [355, 137] on div "+ pre_Dim_Partner_Daily_Measures payoneer-prod-eu-svc-data-016f DE_ETL_Objects …" at bounding box center [476, 209] width 573 height 419
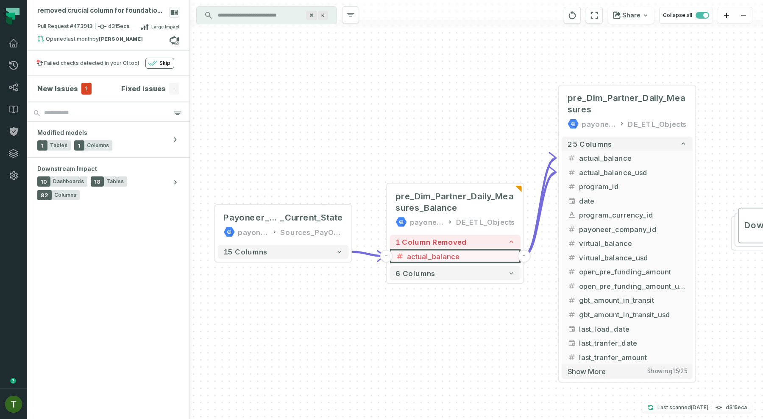
drag, startPoint x: 270, startPoint y: 144, endPoint x: 270, endPoint y: 100, distance: 43.7
click at [270, 100] on div "+ pre_Dim_Partner_Daily_Measures payoneer-prod-eu-svc-data-016f DE_ETL_Objects …" at bounding box center [476, 209] width 573 height 419
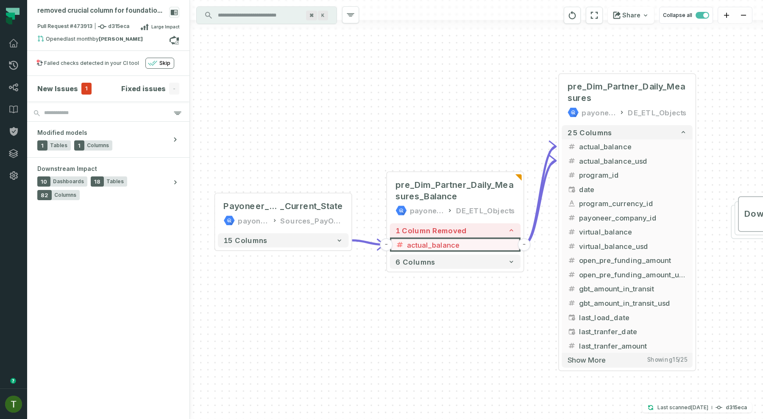
drag, startPoint x: 270, startPoint y: 100, endPoint x: 265, endPoint y: 81, distance: 19.9
click at [265, 81] on div "+ pre_Dim_Partner_Daily_Measures payoneer-prod-eu-svc-data-016f DE_ETL_Objects …" at bounding box center [476, 209] width 573 height 419
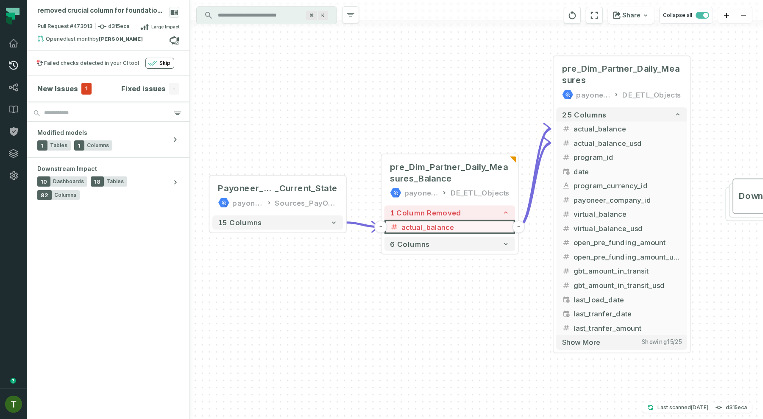
click at [19, 62] on link "Pull Requests" at bounding box center [13, 65] width 27 height 22
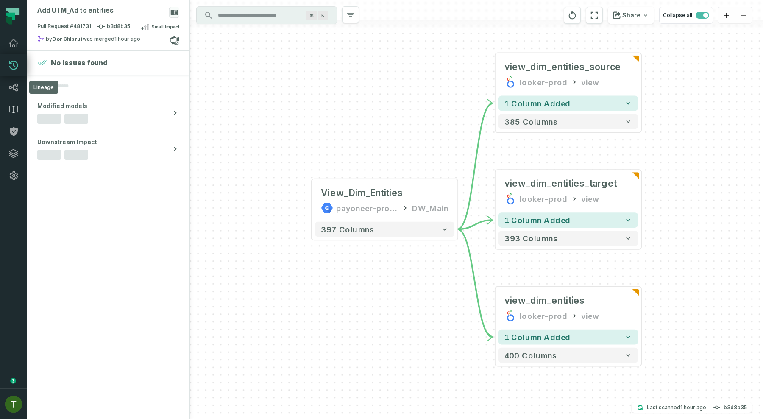
click at [17, 98] on link "Data Catalog" at bounding box center [13, 109] width 27 height 22
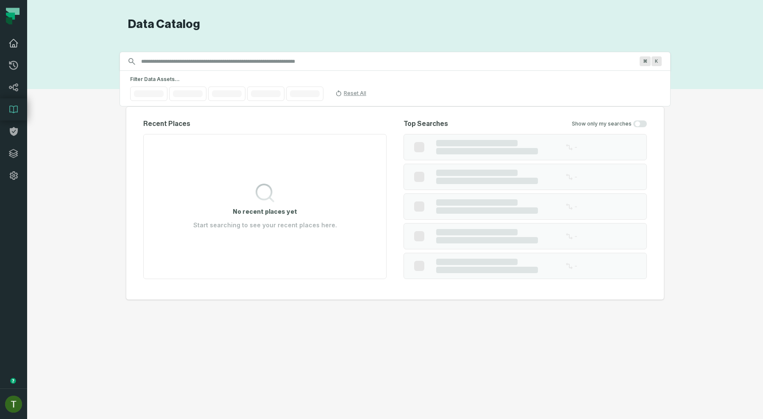
click at [13, 45] on icon at bounding box center [13, 43] width 8 height 8
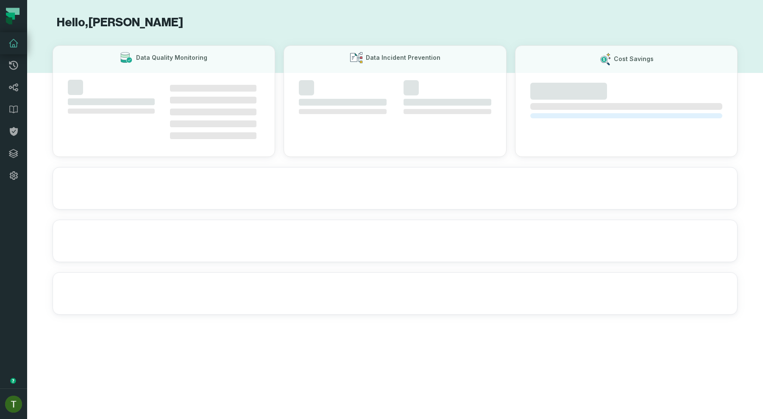
click at [13, 45] on icon at bounding box center [13, 43] width 10 height 10
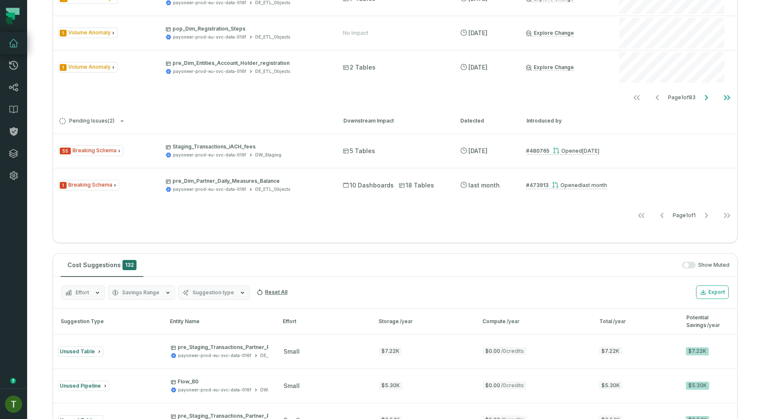
scroll to position [343, 0]
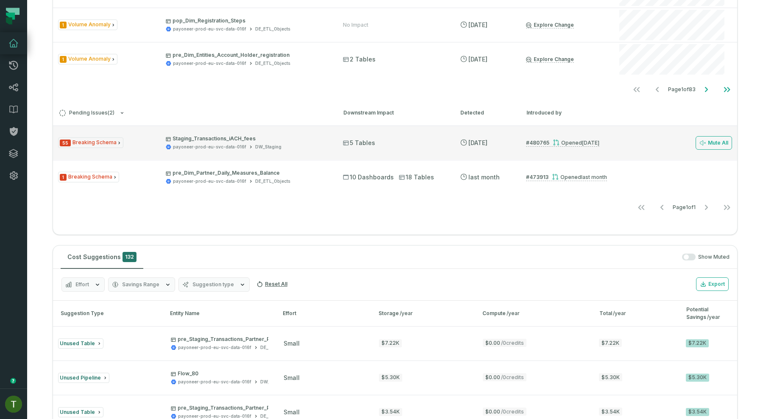
click at [307, 150] on div "55 Breaking Schema Staging_Transactions_iACH_fees payoneer-prod-eu-svc-data-016…" at bounding box center [395, 142] width 684 height 34
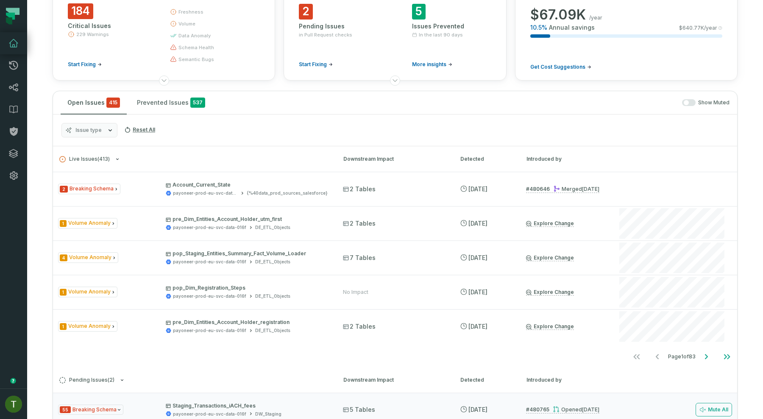
scroll to position [71, 0]
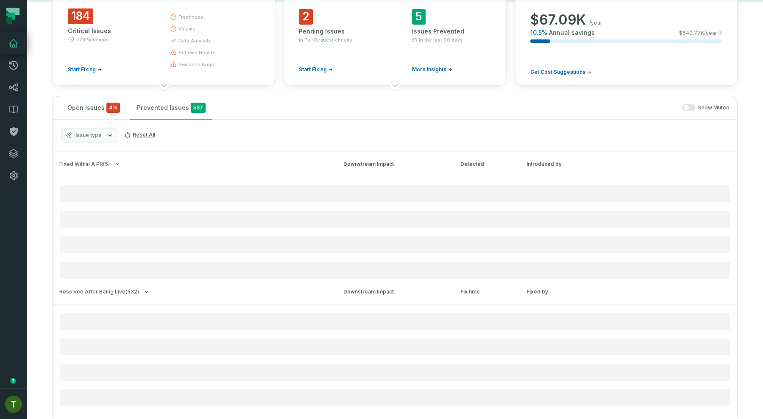
click at [168, 109] on button "Prevented Issues 537" at bounding box center [171, 107] width 82 height 23
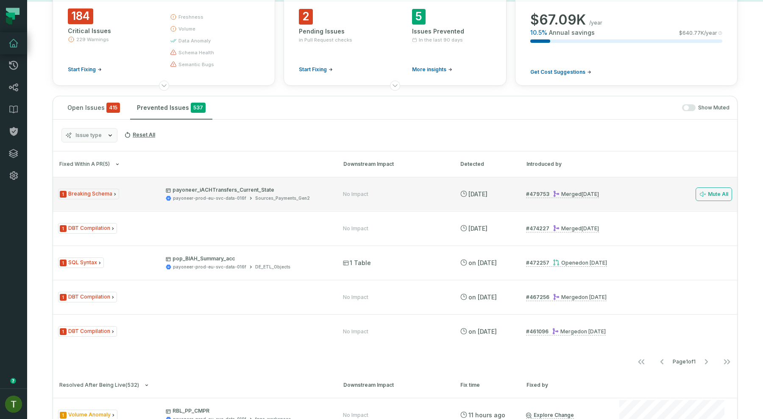
click at [112, 196] on icon "Issue Type" at bounding box center [114, 194] width 5 height 5
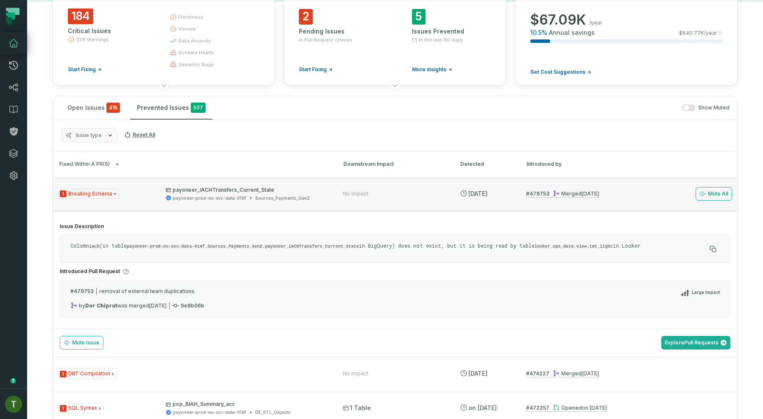
click at [109, 195] on span "1 Breaking Schema" at bounding box center [88, 194] width 61 height 11
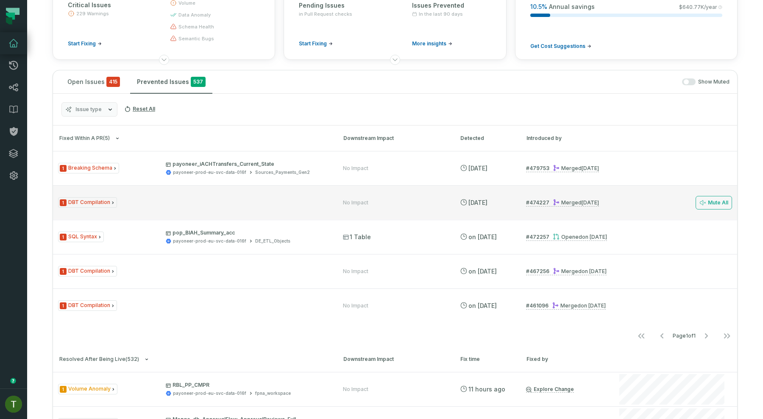
scroll to position [107, 0]
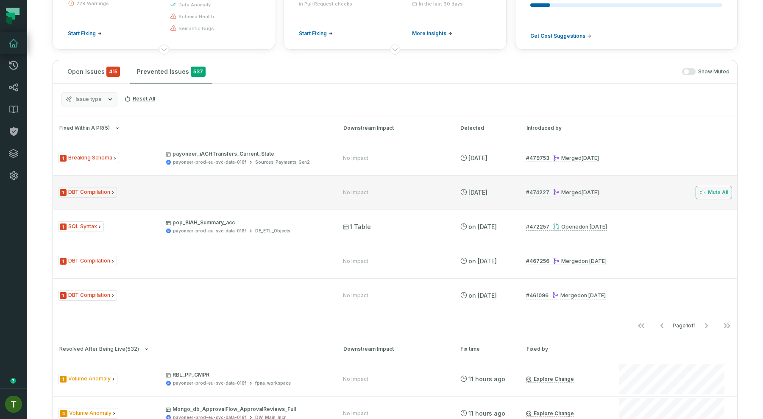
click at [254, 199] on div "1 DBT Compilation No Impact 8/31/2025, 9:51:56 AM # 474227 Merged 8/31/2025, 9:…" at bounding box center [395, 192] width 684 height 34
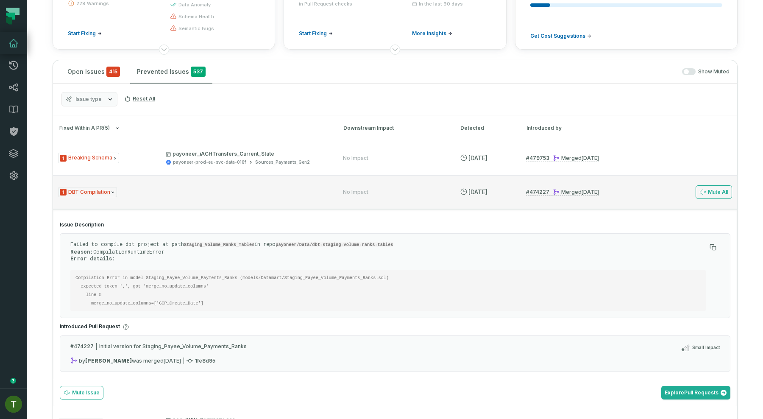
click at [256, 193] on div "1 DBT Compilation" at bounding box center [193, 192] width 270 height 11
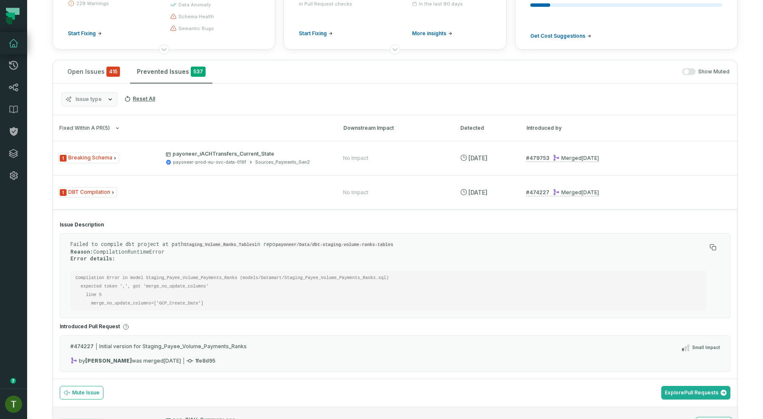
click at [262, 416] on p "pop_BIAH_Summary_acc" at bounding box center [247, 419] width 162 height 7
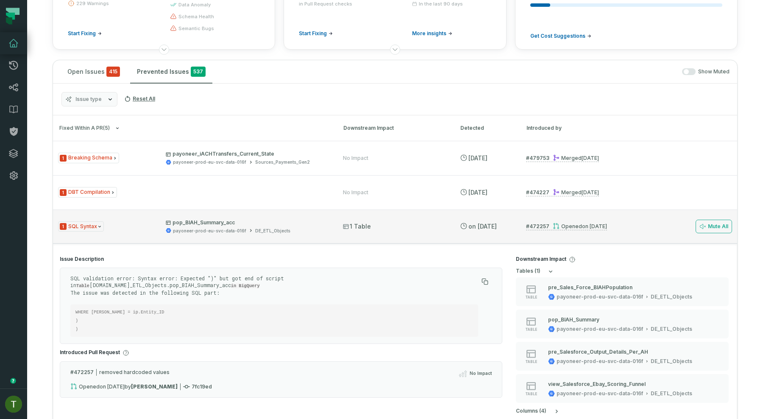
click at [293, 229] on div "payoneer-prod-eu-svc-data-016f DE_ETL_Objects" at bounding box center [247, 231] width 162 height 6
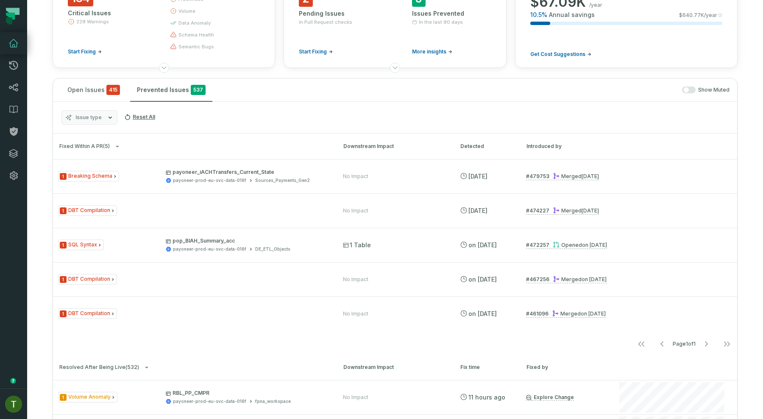
scroll to position [69, 0]
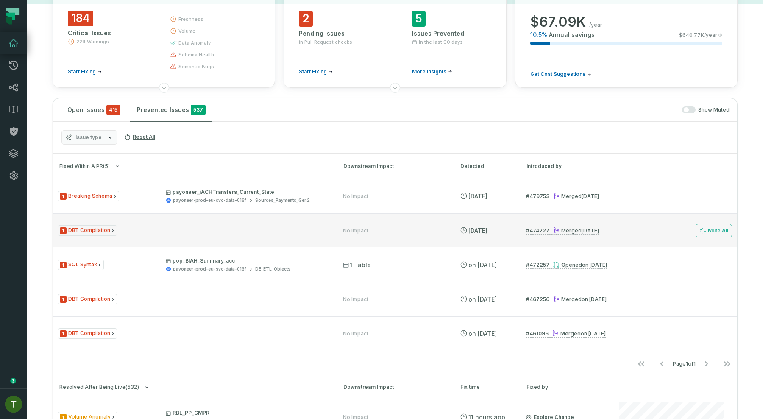
click at [105, 231] on span "1 DBT Compilation" at bounding box center [87, 230] width 59 height 11
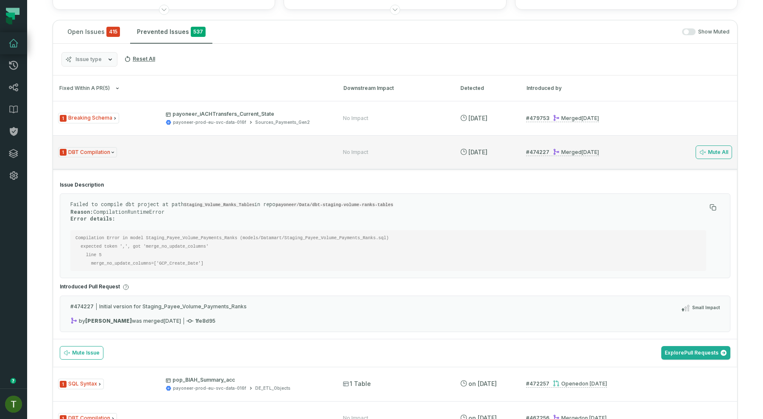
scroll to position [148, 0]
click at [101, 156] on div "1 DBT Compilation No Impact 8/31/2025, 9:51:56 AM # 474227 Merged 8/31/2025, 9:…" at bounding box center [395, 151] width 684 height 34
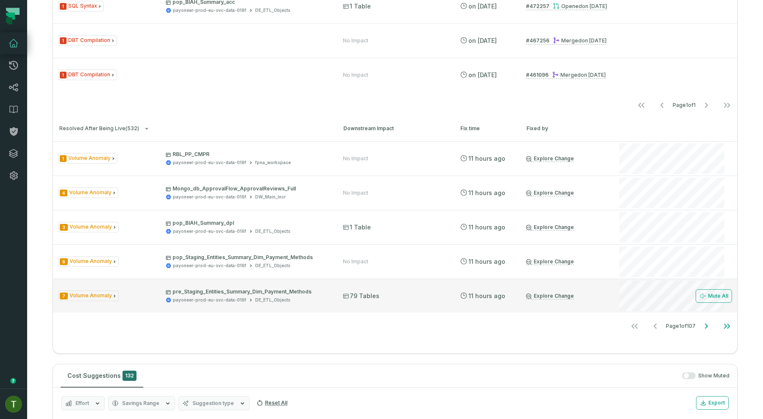
scroll to position [314, 0]
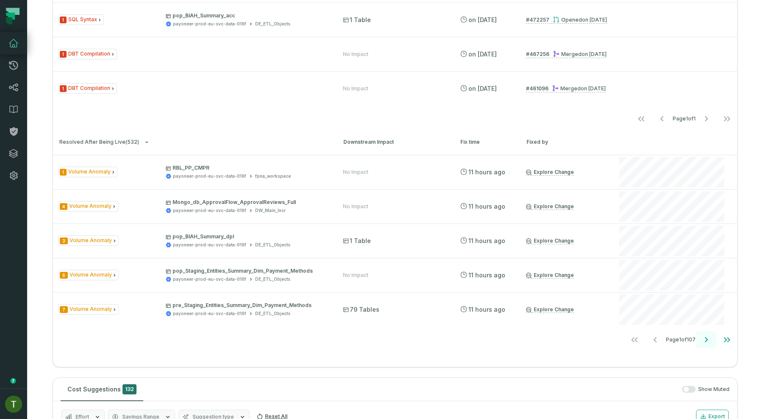
click at [711, 333] on button "Go to next page" at bounding box center [706, 339] width 20 height 17
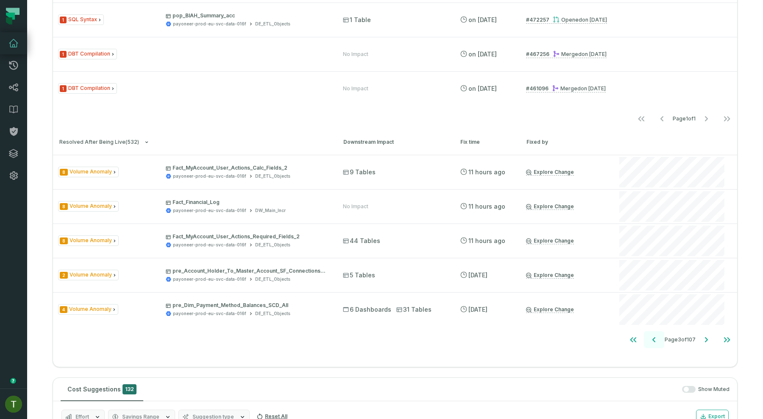
click at [659, 345] on button "Go to previous page" at bounding box center [654, 339] width 20 height 17
click at [658, 344] on button "Go to previous page" at bounding box center [654, 339] width 20 height 17
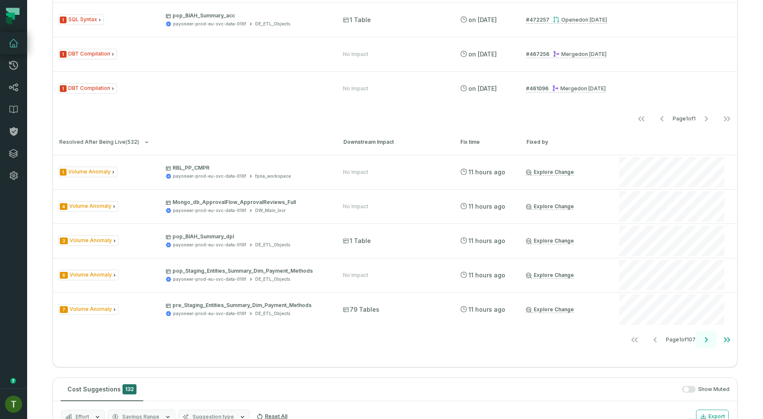
click at [713, 339] on button "Go to next page" at bounding box center [706, 339] width 20 height 17
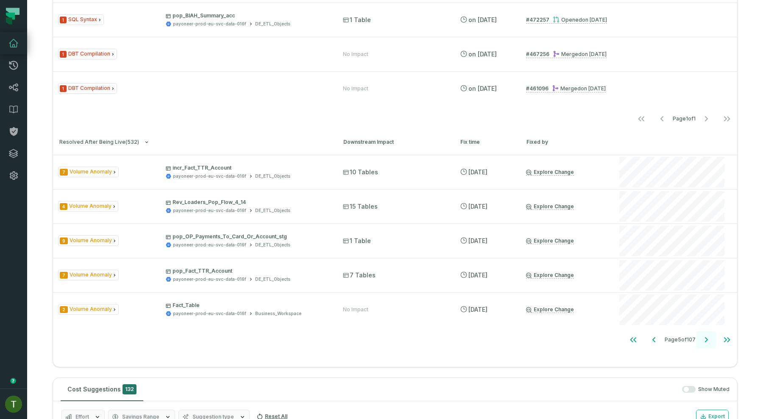
click at [713, 339] on button "Go to next page" at bounding box center [706, 339] width 20 height 17
click at [712, 337] on button "Go to next page" at bounding box center [706, 339] width 20 height 17
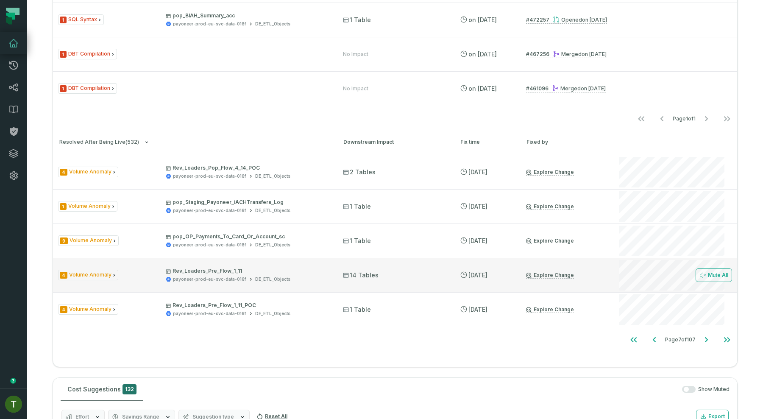
click at [604, 282] on div "4 Volume Anomaly Rev_Loaders_Pre_Flow_1_11 payoneer-prod-eu-svc-data-016f DE_ET…" at bounding box center [395, 275] width 684 height 34
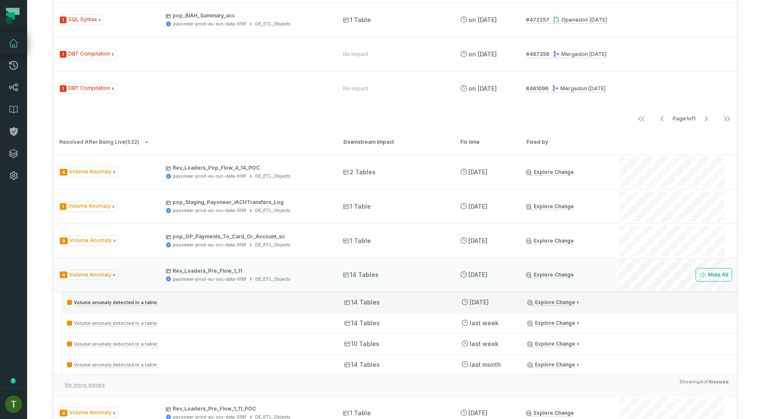
click at [602, 296] on div "Volume anomaly detected in a table: 14 Tables 9/17/2025, 2:00:17 AM Explore Cha…" at bounding box center [399, 302] width 675 height 20
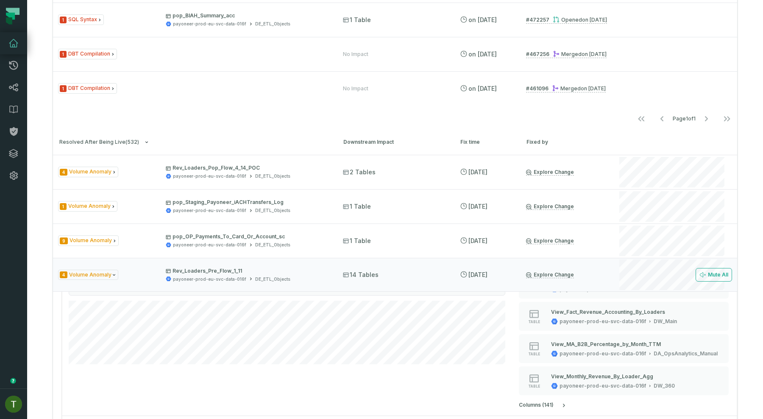
scroll to position [76, 0]
click at [610, 284] on div "4 Volume Anomaly Rev_Loaders_Pre_Flow_1_11 payoneer-prod-eu-svc-data-016f DE_ET…" at bounding box center [395, 275] width 684 height 34
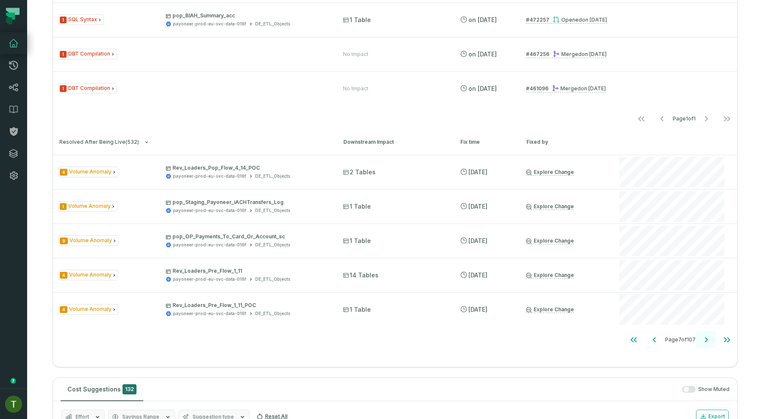
click at [710, 341] on icon "Go to next page" at bounding box center [706, 340] width 10 height 10
click at [708, 345] on button "Go to next page" at bounding box center [706, 339] width 20 height 17
click at [715, 339] on button "Go to next page" at bounding box center [706, 339] width 20 height 17
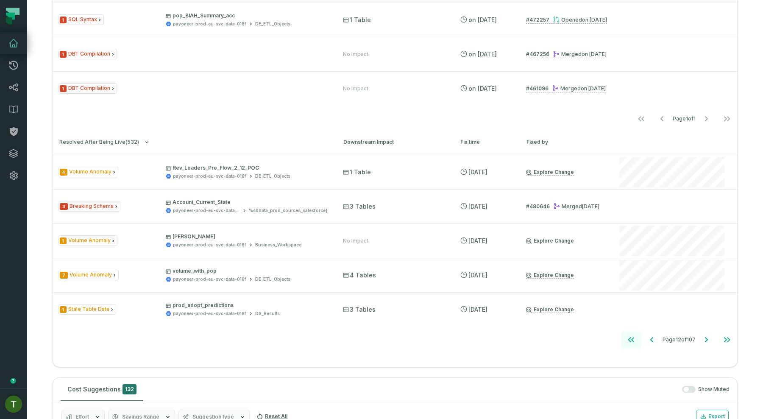
click at [630, 340] on icon "Go to first page" at bounding box center [631, 339] width 6 height 5
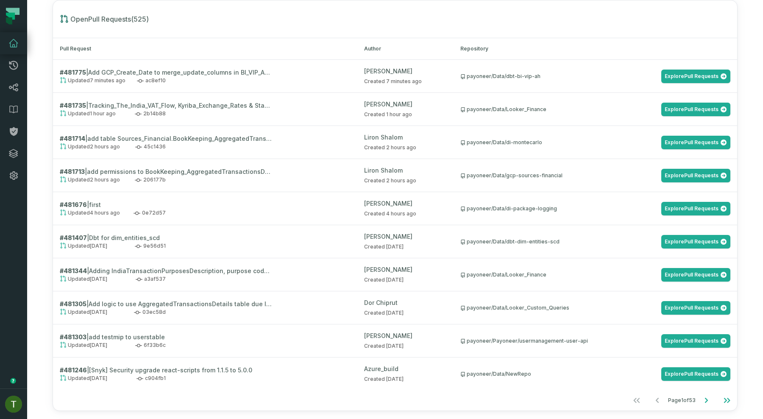
scroll to position [985, 0]
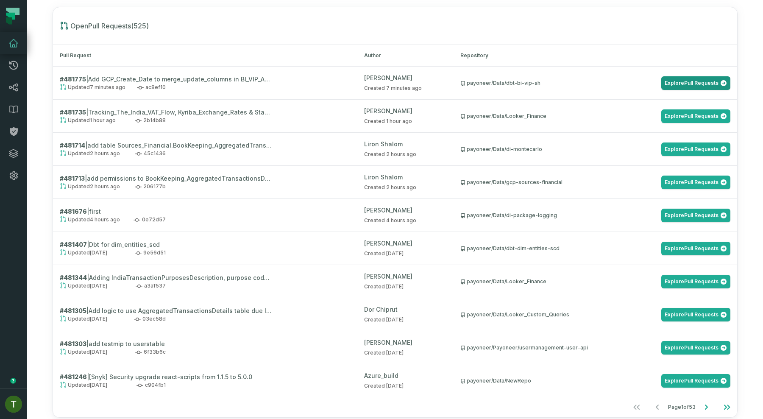
click at [711, 81] on link "Explore Pull Requests" at bounding box center [695, 83] width 69 height 14
click at [590, 137] on td "payoneer/Data/di-montecarlo Explore Pull Requests" at bounding box center [596, 149] width 284 height 33
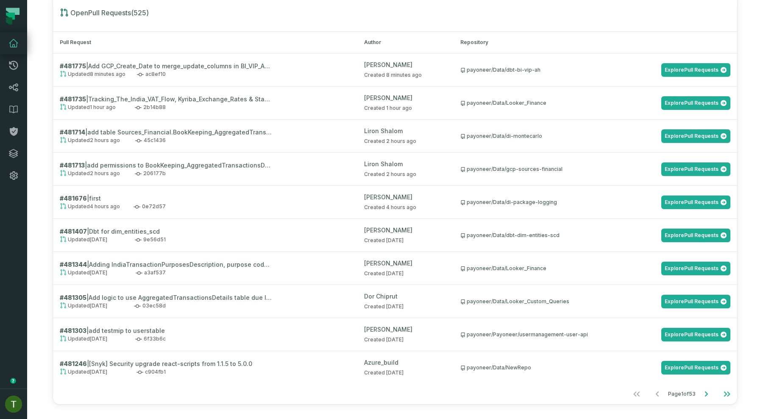
scroll to position [999, 0]
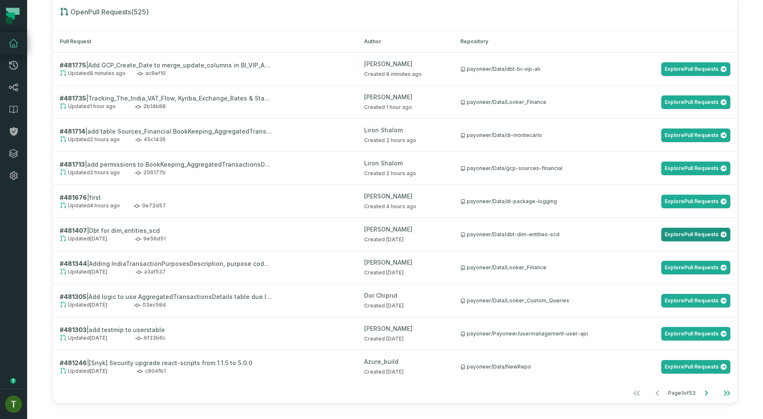
click at [681, 232] on link "Explore Pull Requests" at bounding box center [695, 235] width 69 height 14
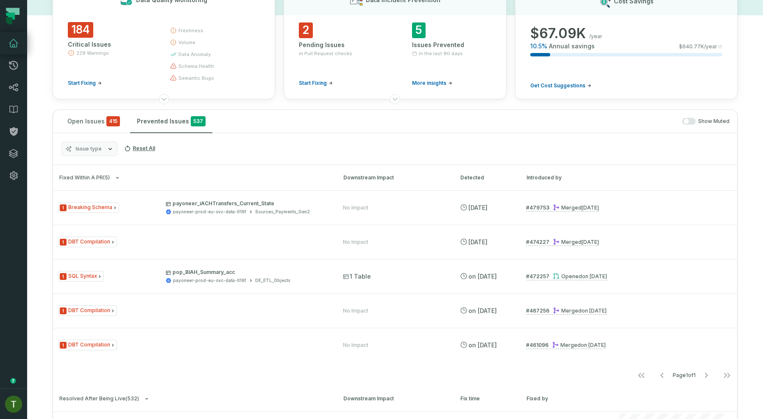
scroll to position [0, 0]
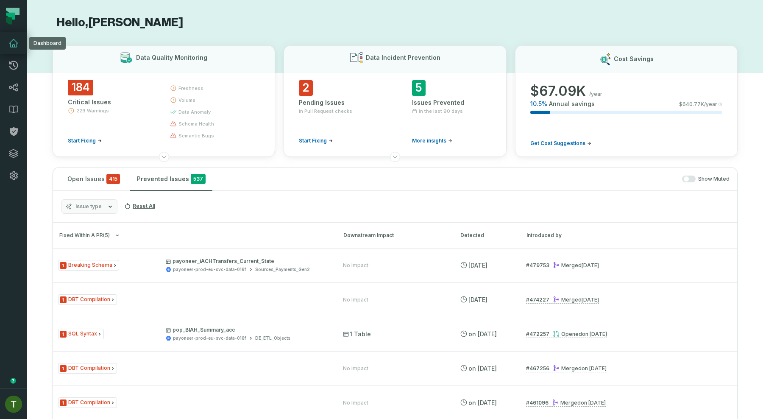
click at [7, 44] on link "Dashboard" at bounding box center [13, 43] width 27 height 22
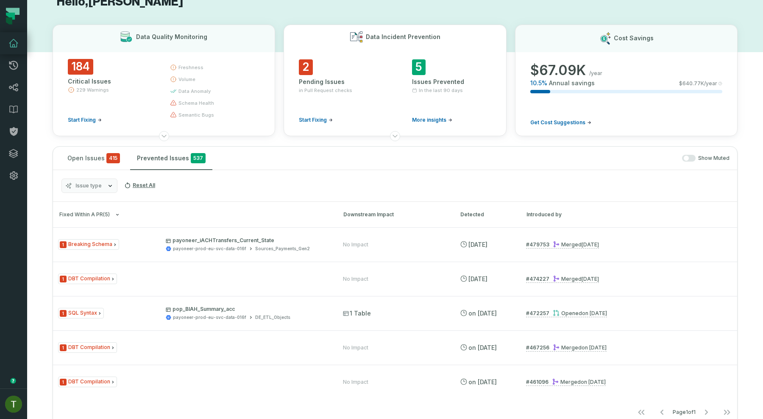
scroll to position [24, 0]
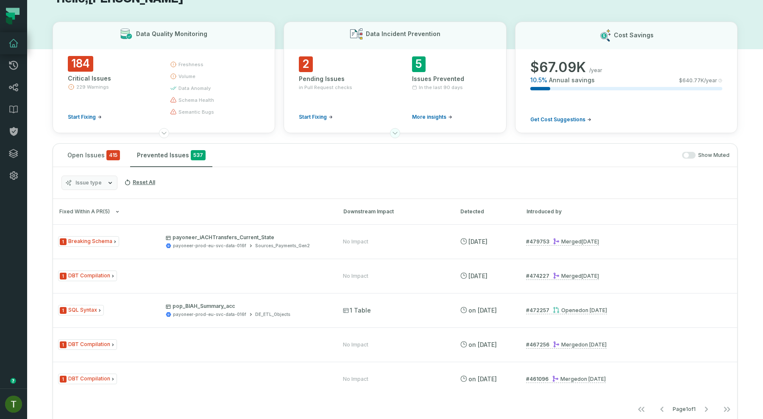
click at [397, 130] on icon at bounding box center [395, 133] width 7 height 7
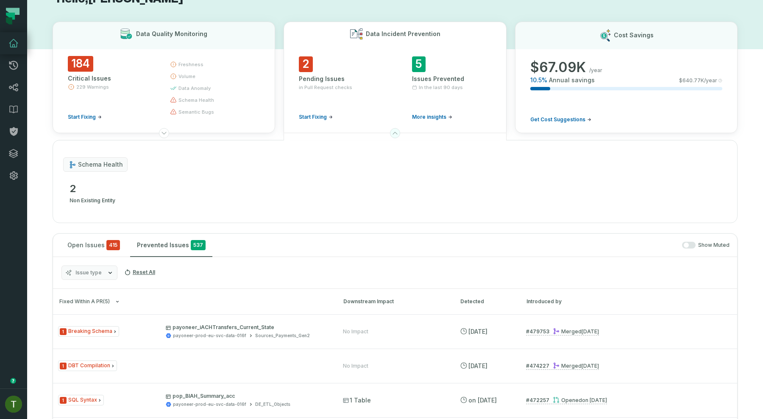
click at [397, 130] on icon at bounding box center [395, 133] width 7 height 7
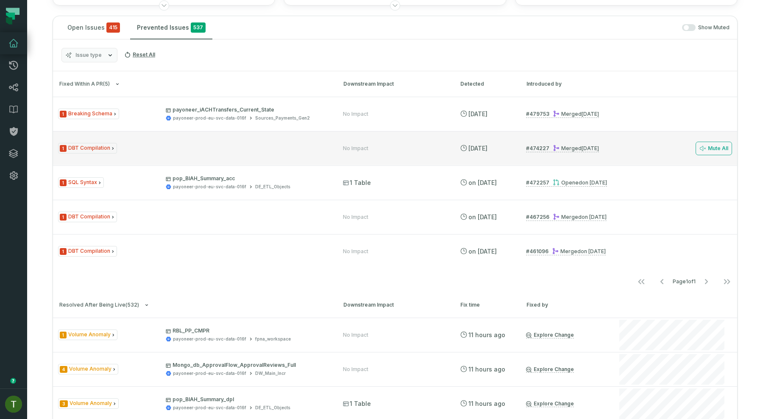
scroll to position [0, 0]
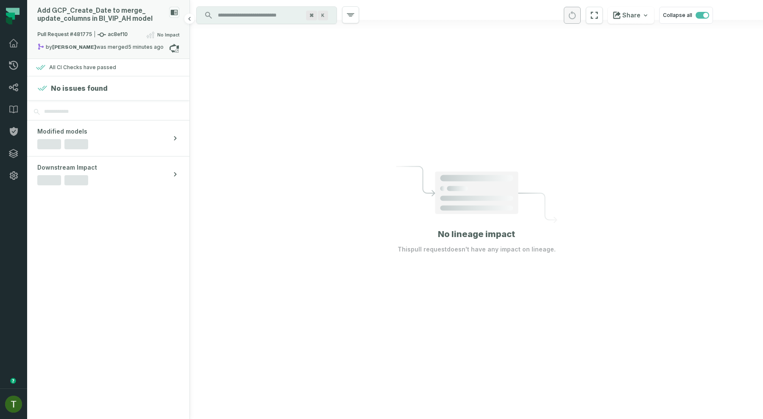
click at [95, 28] on div "Add GCP_ Create_ Date to merge_ update_ columns in BI_ VIP_ AH model" at bounding box center [108, 18] width 142 height 23
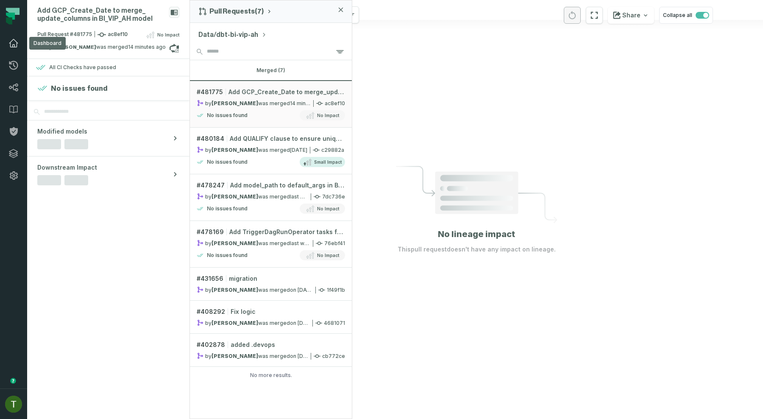
click at [8, 41] on icon at bounding box center [13, 43] width 10 height 10
click at [12, 50] on link "Dashboard" at bounding box center [13, 43] width 27 height 22
click at [12, 58] on link "Pull Requests" at bounding box center [13, 65] width 27 height 22
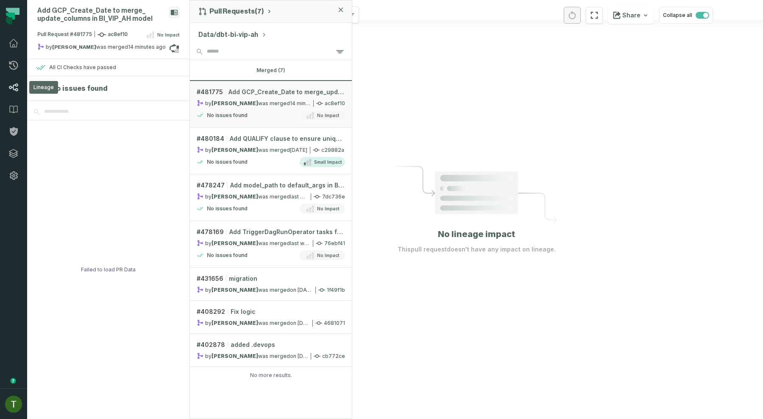
click at [11, 91] on icon at bounding box center [13, 87] width 10 height 10
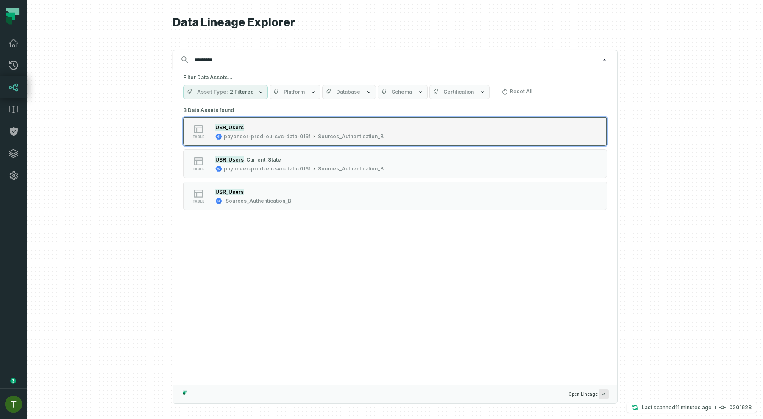
type input "*********"
click at [255, 137] on div "payoneer-prod-eu-svc-data-016f" at bounding box center [267, 136] width 86 height 7
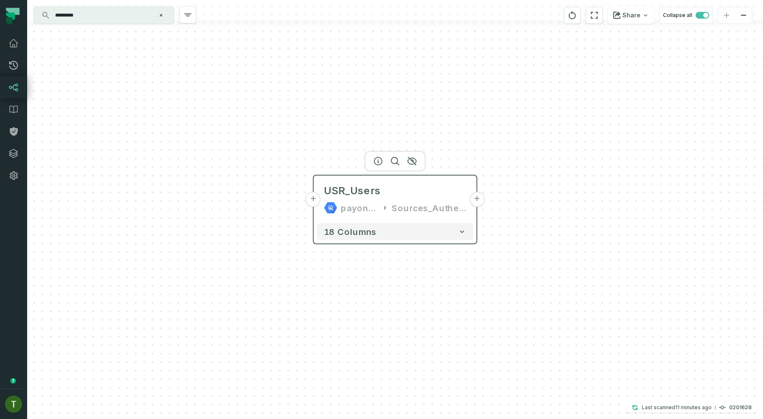
click at [474, 200] on button "+" at bounding box center [476, 199] width 15 height 15
click at [474, 200] on button "+" at bounding box center [477, 199] width 15 height 15
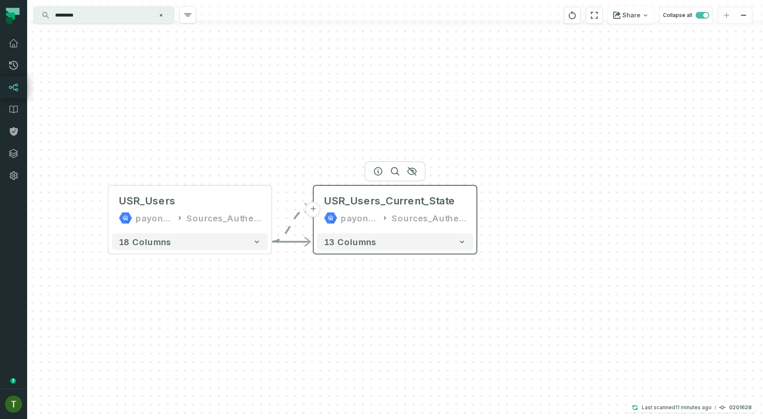
click at [329, 210] on div "USR_Users_Current_State payoneer-prod-eu-svc-data-016f Sources_Authentication_B" at bounding box center [395, 209] width 156 height 41
click at [385, 170] on div at bounding box center [395, 171] width 61 height 20
click at [381, 170] on icon "button" at bounding box center [378, 171] width 10 height 10
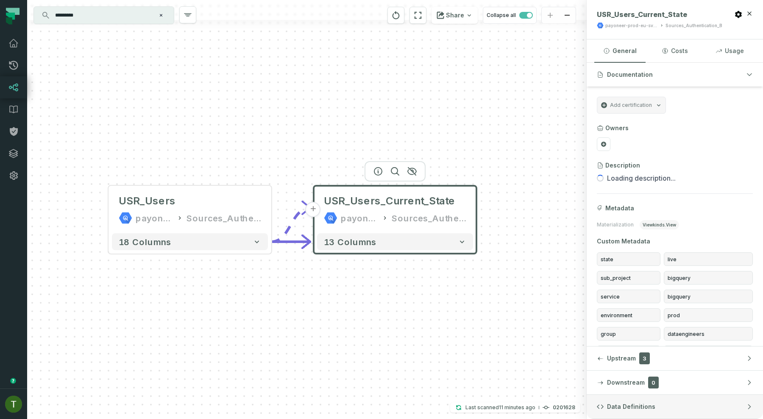
click at [631, 402] on span "Data Definitions" at bounding box center [631, 406] width 48 height 8
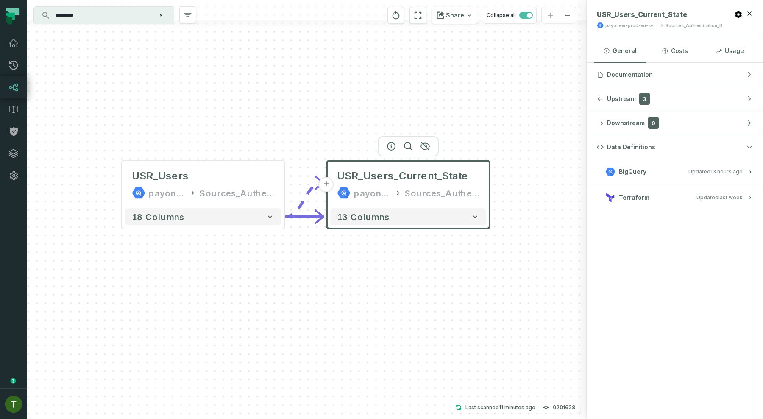
drag, startPoint x: 475, startPoint y: 332, endPoint x: 522, endPoint y: 235, distance: 107.7
click at [522, 235] on div "+ USR_Users_Current_State payoneer-prod-eu-svc-data-016f Sources_Authentication…" at bounding box center [307, 209] width 560 height 419
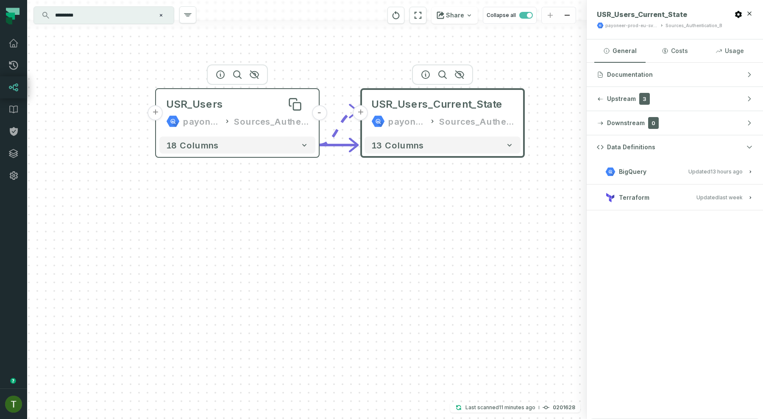
click at [226, 100] on div "USR_Users" at bounding box center [237, 105] width 142 height 14
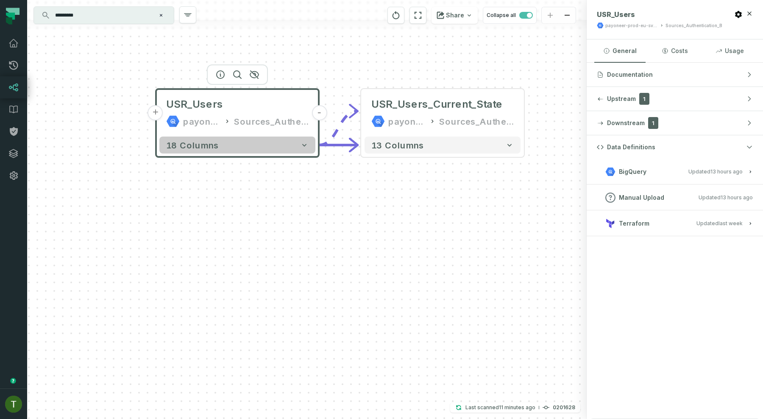
click at [304, 148] on icon "button" at bounding box center [304, 145] width 8 height 8
click at [304, 148] on icon "button" at bounding box center [304, 144] width 8 height 8
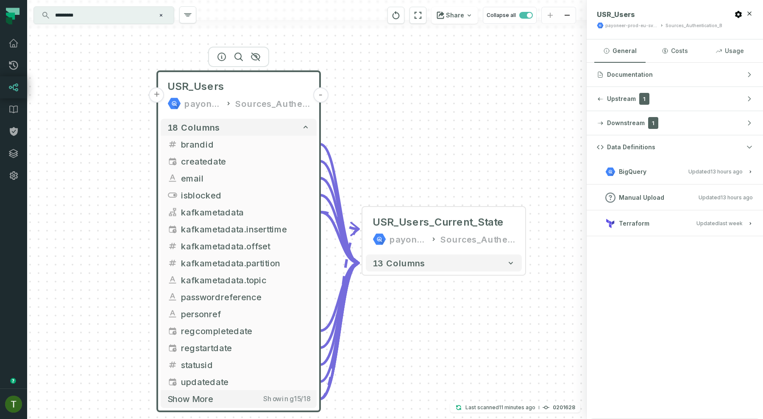
drag, startPoint x: 384, startPoint y: 196, endPoint x: 415, endPoint y: 134, distance: 69.8
click at [415, 134] on div "+ USR_Users_Current_State payoneer-prod-eu-svc-data-016f Sources_Authentication…" at bounding box center [307, 209] width 560 height 419
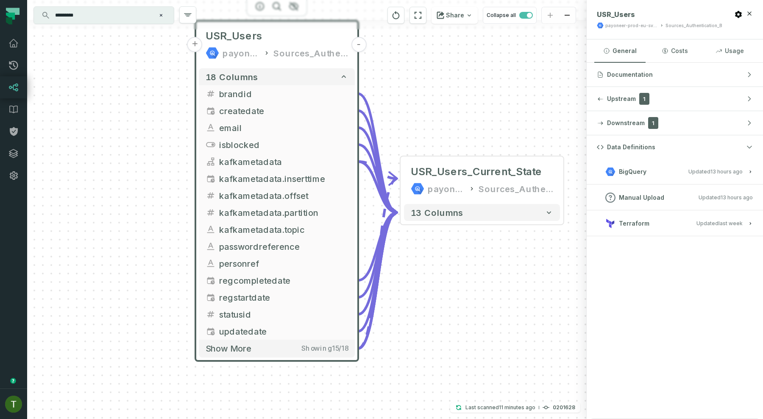
drag, startPoint x: 415, startPoint y: 134, endPoint x: 473, endPoint y: 137, distance: 58.2
click at [473, 137] on div "+ USR_Users_Current_State payoneer-prod-eu-svc-data-016f Sources_Authentication…" at bounding box center [307, 209] width 560 height 419
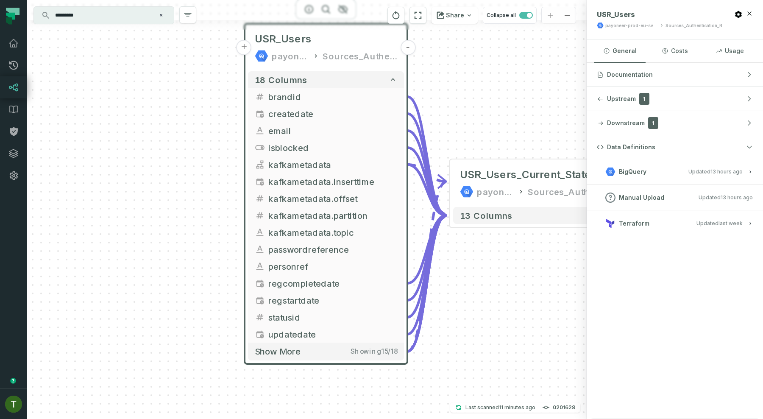
click at [249, 54] on div "USR_Users payoneer-prod-eu-svc-data-016f Sources_Authentication_B" at bounding box center [326, 47] width 156 height 41
click at [247, 49] on button "+" at bounding box center [244, 46] width 15 height 15
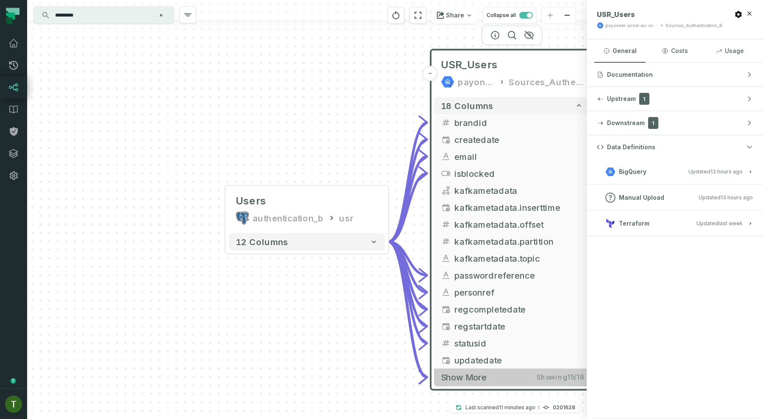
click at [483, 378] on span "Show more" at bounding box center [464, 377] width 46 height 11
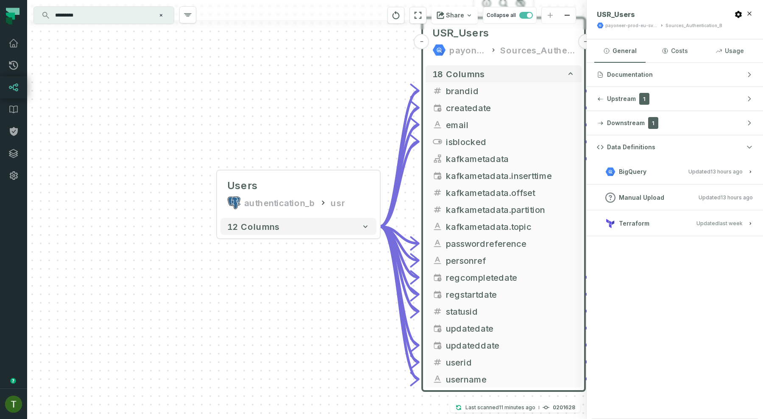
drag, startPoint x: 357, startPoint y: 357, endPoint x: 311, endPoint y: 269, distance: 98.8
click at [311, 269] on div "Users authentication_b usr - 12 columns + USR_Users_Current_State payoneer-prod…" at bounding box center [307, 209] width 560 height 419
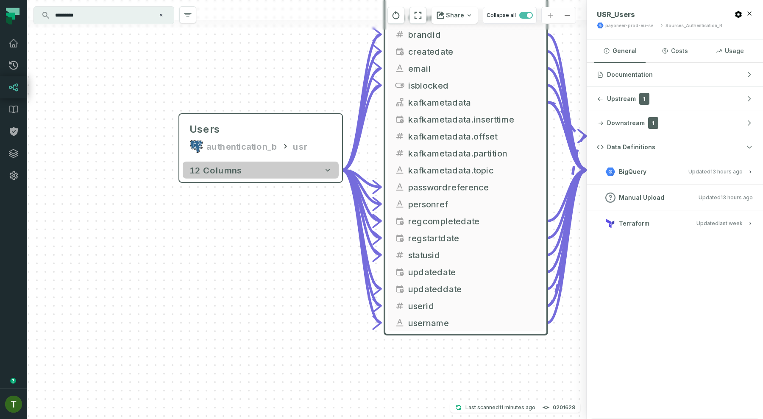
click at [290, 176] on button "12 columns" at bounding box center [261, 170] width 156 height 17
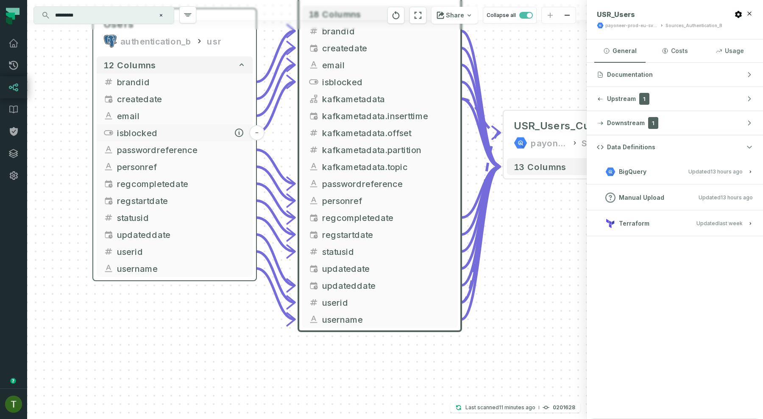
drag, startPoint x: 306, startPoint y: 240, endPoint x: 219, endPoint y: 134, distance: 137.5
click at [219, 134] on span "isblocked" at bounding box center [181, 132] width 129 height 13
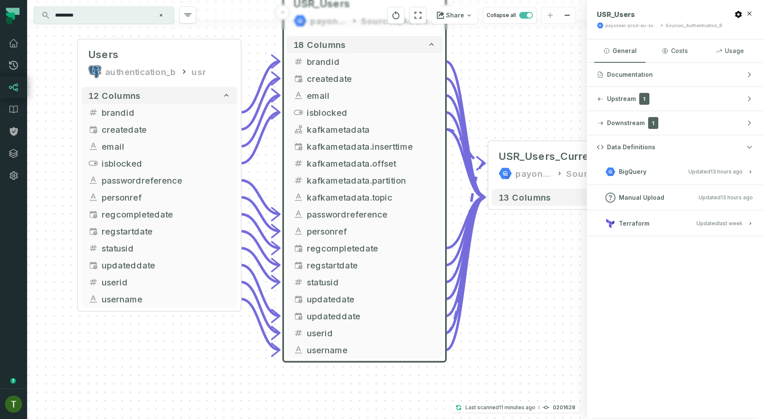
drag, startPoint x: 552, startPoint y: 228, endPoint x: 536, endPoint y: 265, distance: 40.3
click at [536, 265] on div "Users authentication_b usr - 12 columns brandid - createdate - email - isblocke…" at bounding box center [307, 209] width 560 height 419
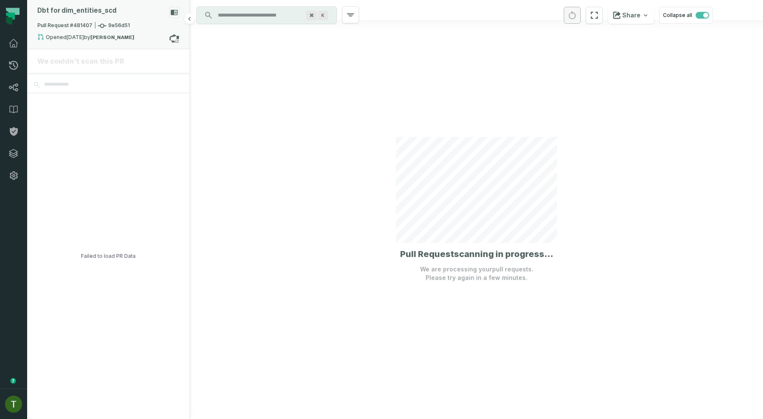
click at [123, 38] on strong "[PERSON_NAME]" at bounding box center [112, 37] width 44 height 5
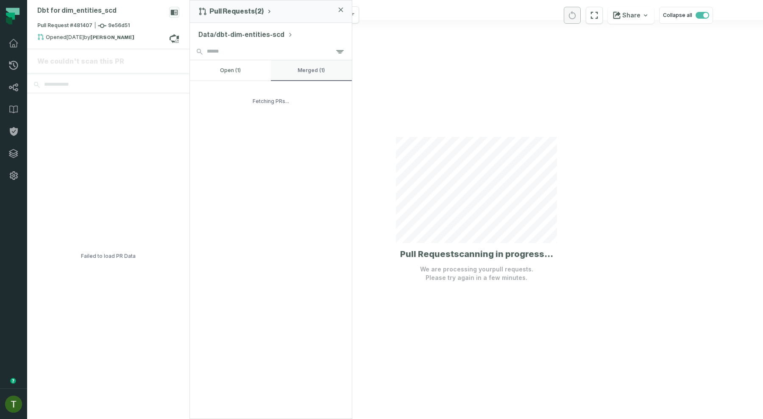
click at [287, 70] on button "merged (1)" at bounding box center [311, 70] width 81 height 20
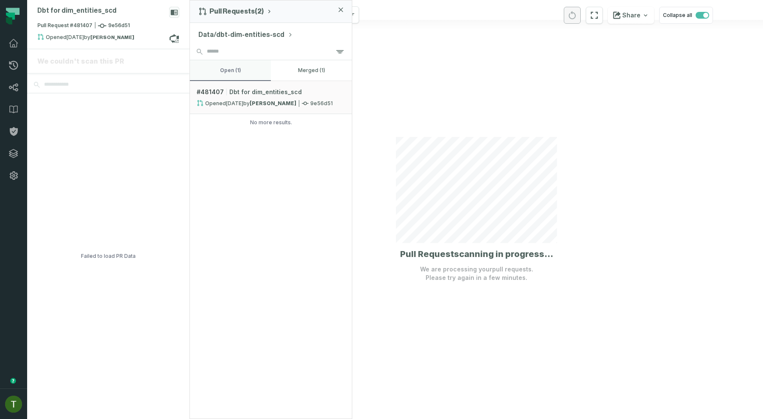
click at [245, 69] on button "open (1)" at bounding box center [230, 70] width 81 height 20
click at [300, 67] on button "merged (1)" at bounding box center [311, 70] width 81 height 20
click at [255, 67] on button "open (1)" at bounding box center [230, 70] width 81 height 20
click at [284, 68] on button "merged (1)" at bounding box center [311, 70] width 81 height 20
click at [260, 68] on button "open (1)" at bounding box center [230, 70] width 81 height 20
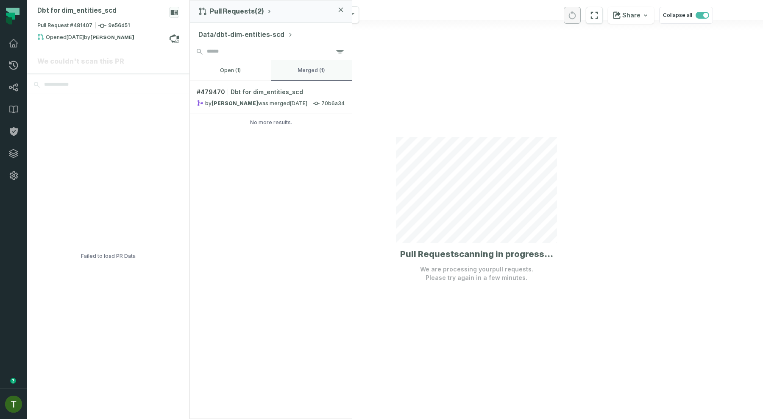
click at [306, 61] on button "merged (1)" at bounding box center [311, 70] width 81 height 20
click at [251, 61] on button "open (1)" at bounding box center [230, 70] width 81 height 20
